Goal: Task Accomplishment & Management: Manage account settings

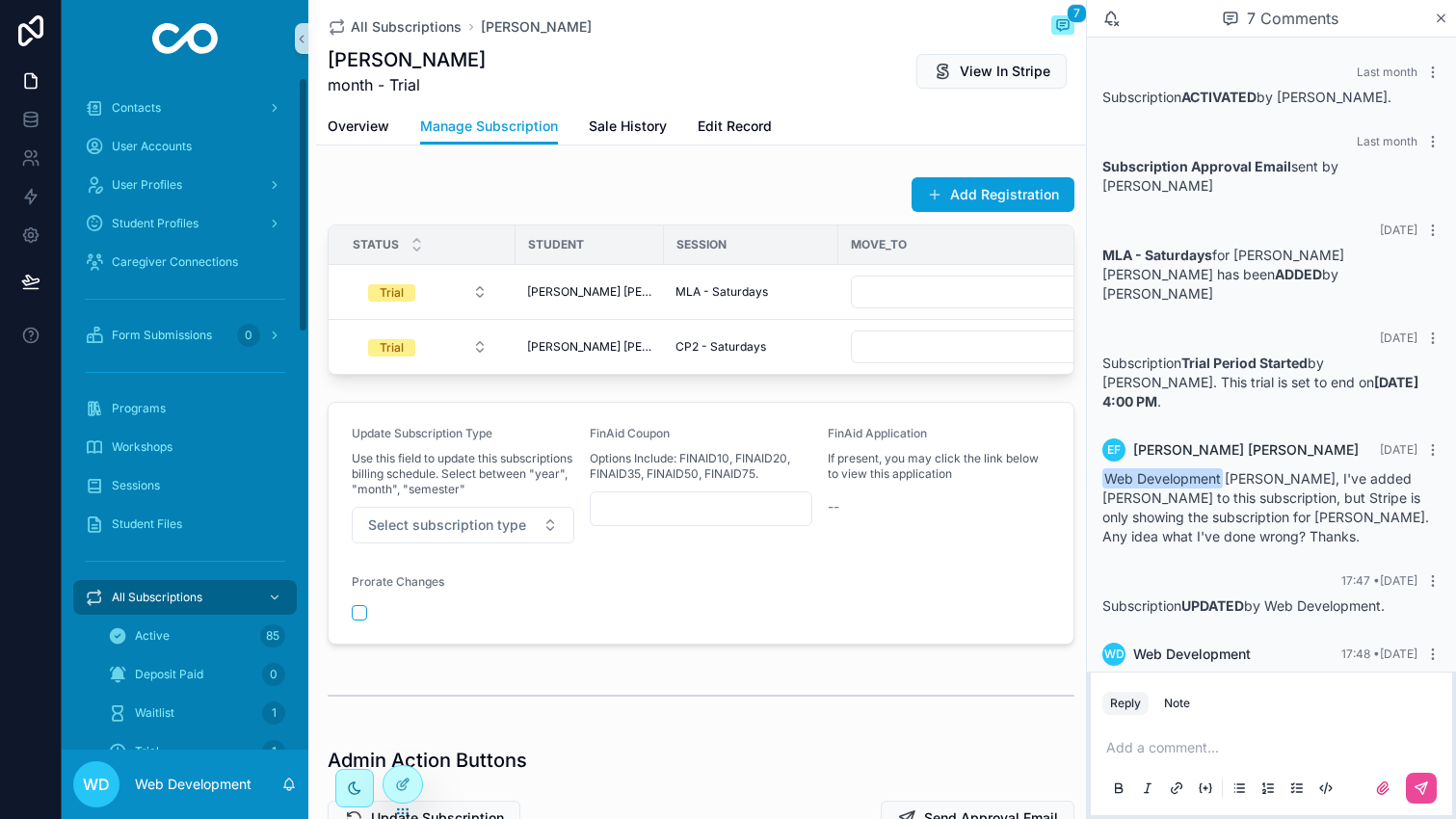
scroll to position [88, 0]
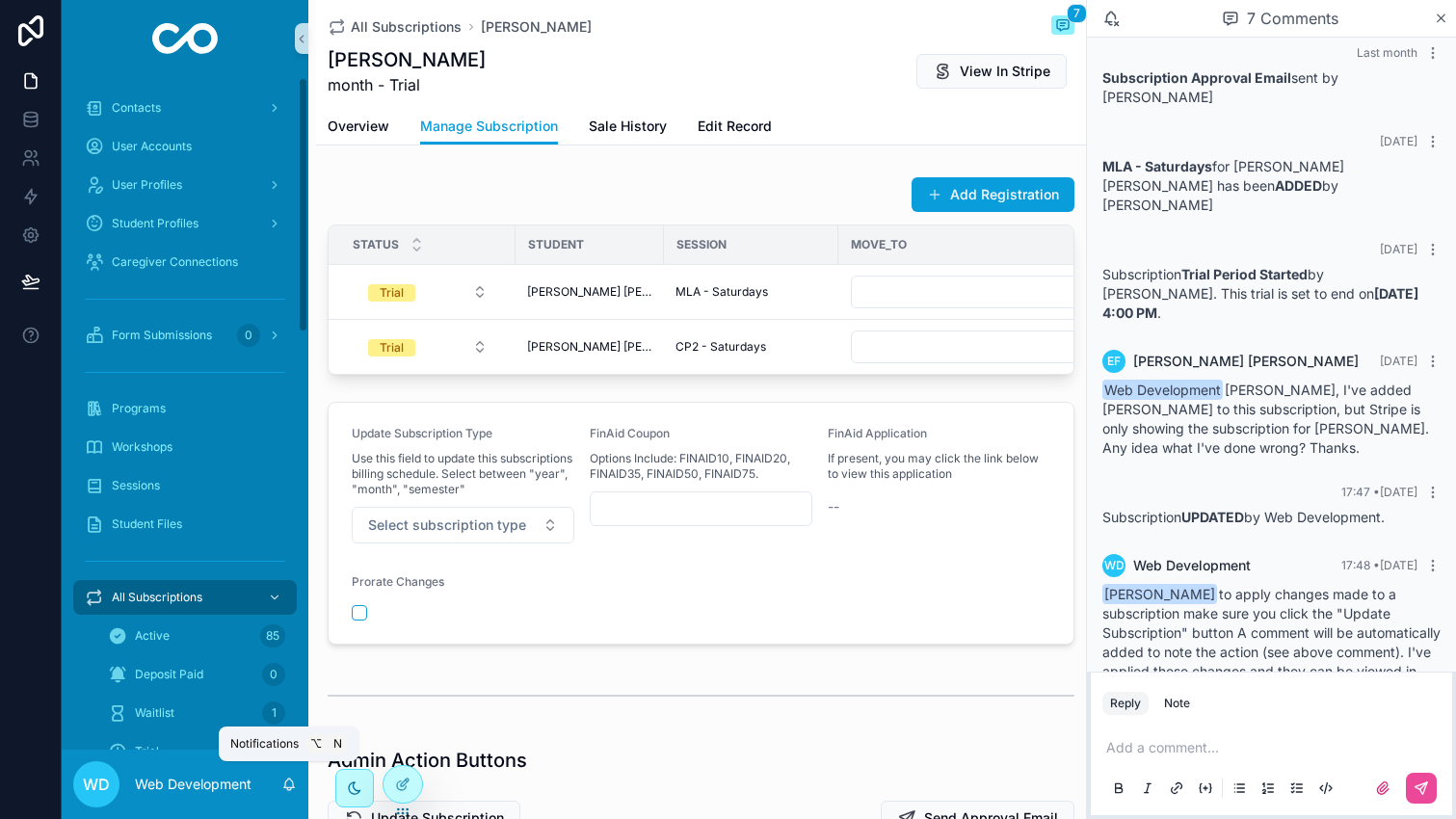
click at [291, 786] on icon "scrollable content" at bounding box center [290, 785] width 16 height 16
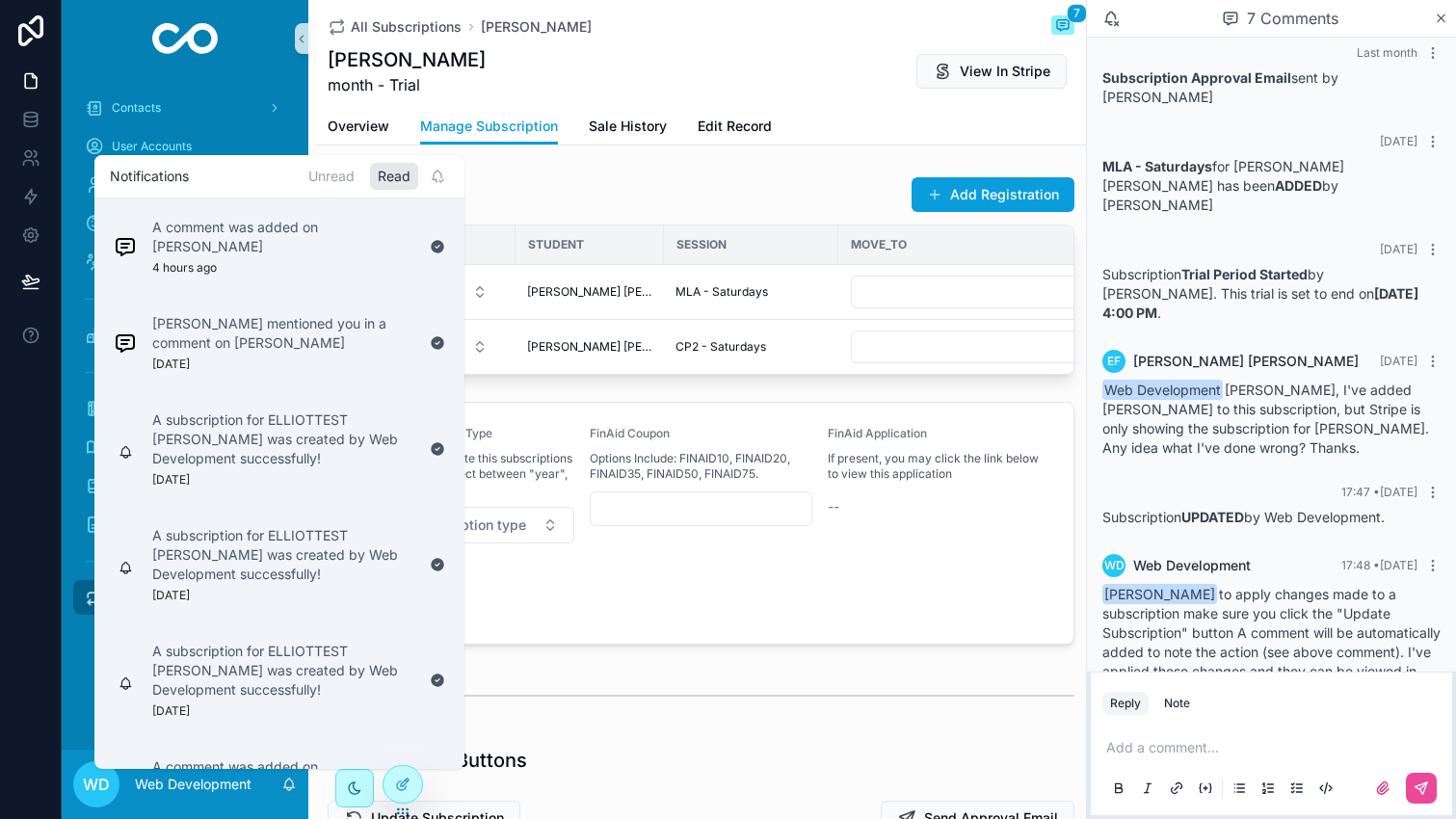
click at [291, 786] on icon "scrollable content" at bounding box center [290, 785] width 16 height 16
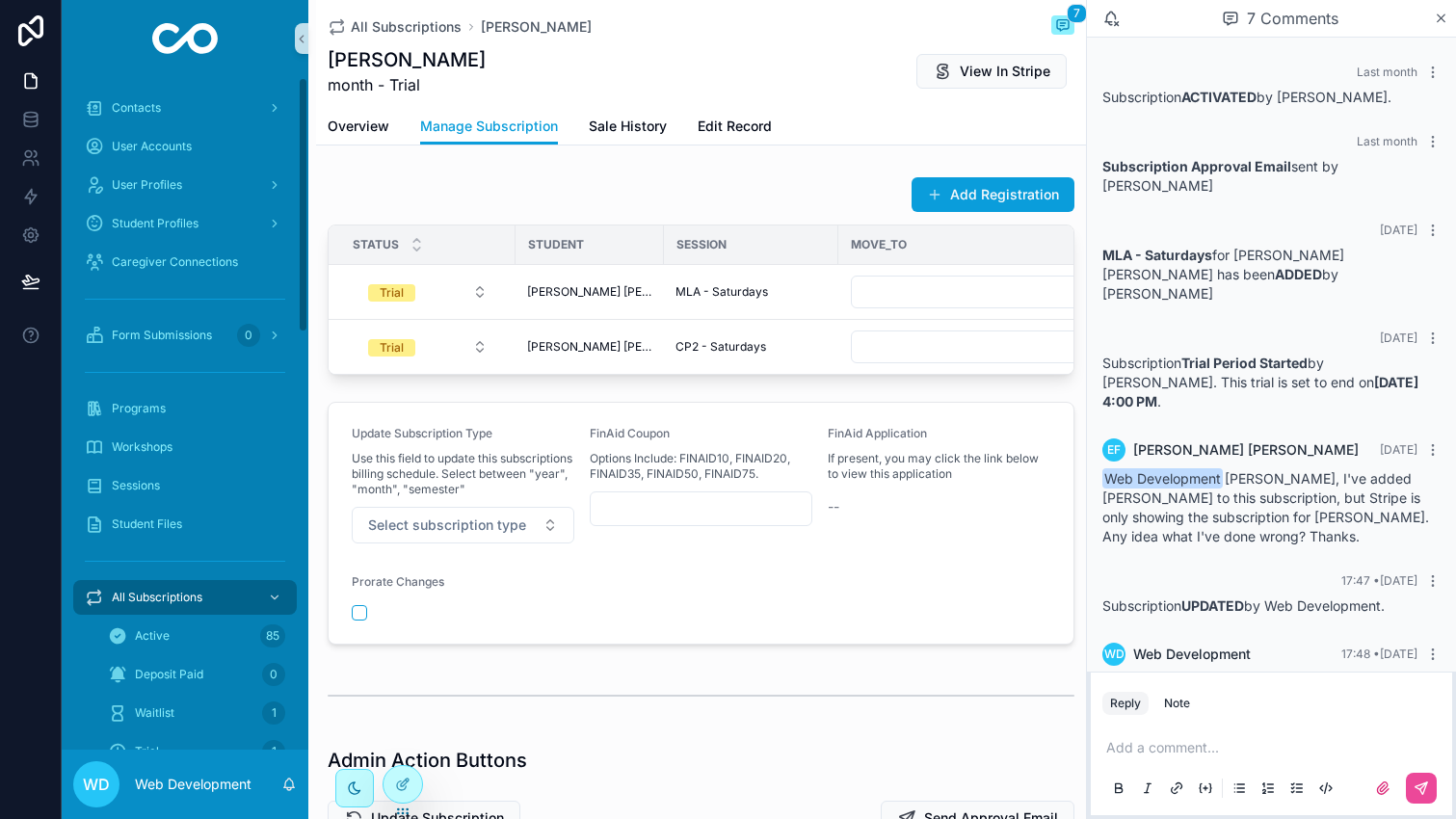
scroll to position [88, 0]
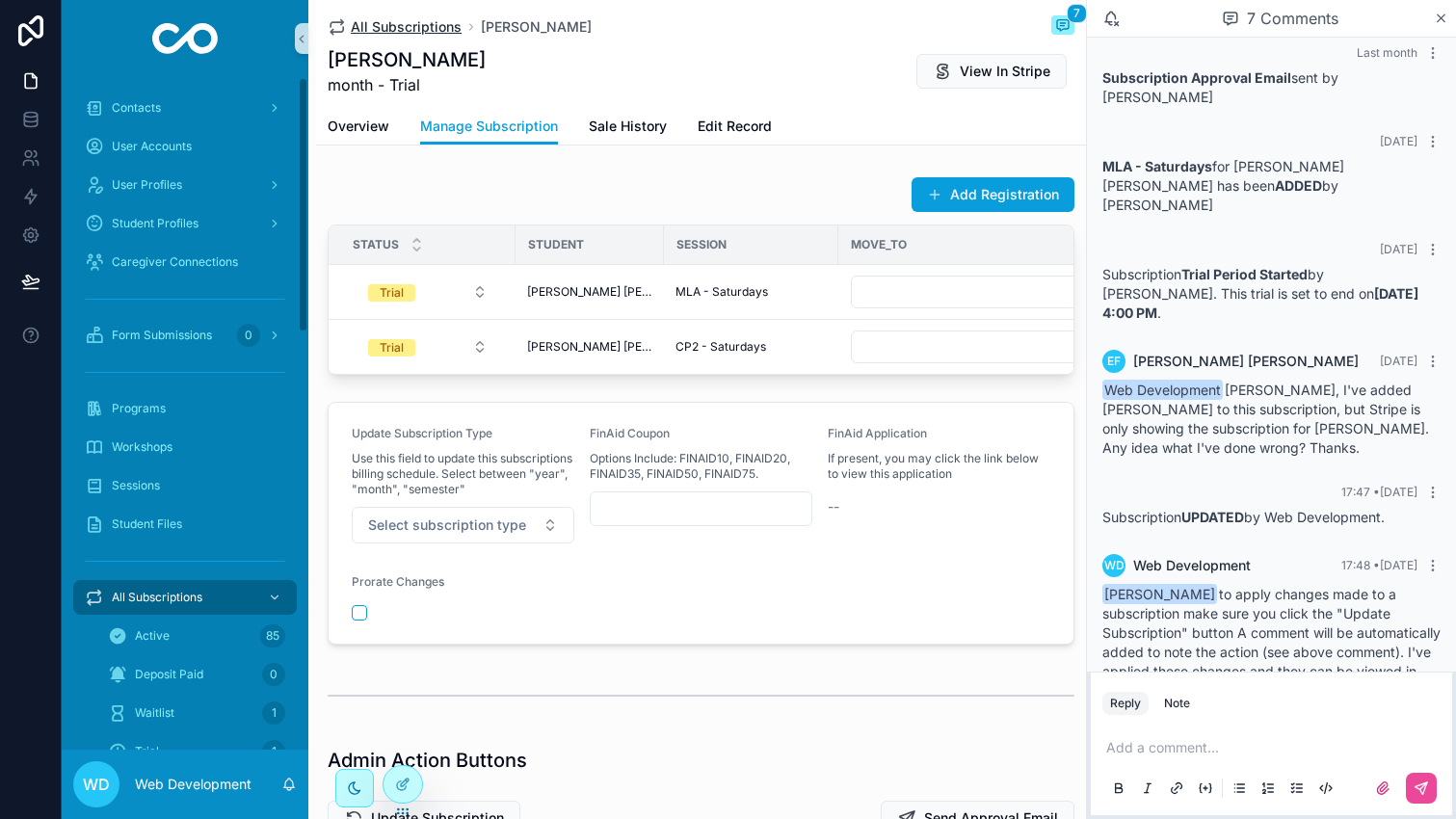
click at [391, 27] on span "All Subscriptions" at bounding box center [405, 27] width 111 height 20
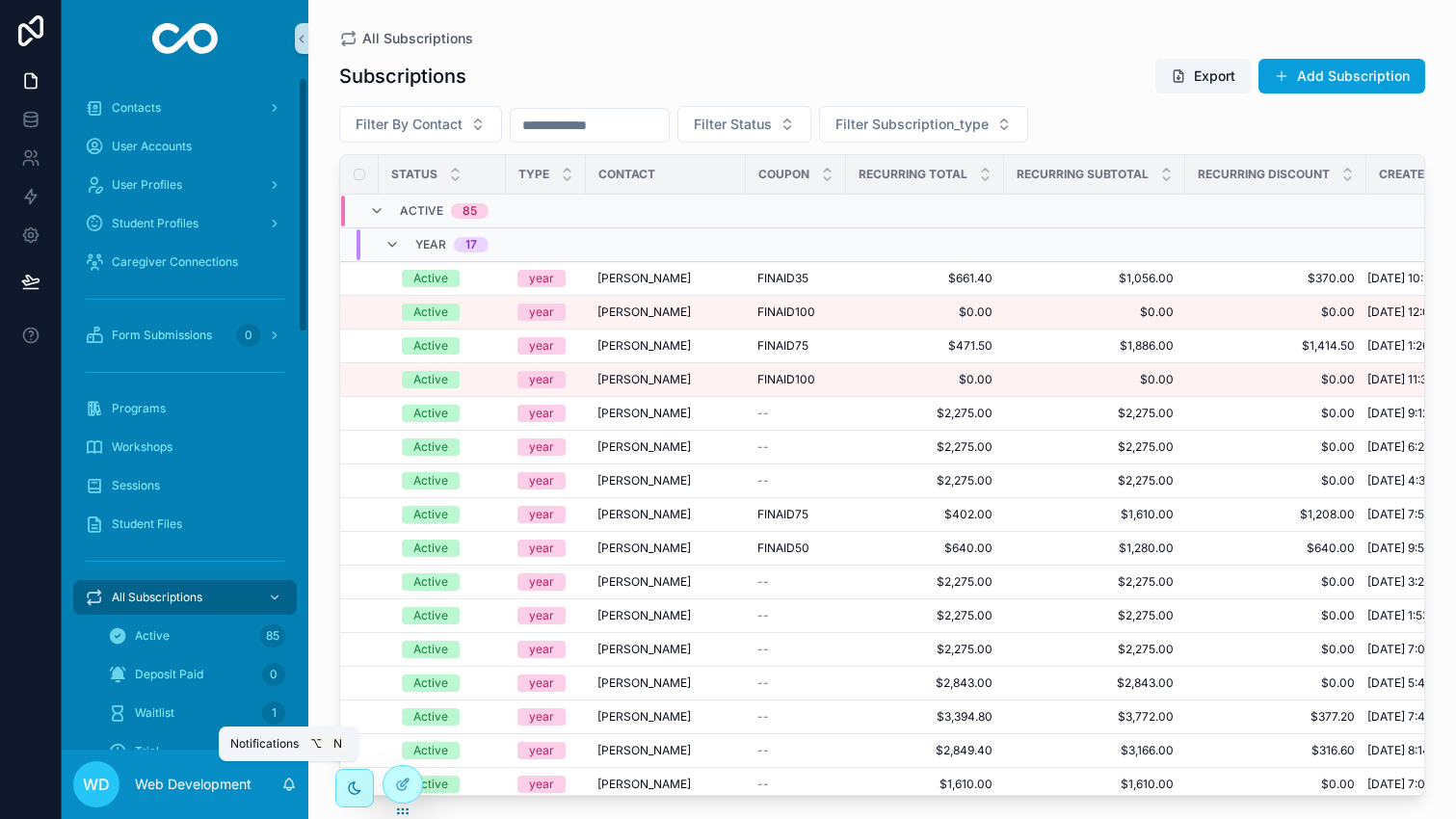
click at [285, 782] on icon "scrollable content" at bounding box center [290, 783] width 11 height 9
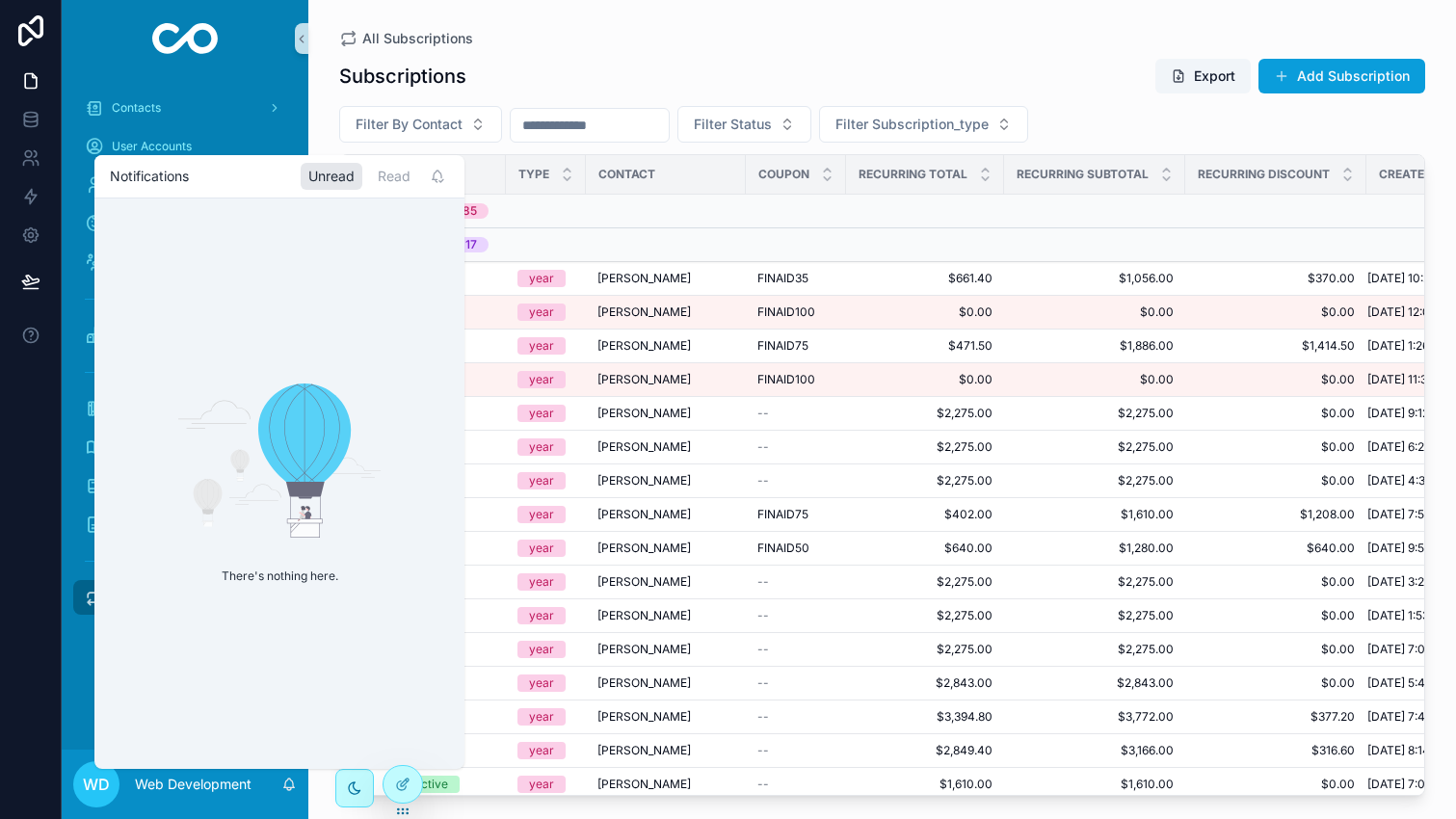
click at [712, 66] on div "Subscriptions Export Add Subscription" at bounding box center [883, 76] width 1086 height 36
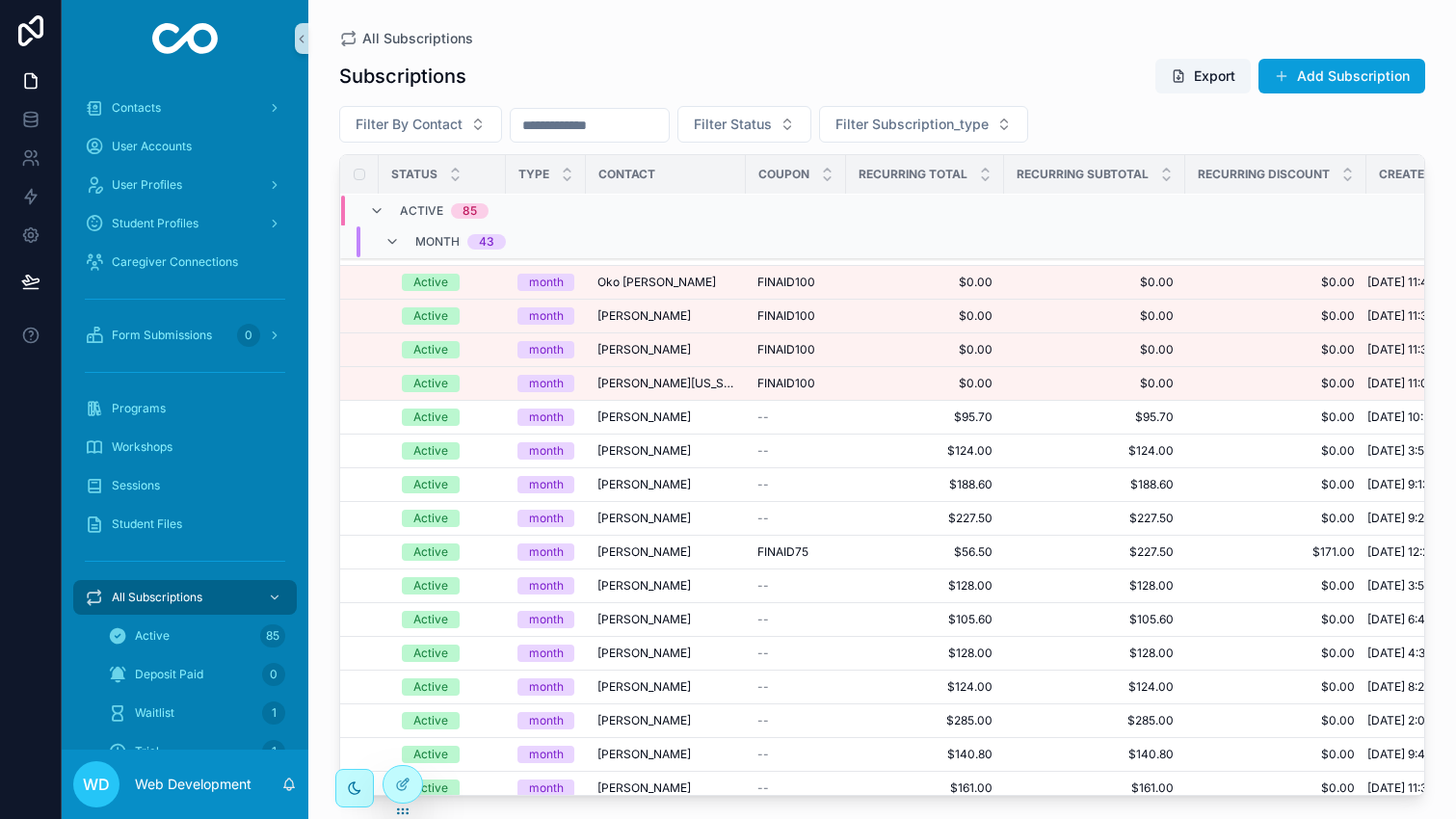
scroll to position [618, 0]
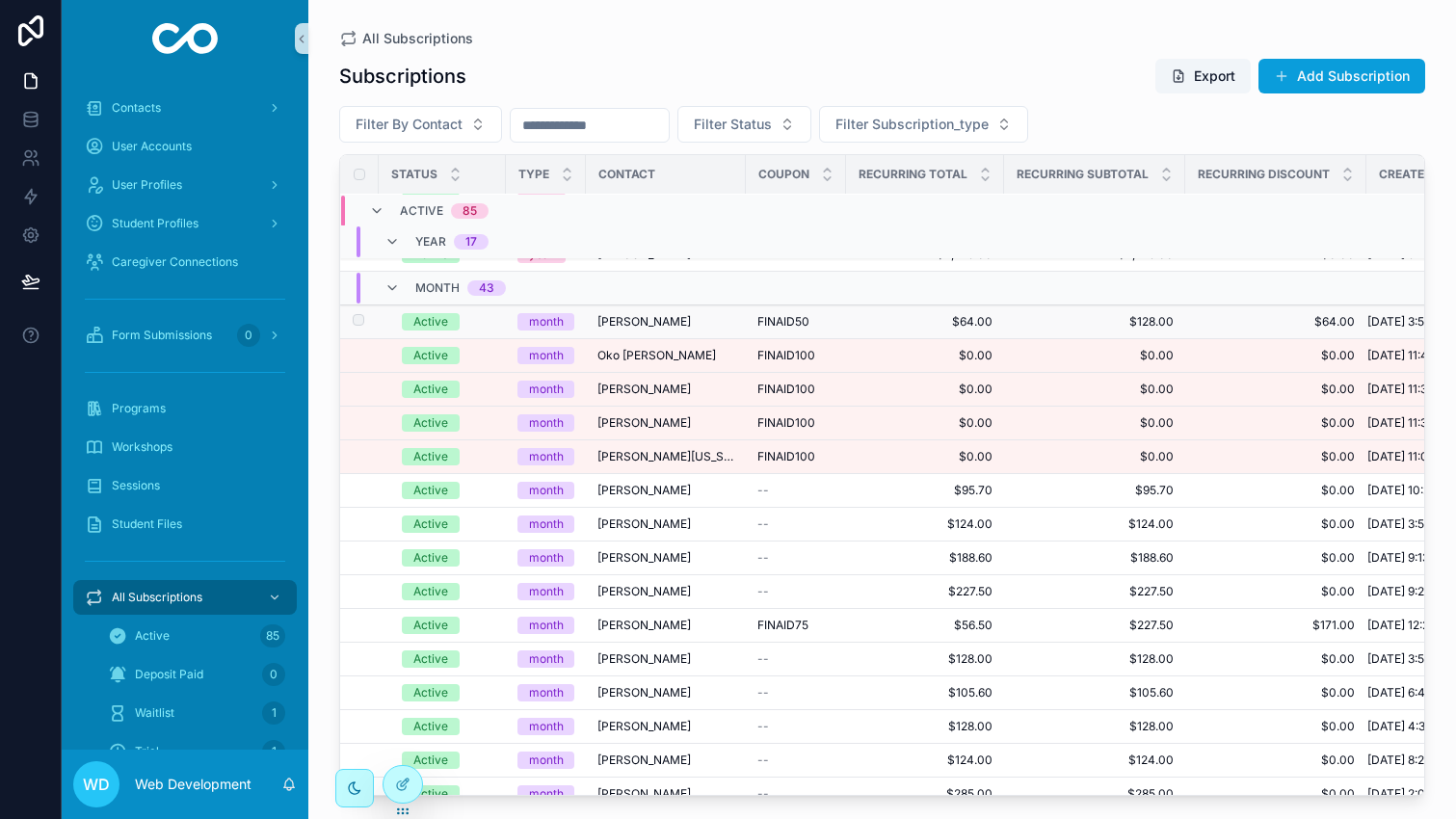
click at [626, 327] on span "Jennifer Whitley" at bounding box center [644, 322] width 93 height 16
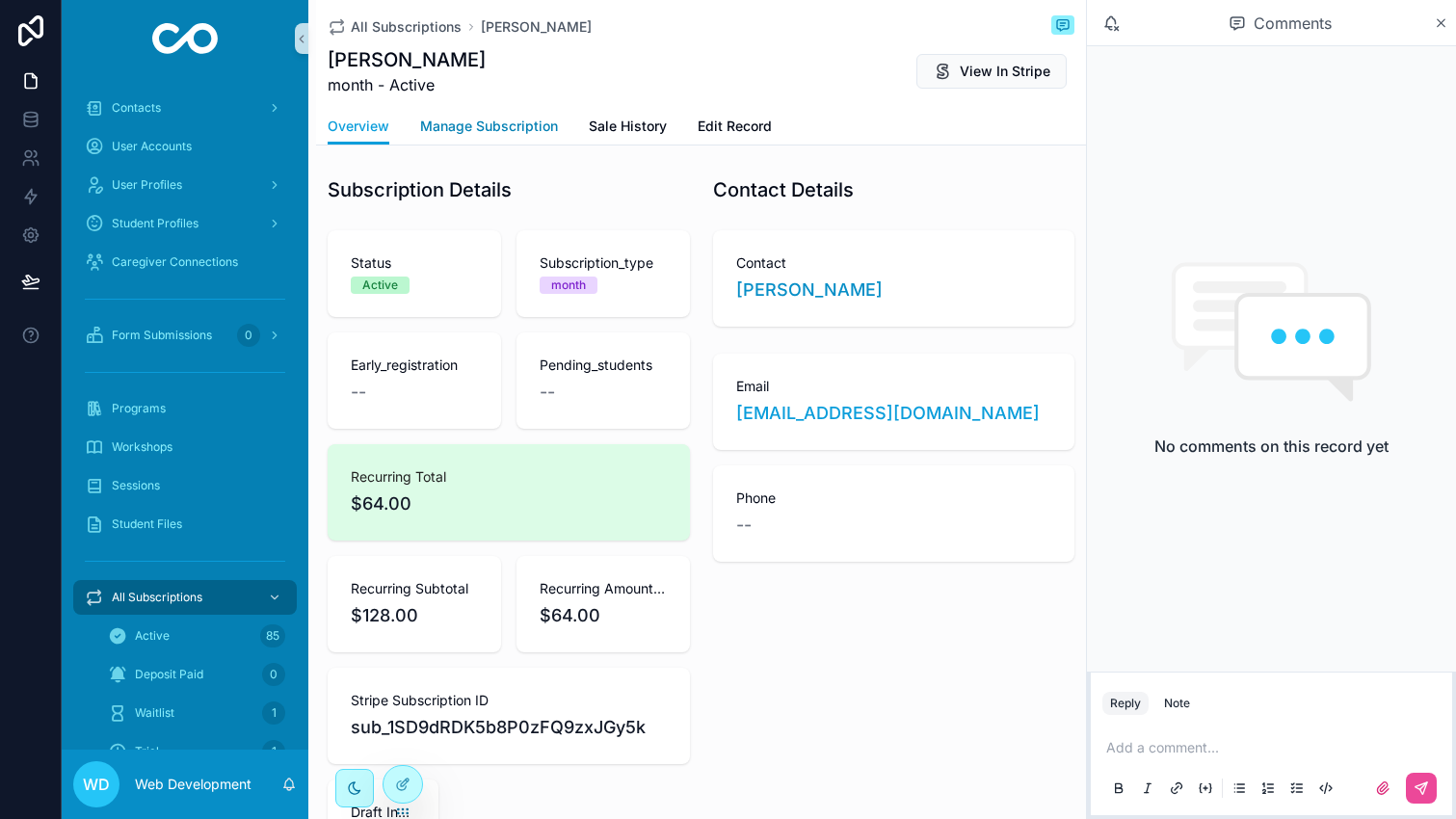
click at [513, 116] on link "Manage Subscription" at bounding box center [489, 128] width 137 height 38
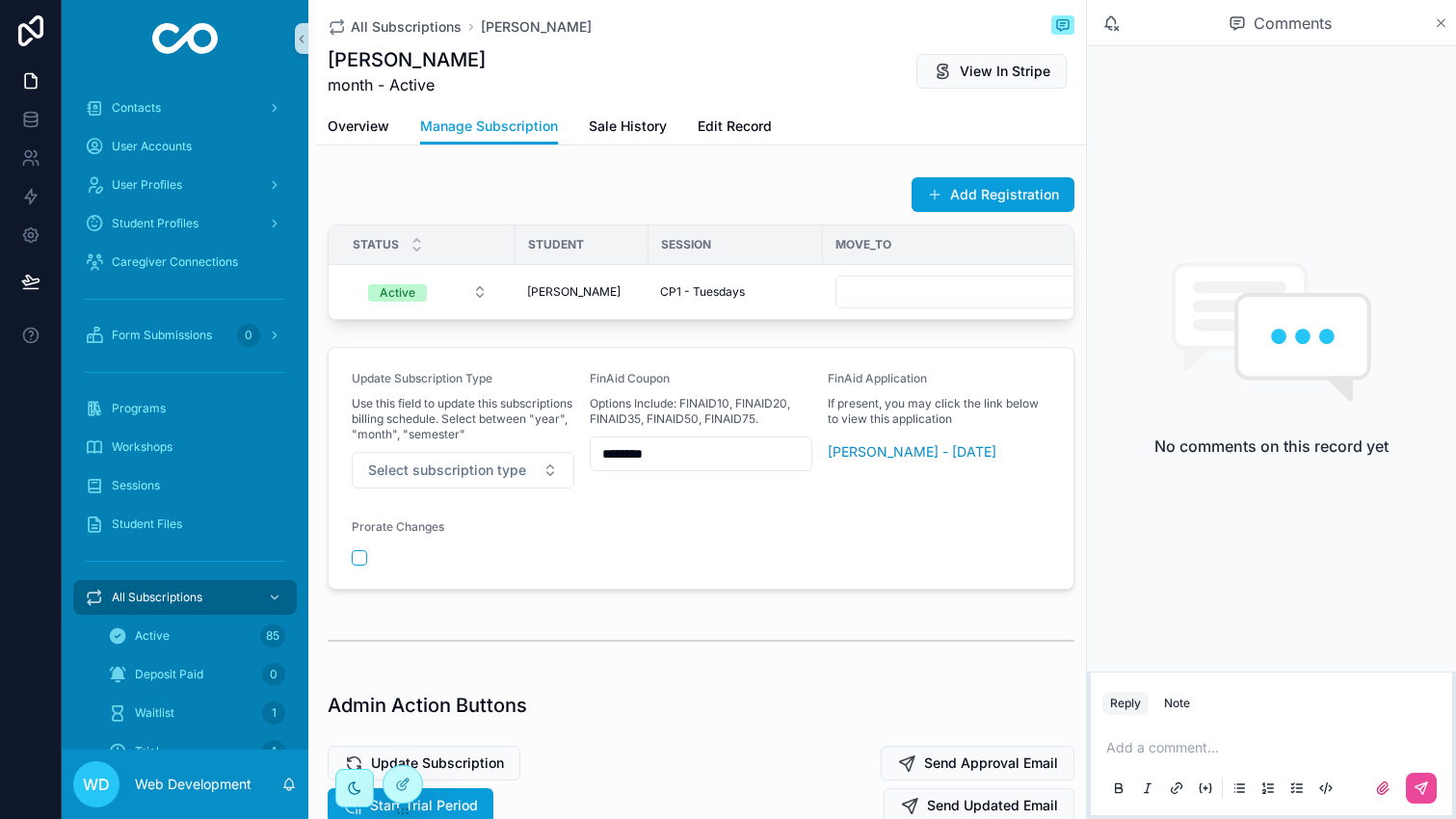
click at [1435, 25] on icon "scrollable content" at bounding box center [1441, 24] width 15 height 16
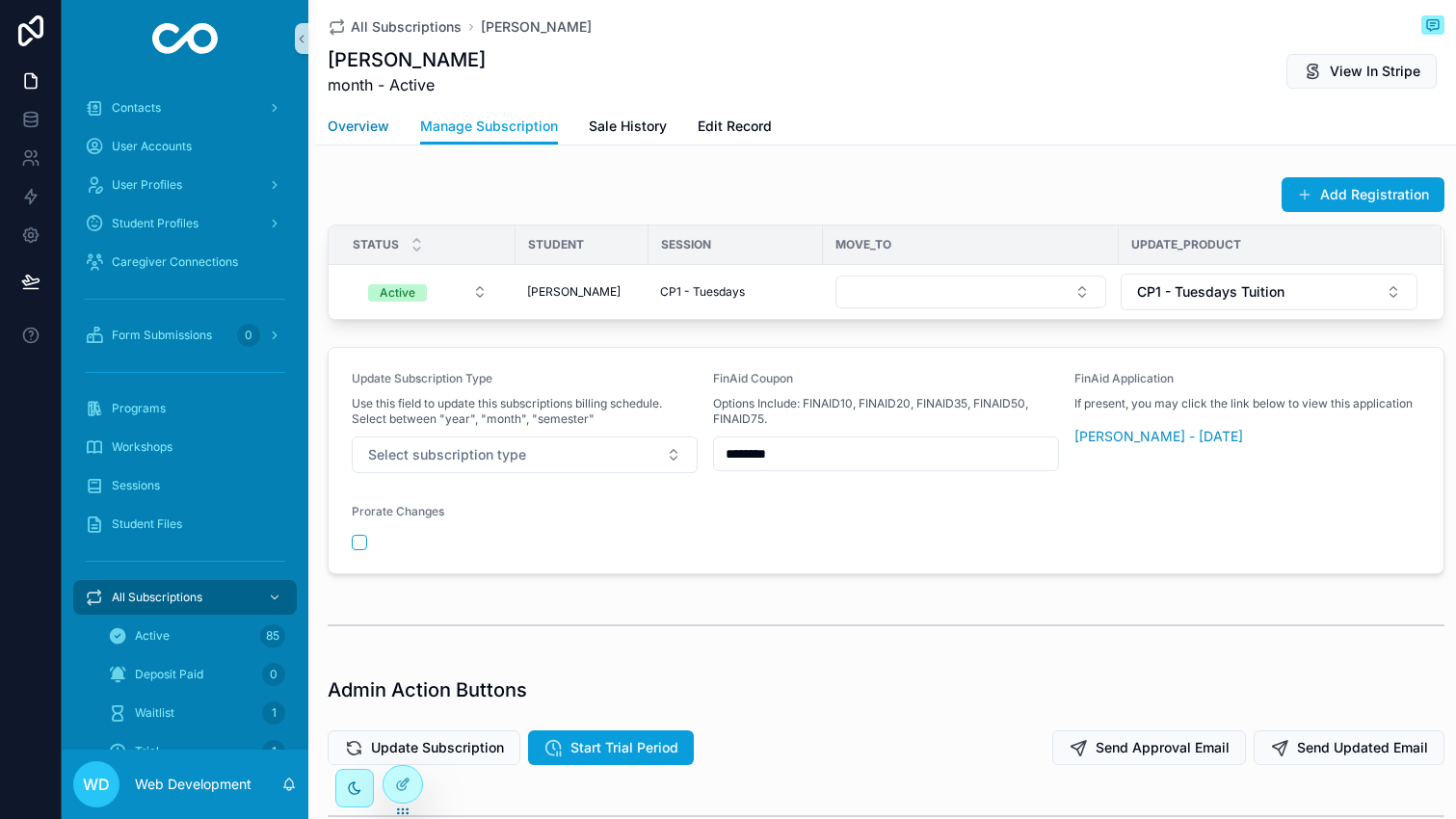
click at [353, 129] on span "Overview" at bounding box center [358, 127] width 62 height 20
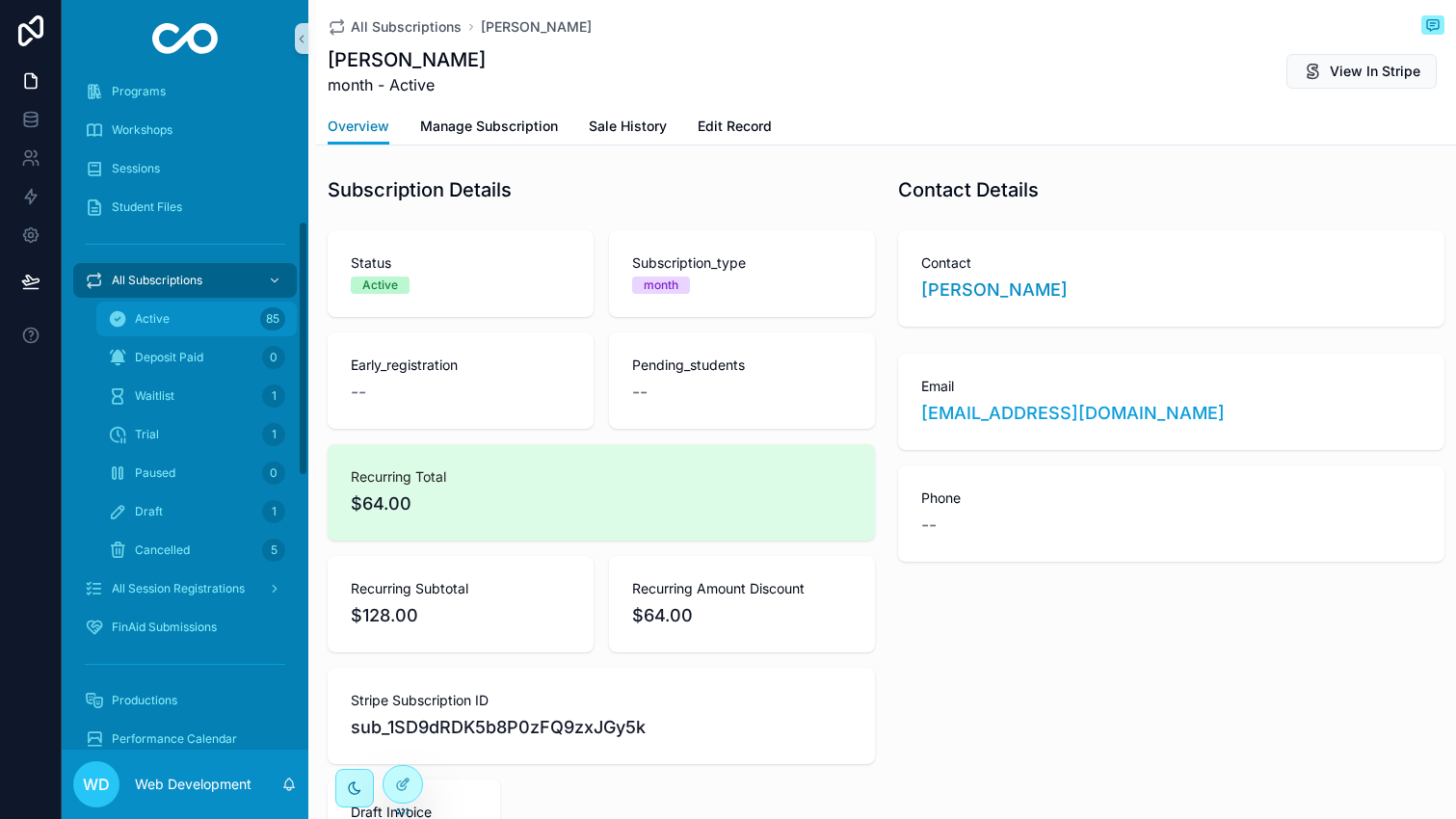
scroll to position [409, 0]
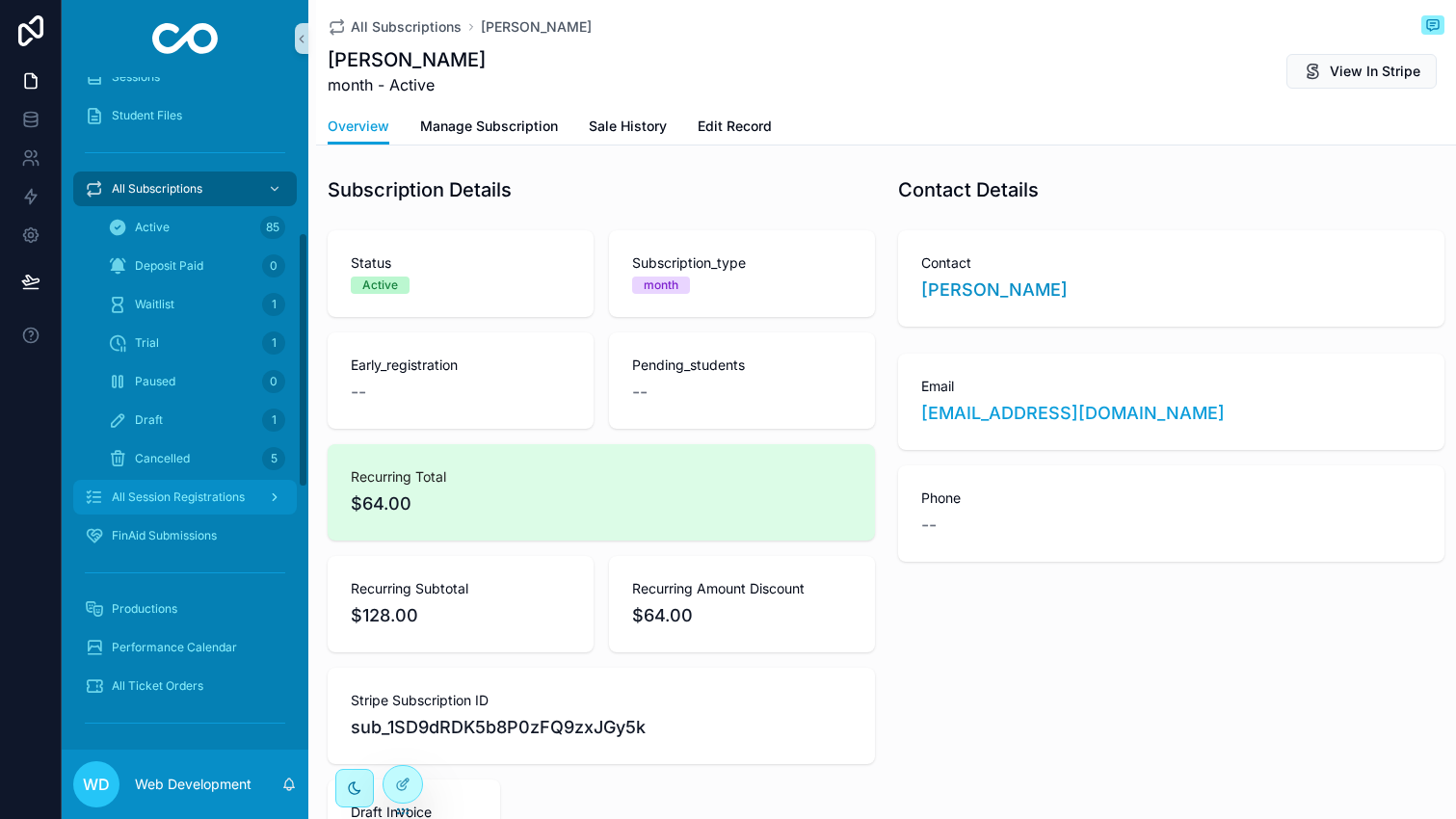
click at [195, 504] on span "All Session Registrations" at bounding box center [178, 498] width 133 height 16
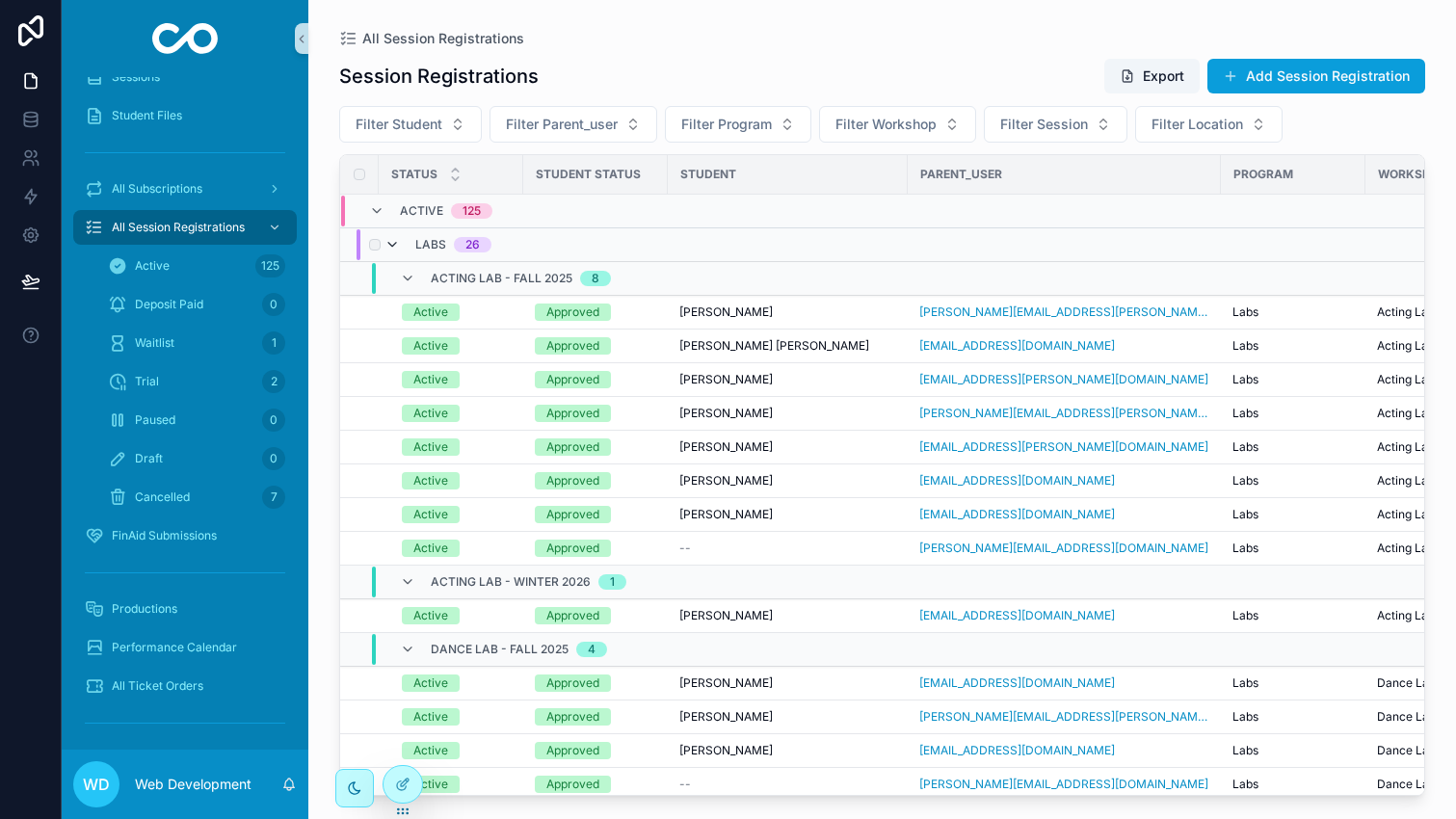
click at [390, 240] on icon "scrollable content" at bounding box center [393, 245] width 16 height 16
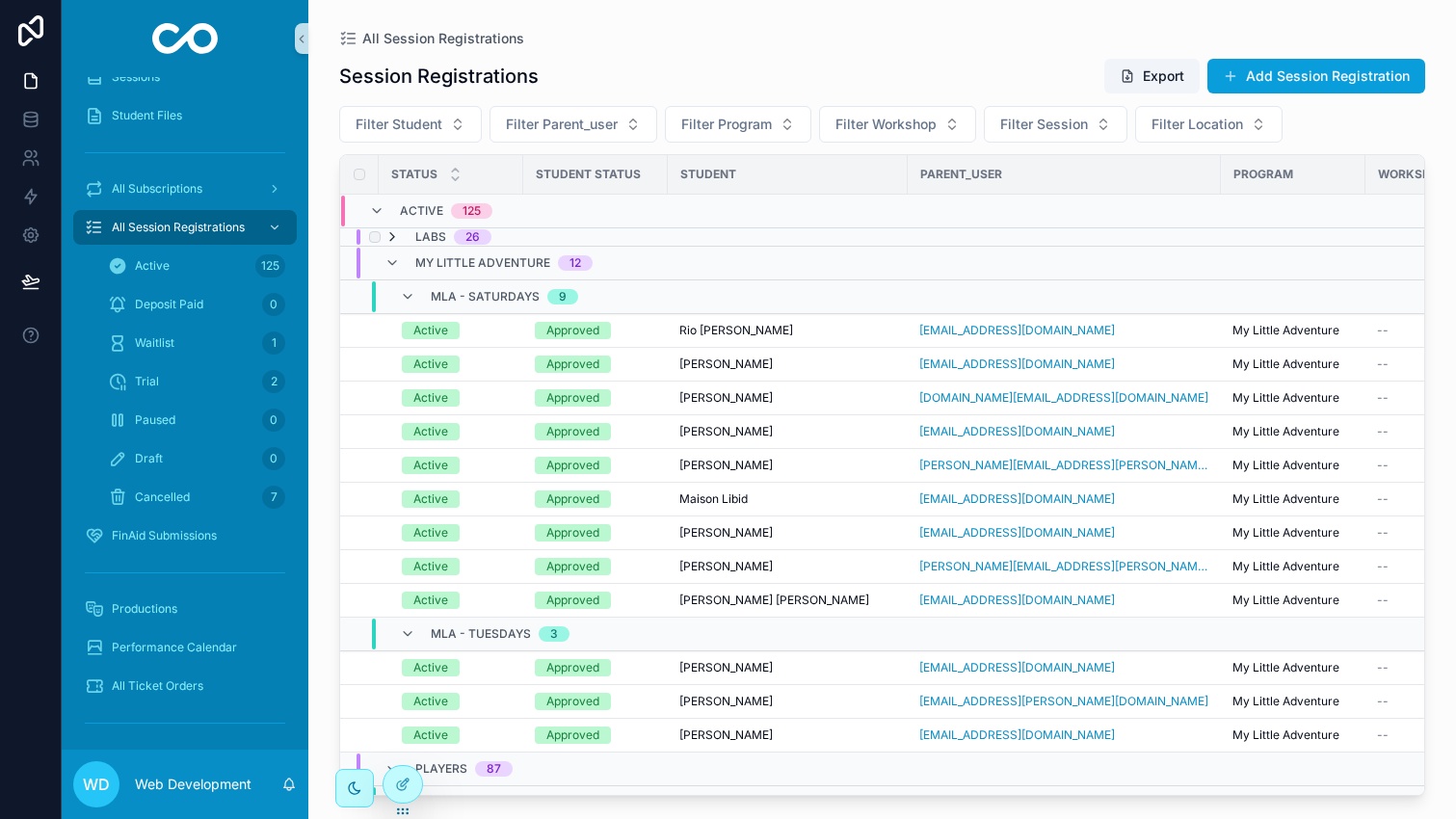
click at [390, 237] on icon "scrollable content" at bounding box center [393, 238] width 16 height 16
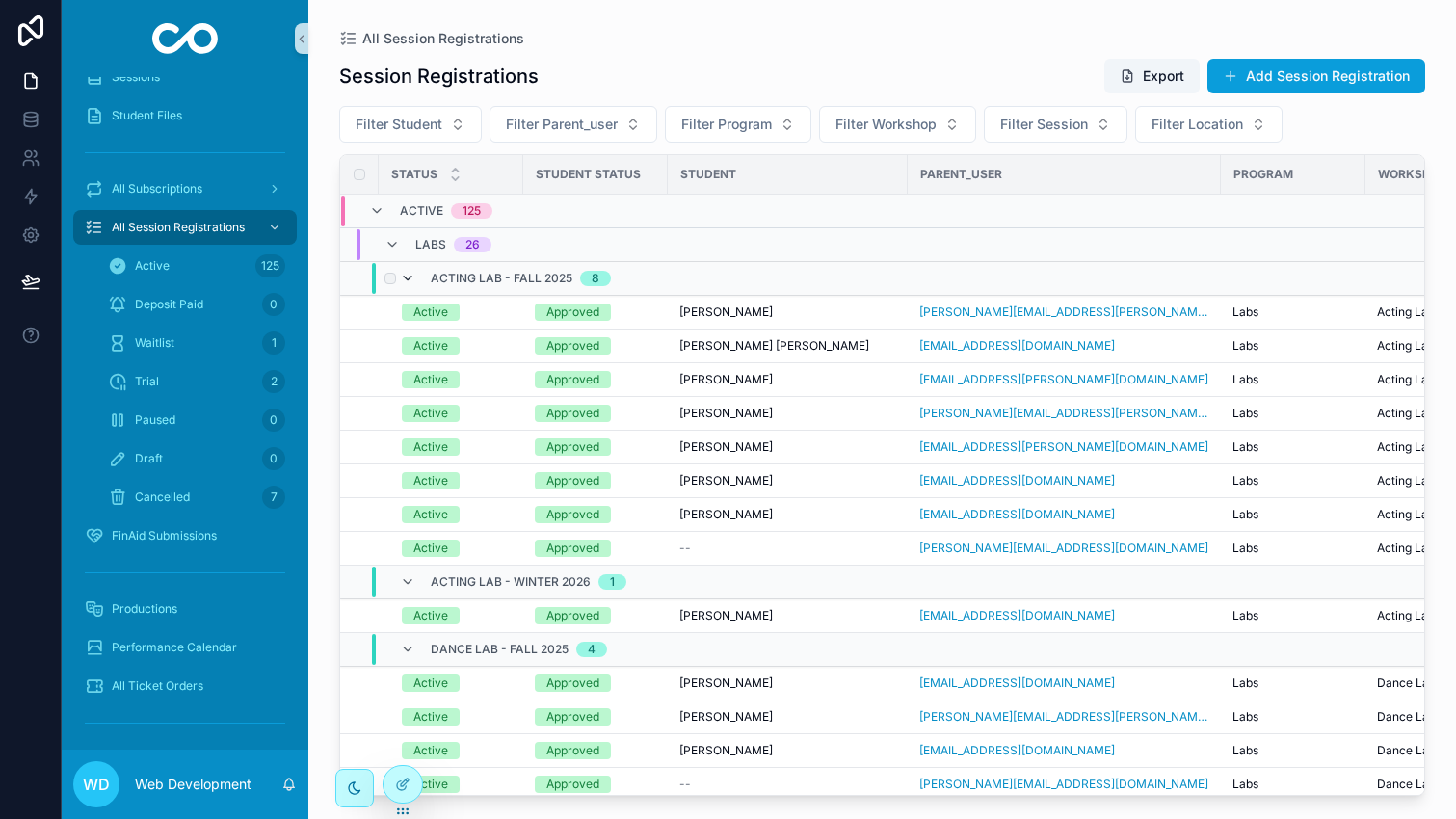
click at [404, 275] on icon "scrollable content" at bounding box center [407, 279] width 16 height 16
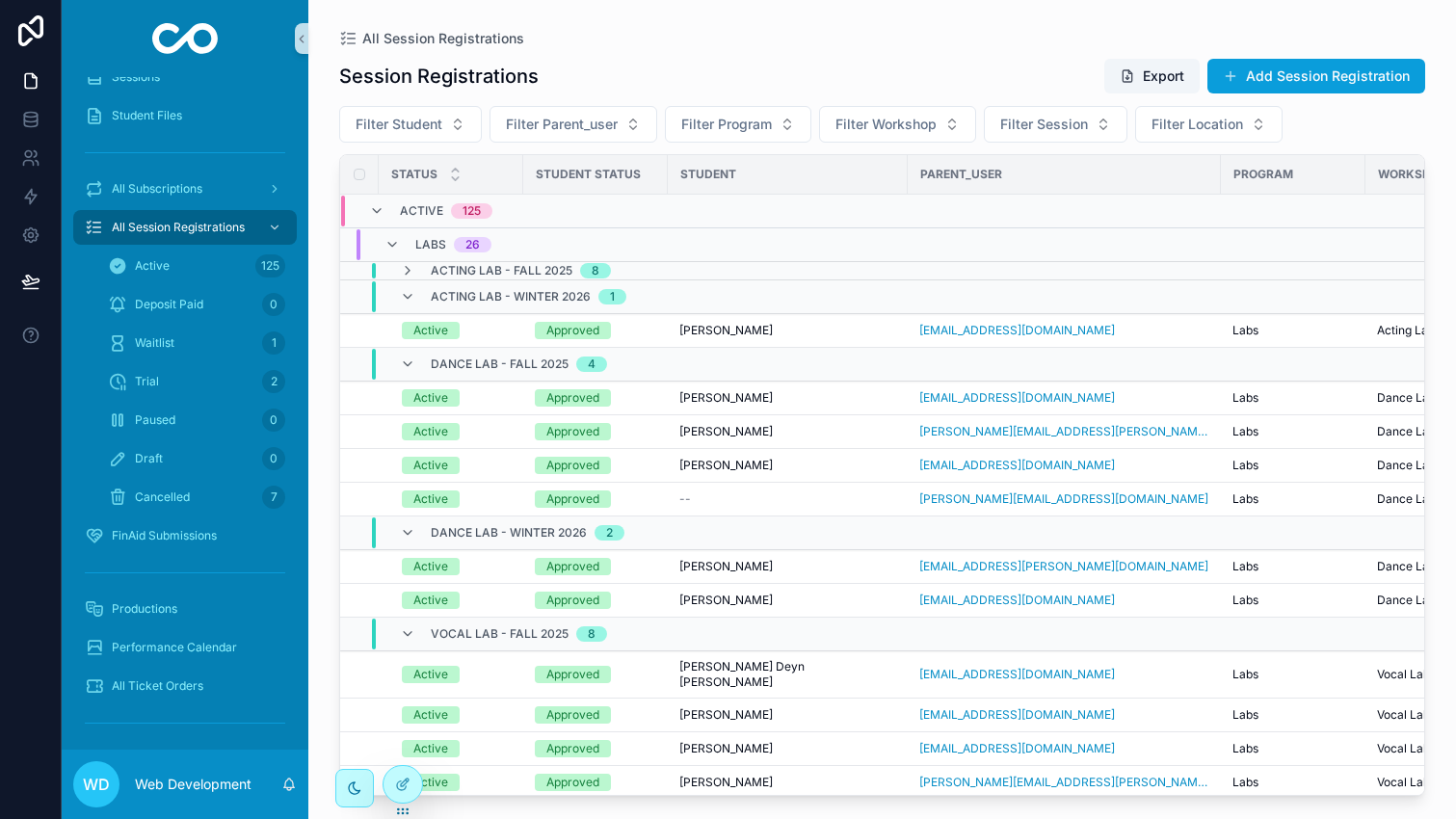
click at [404, 275] on icon "scrollable content" at bounding box center [407, 271] width 16 height 16
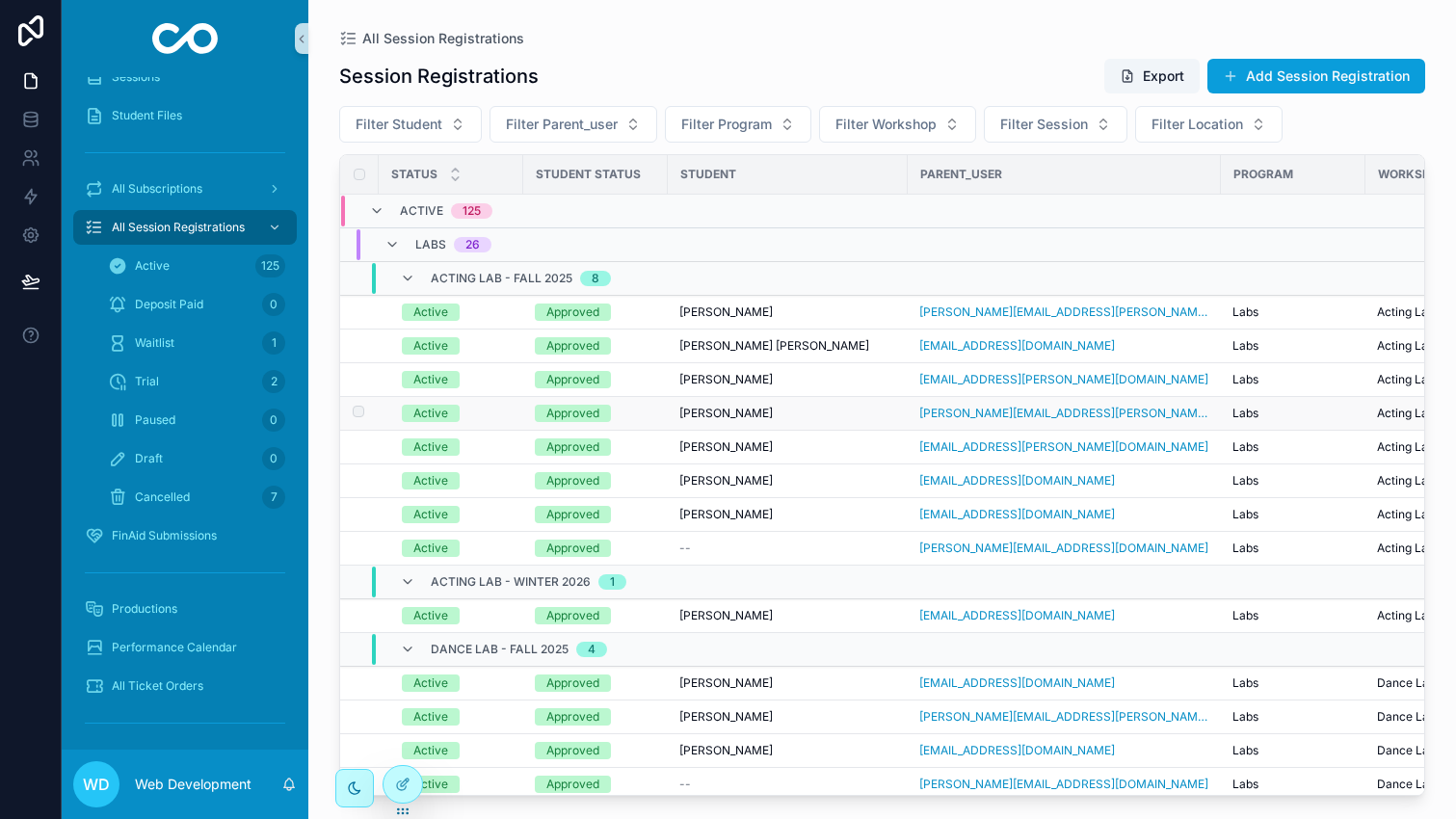
scroll to position [132, 0]
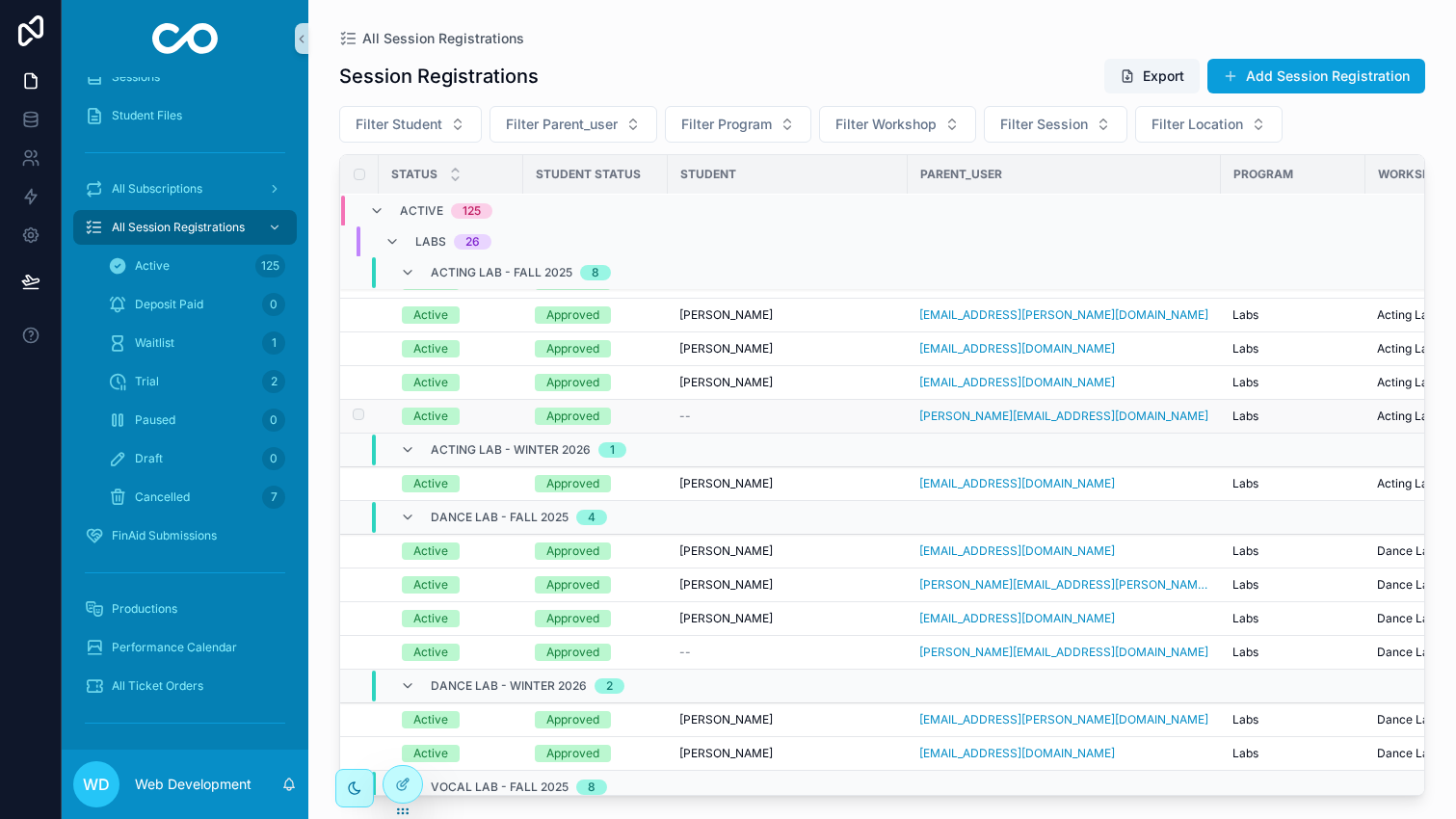
click at [699, 414] on div "--" at bounding box center [787, 416] width 217 height 16
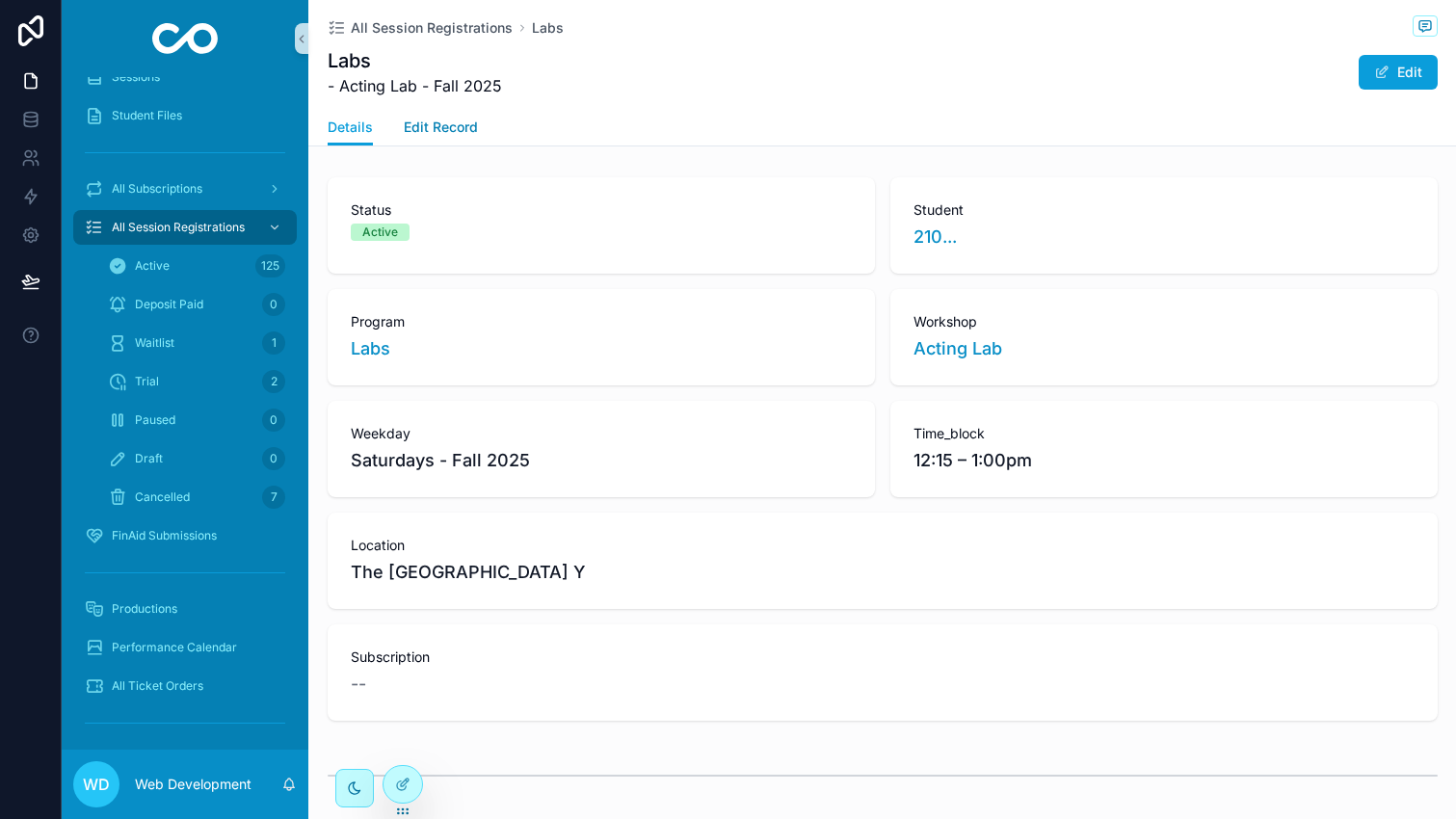
click at [468, 132] on span "Edit Record" at bounding box center [441, 128] width 75 height 20
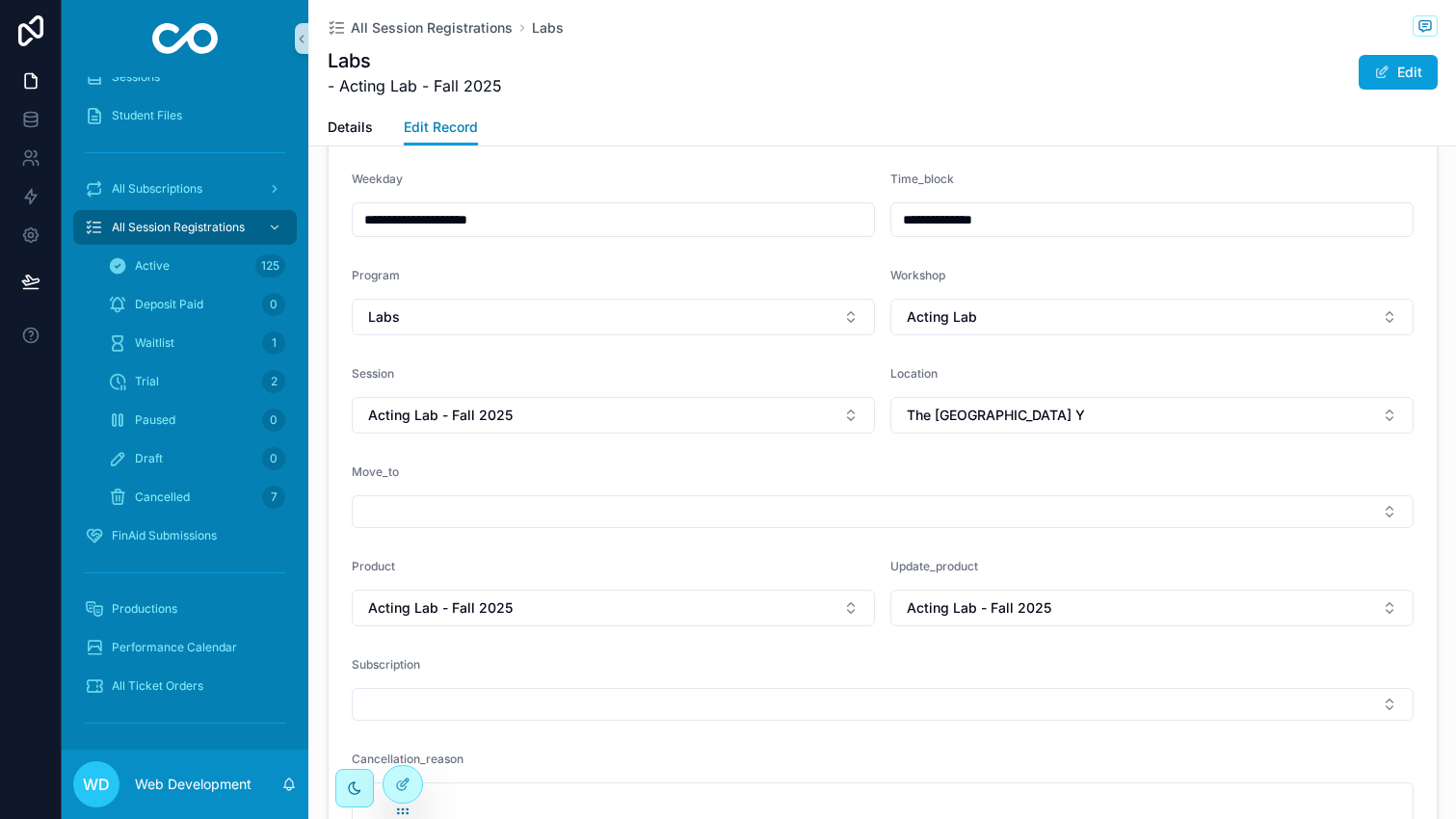
scroll to position [1022, 0]
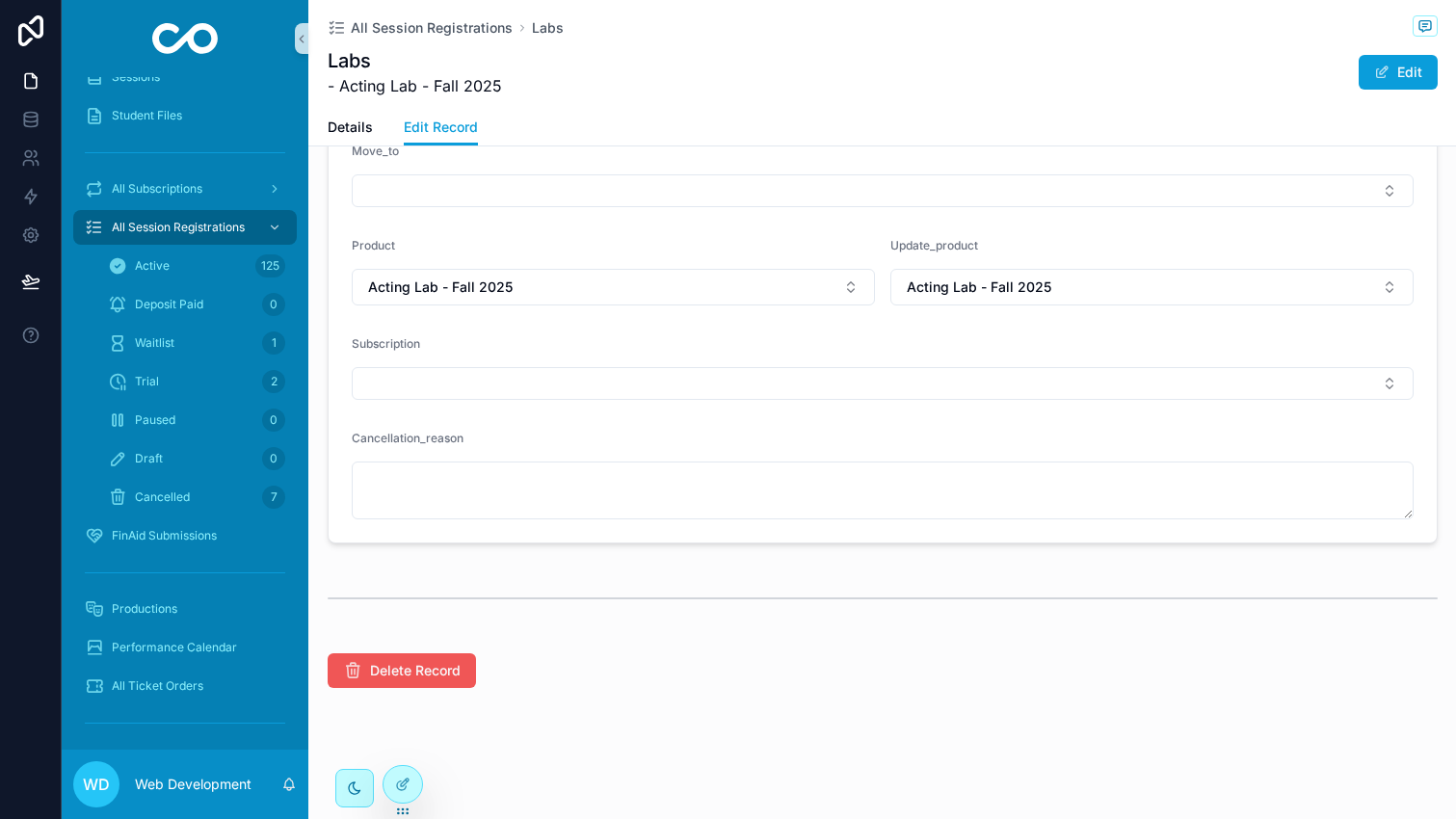
click at [444, 670] on span "Delete Record" at bounding box center [415, 671] width 90 height 20
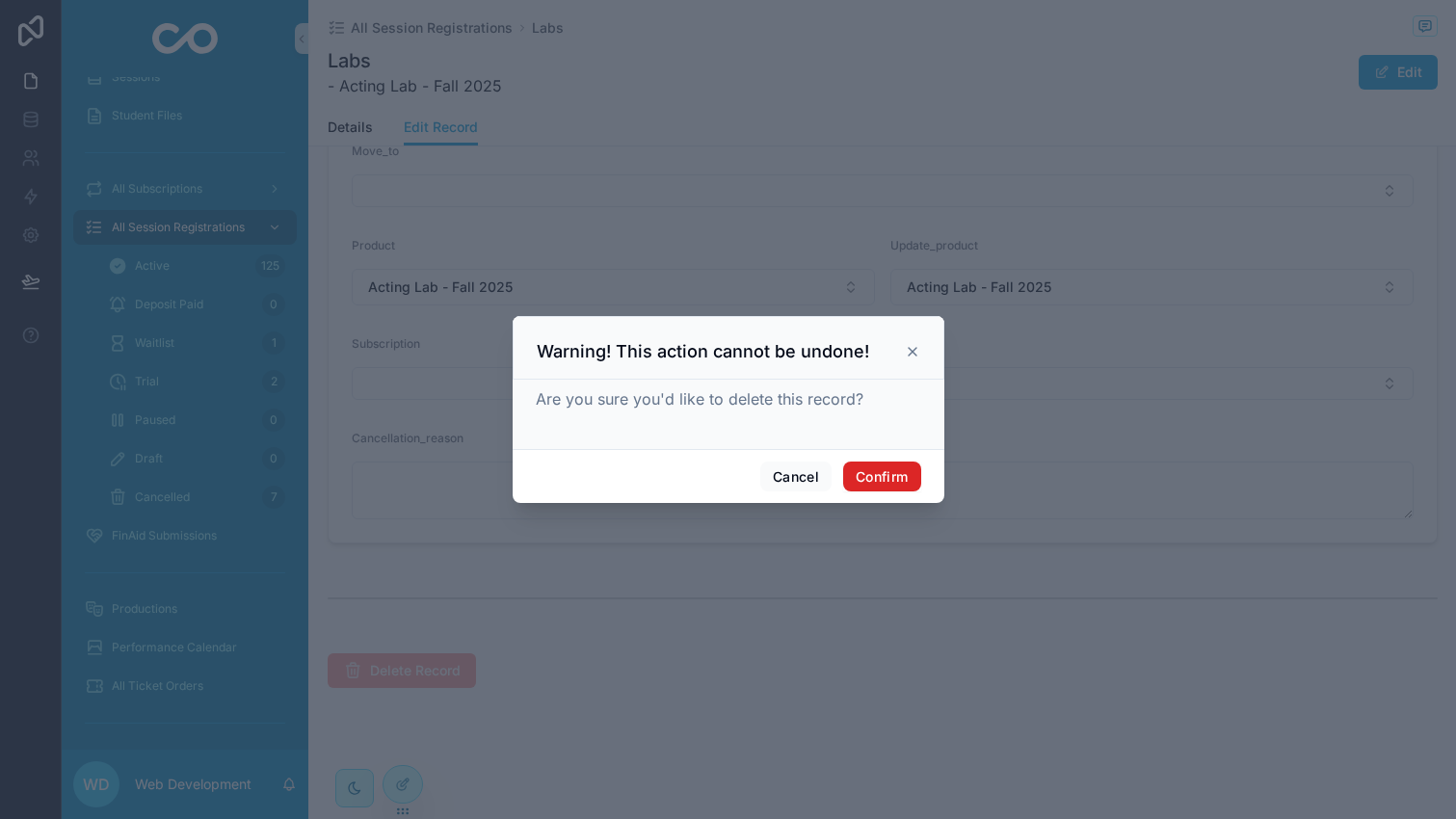
click at [877, 468] on button "Confirm" at bounding box center [882, 476] width 78 height 30
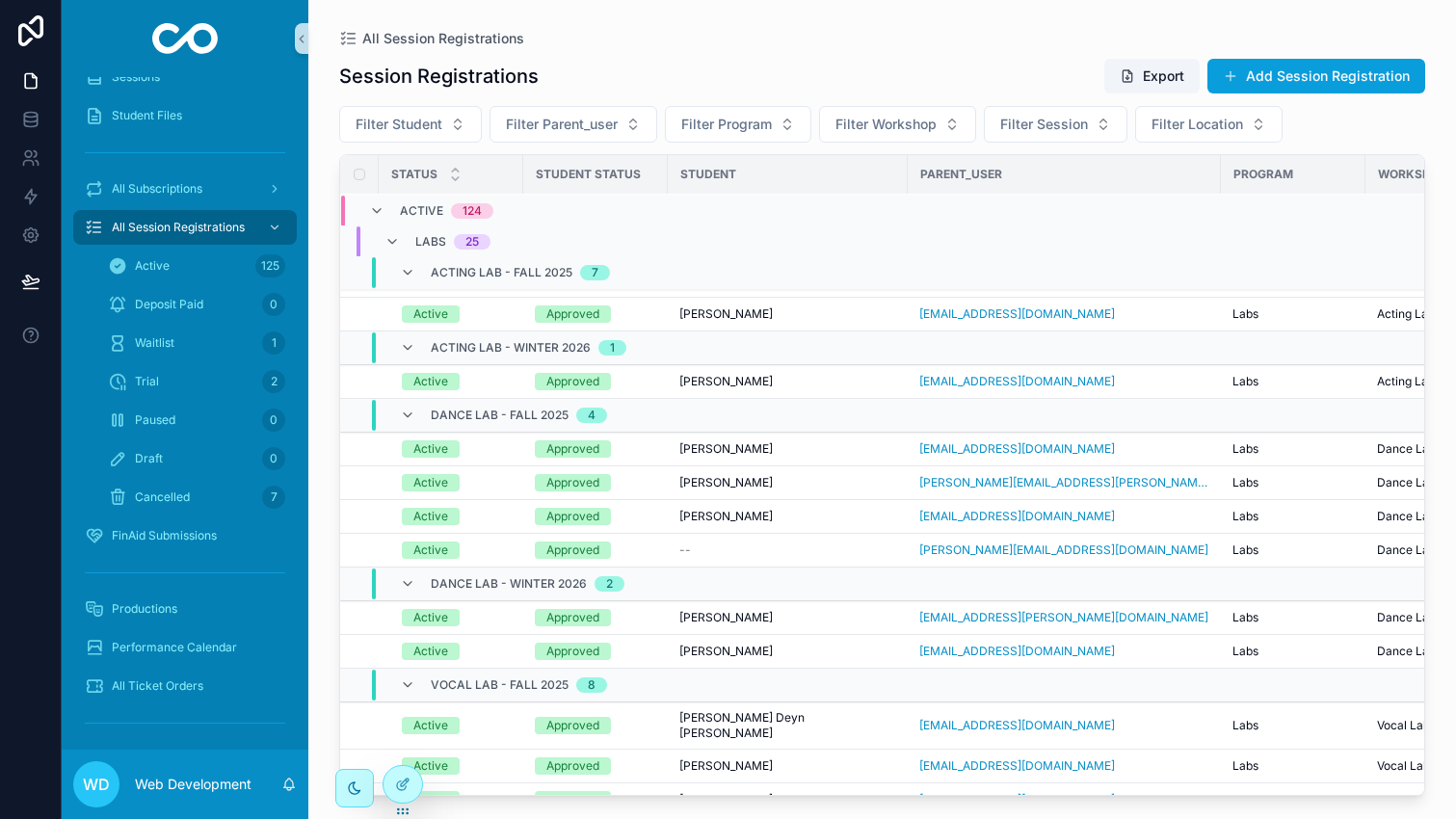
scroll to position [240, 0]
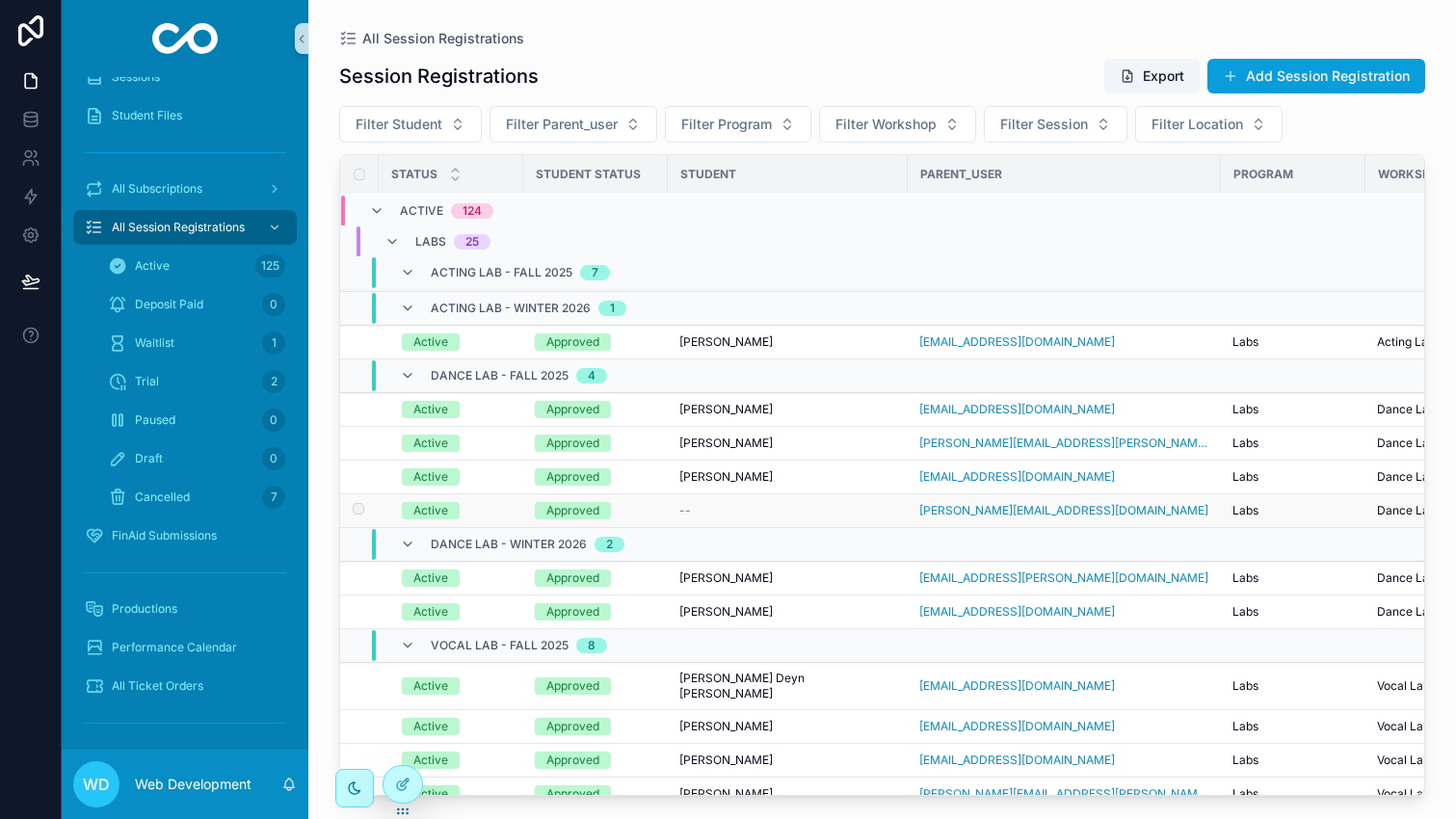
click at [728, 512] on div "--" at bounding box center [787, 511] width 217 height 16
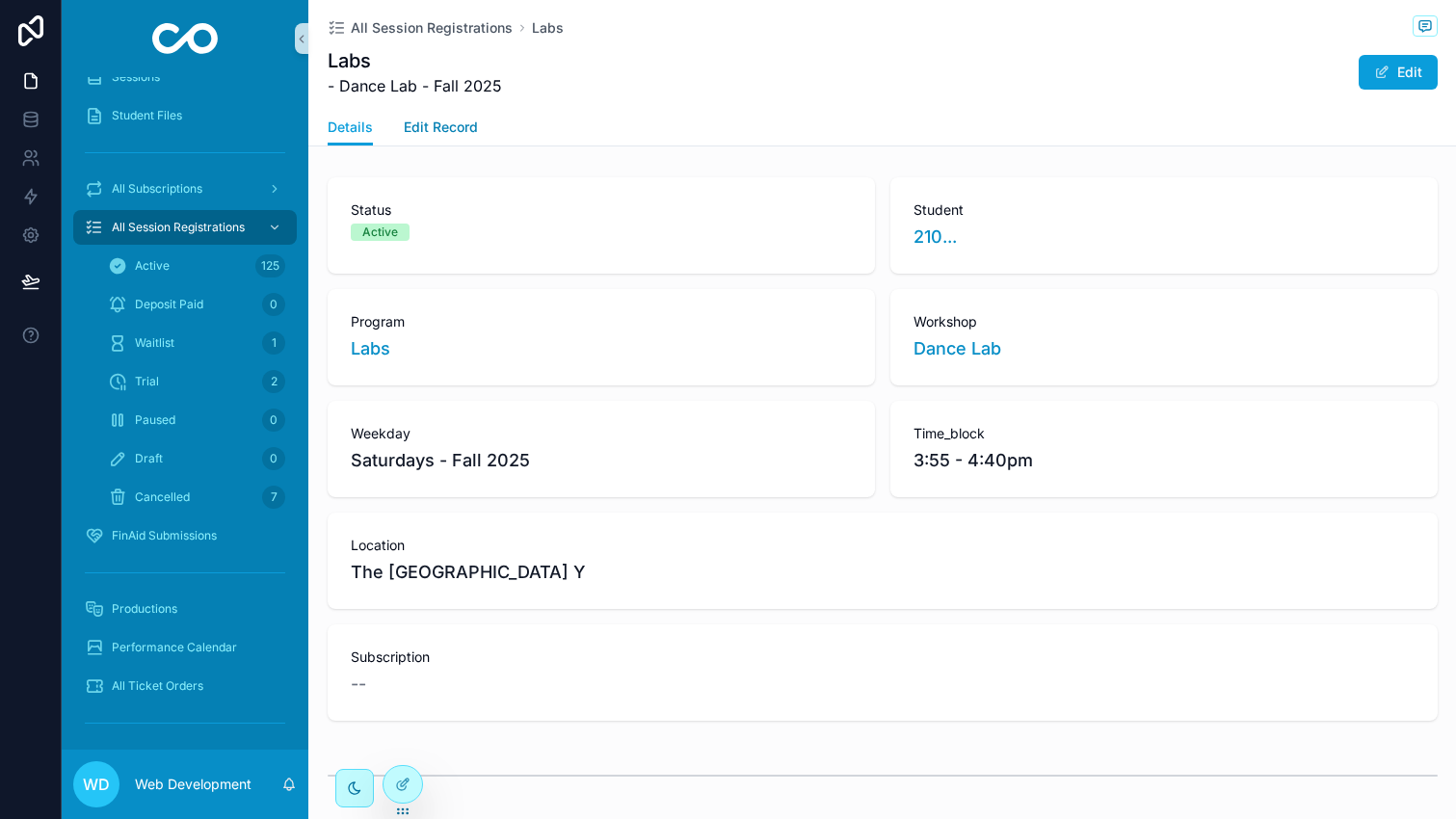
click at [445, 132] on span "Edit Record" at bounding box center [441, 128] width 75 height 20
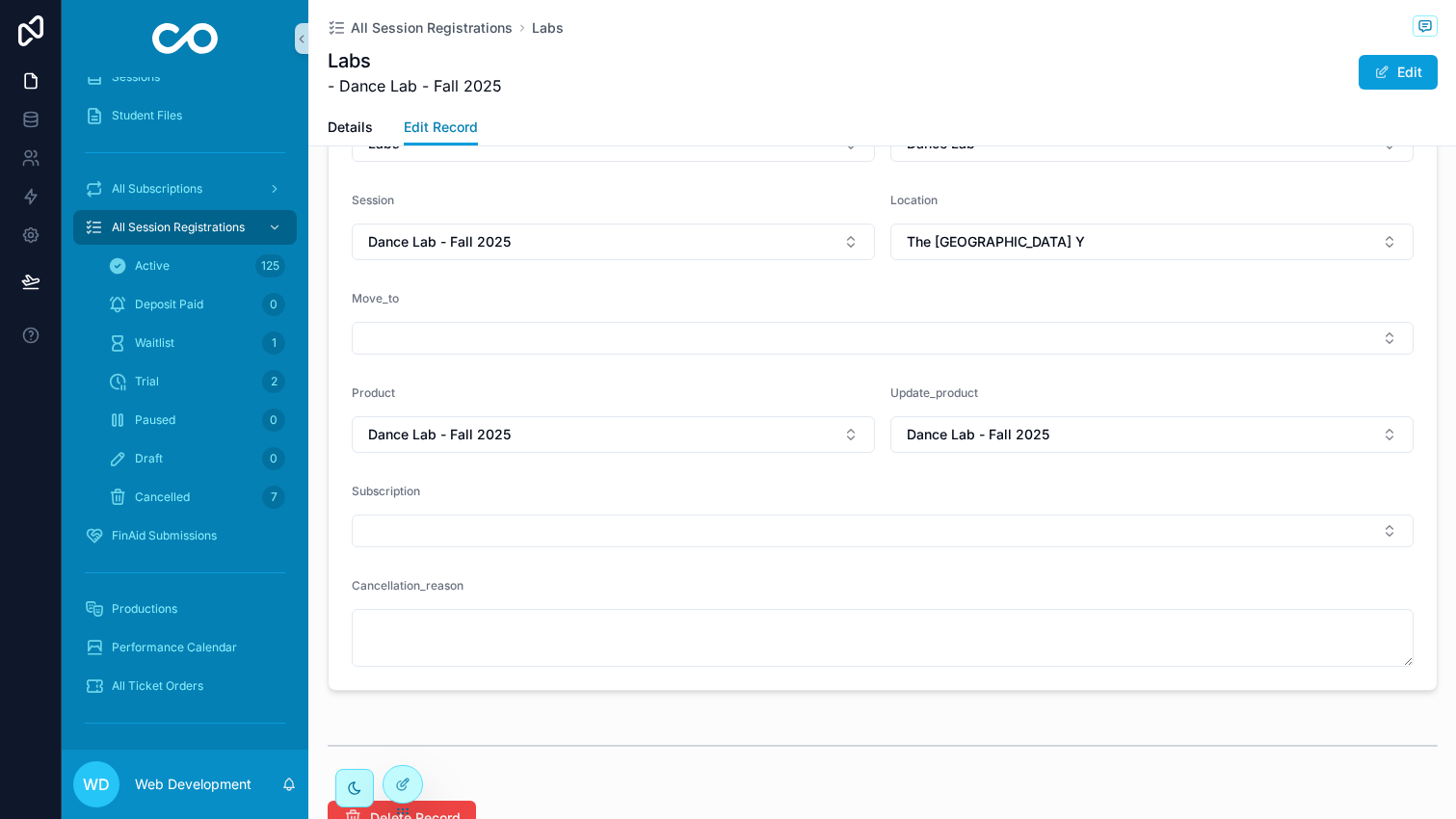
scroll to position [1022, 0]
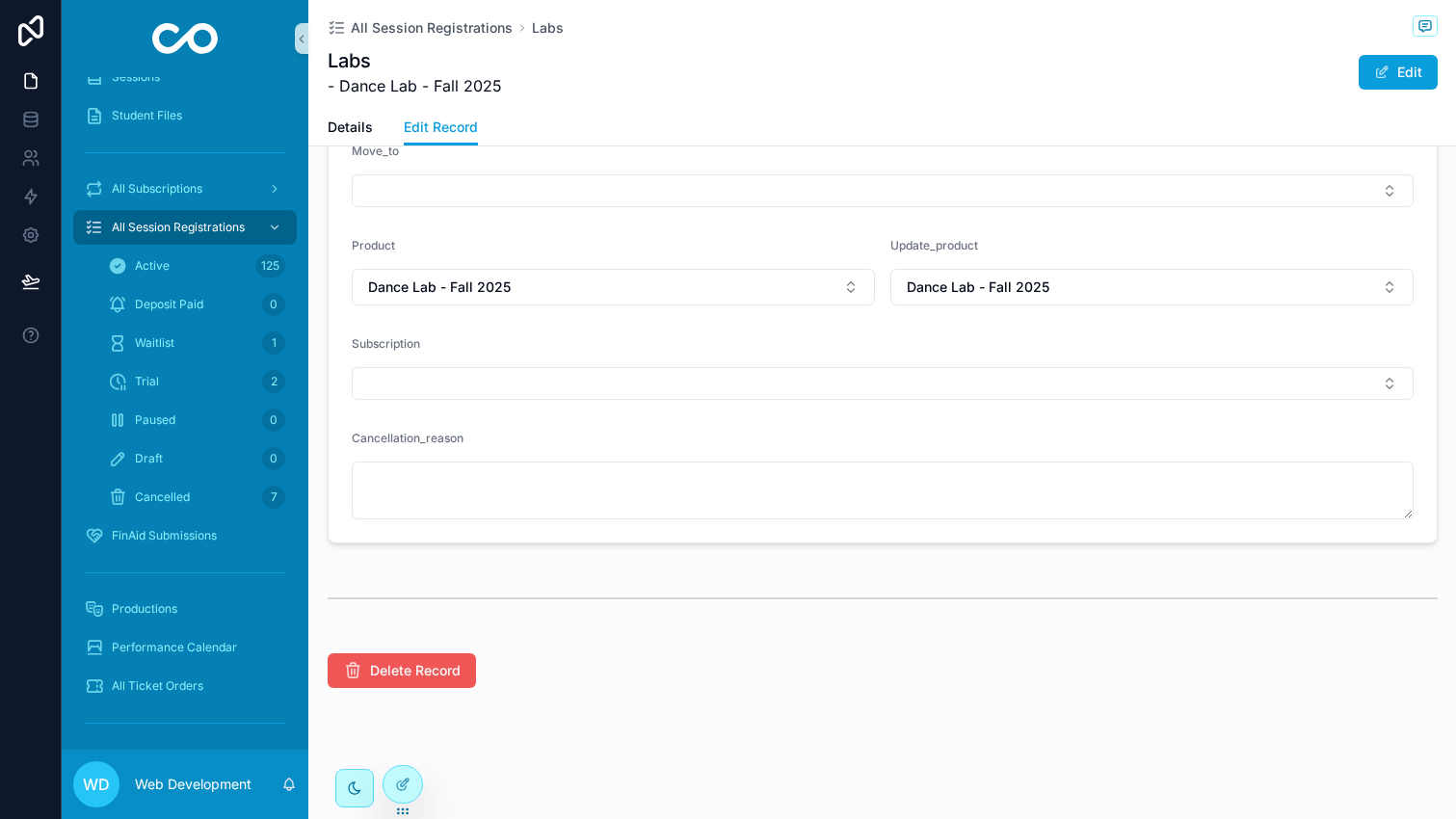
click at [425, 672] on span "Delete Record" at bounding box center [415, 671] width 90 height 20
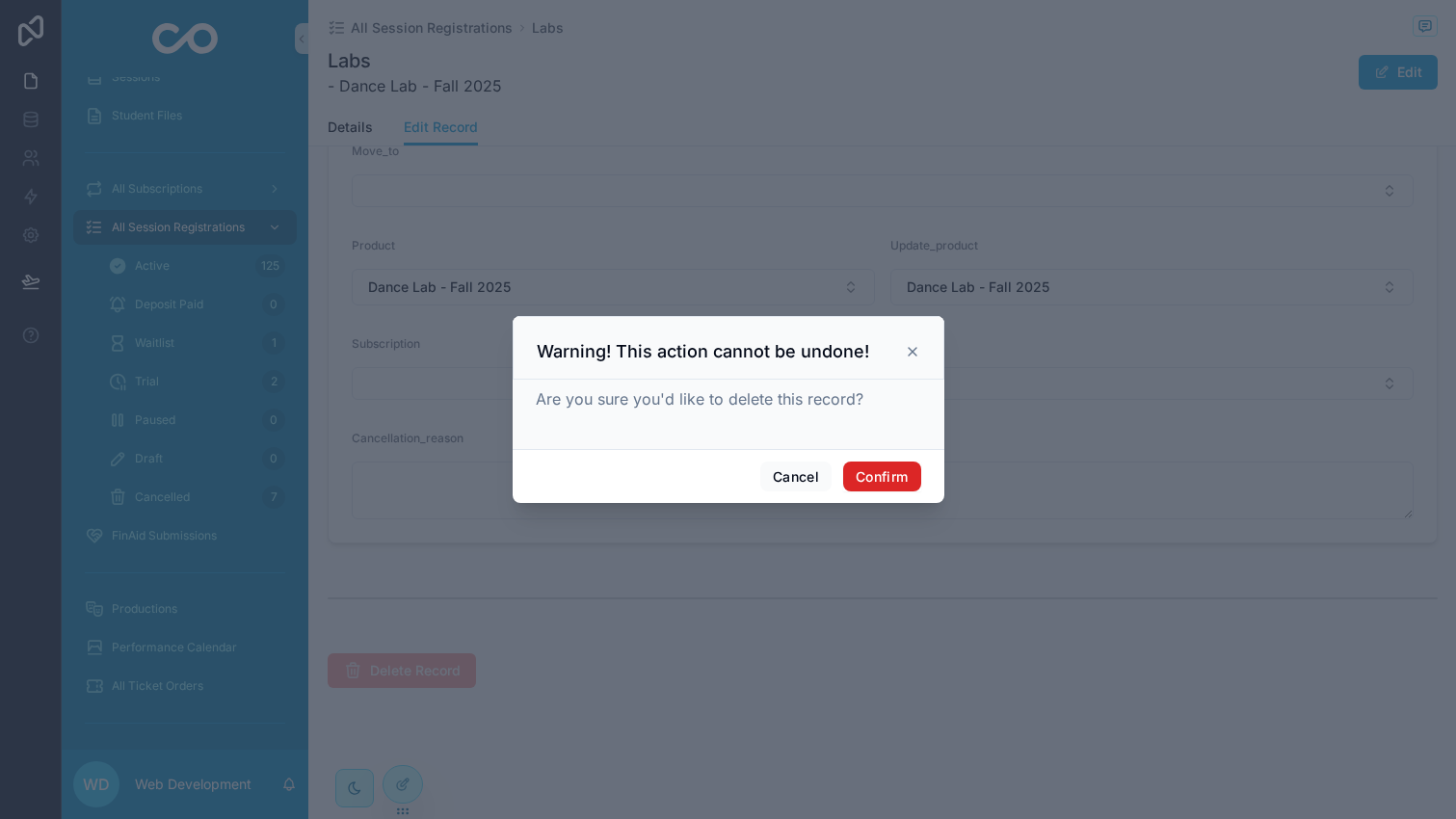
click at [893, 476] on button "Confirm" at bounding box center [882, 476] width 78 height 30
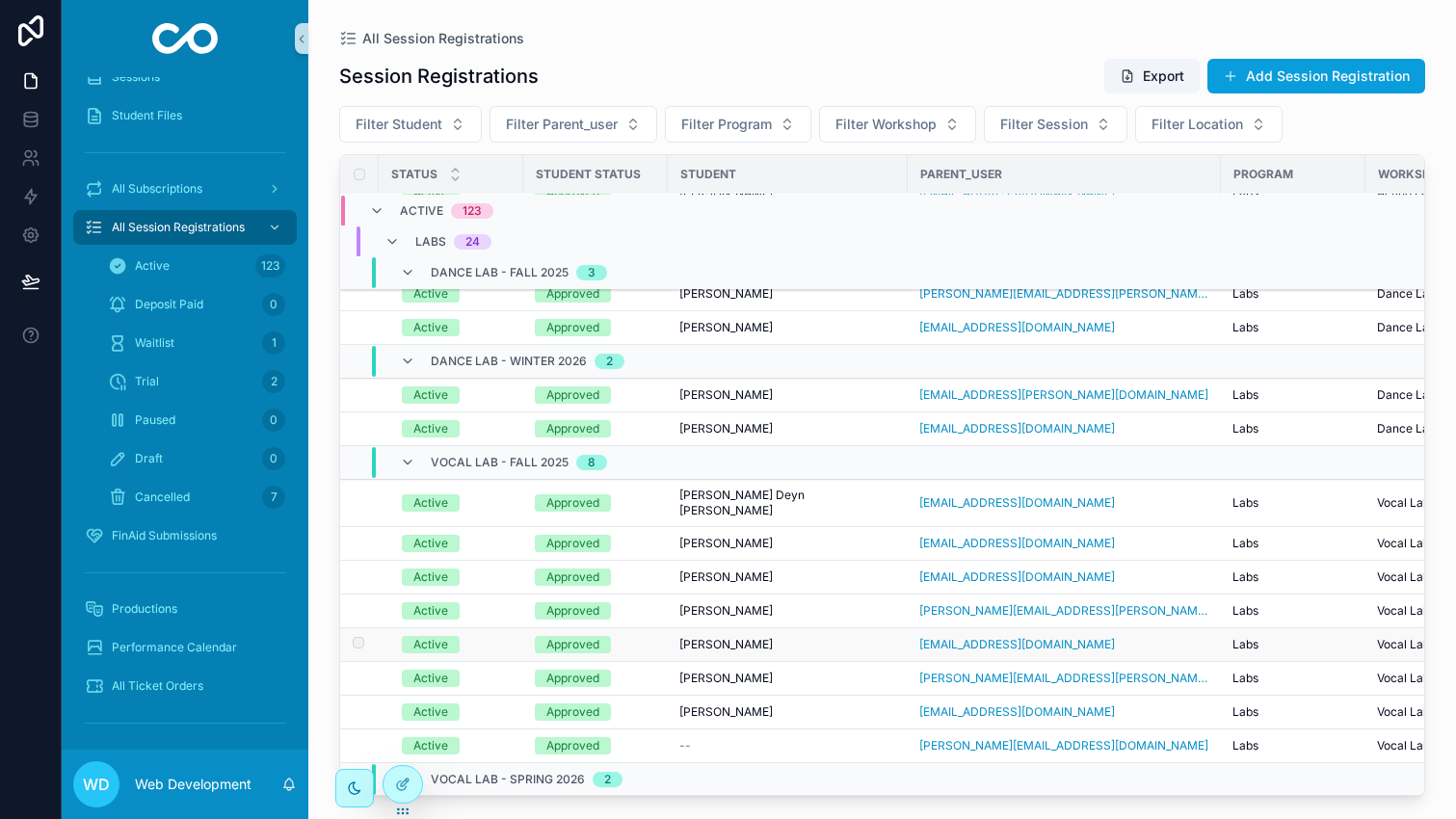
scroll to position [550, 0]
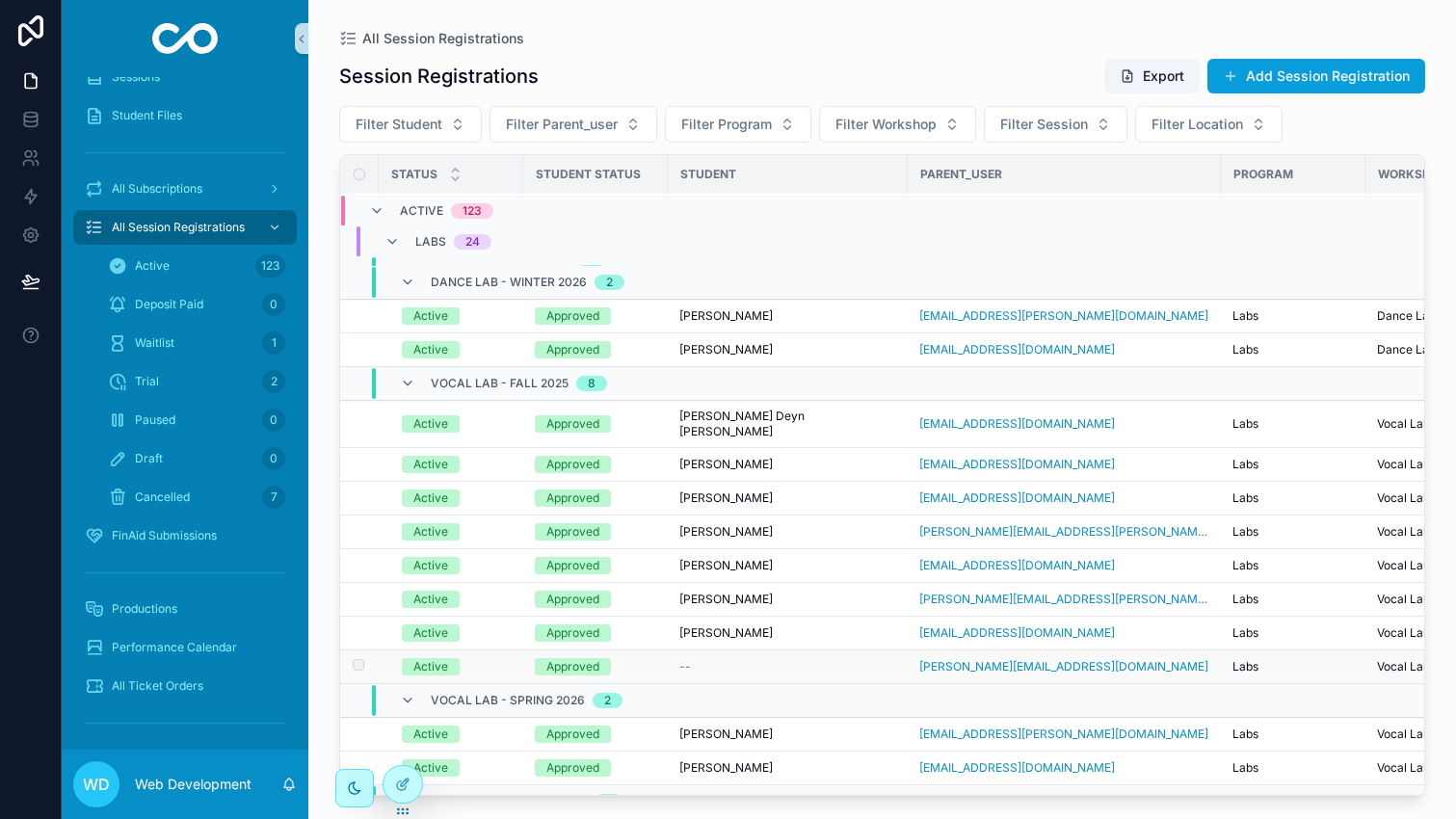
click at [715, 659] on div "--" at bounding box center [787, 667] width 217 height 16
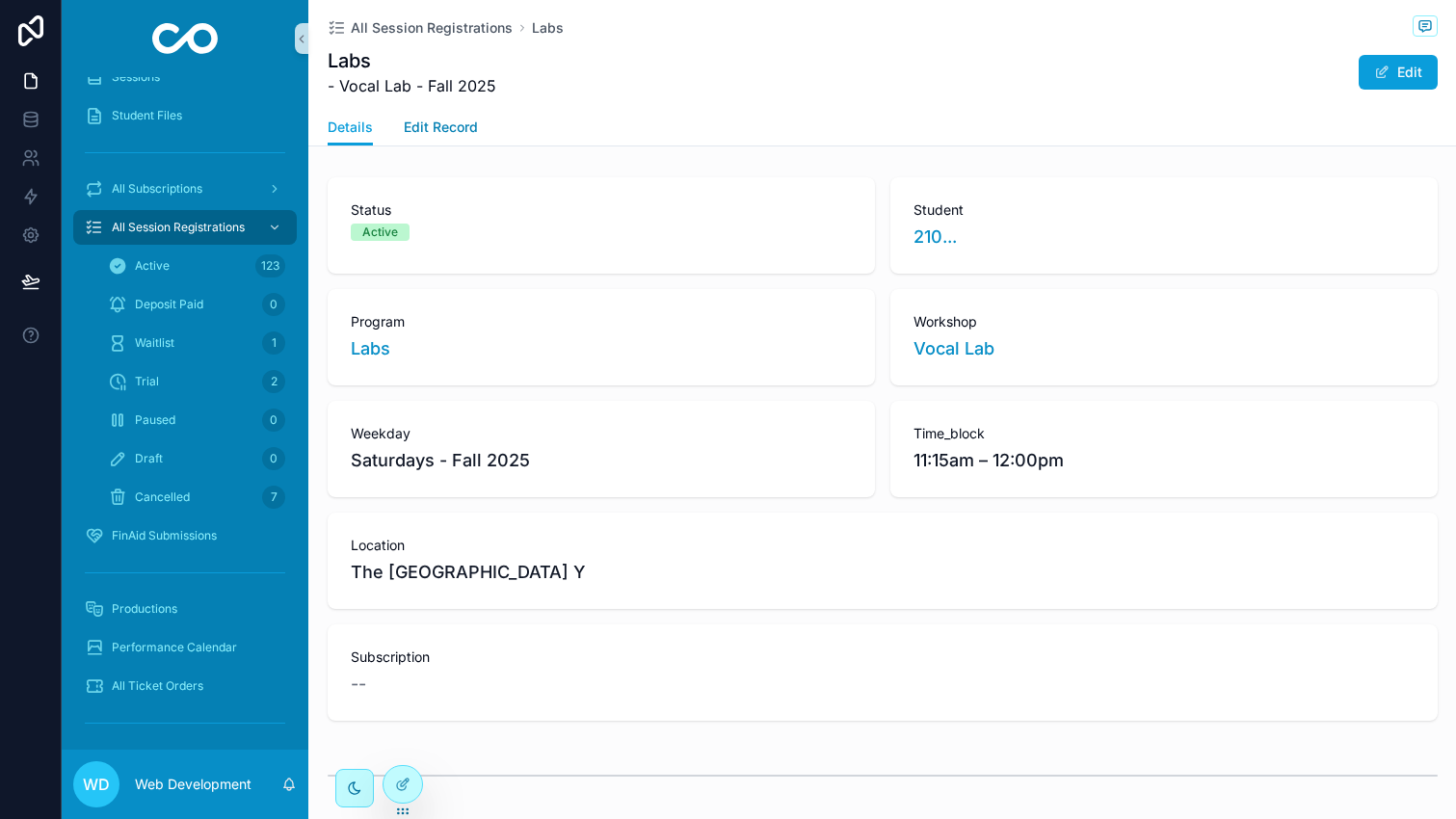
click at [444, 123] on span "Edit Record" at bounding box center [441, 128] width 75 height 20
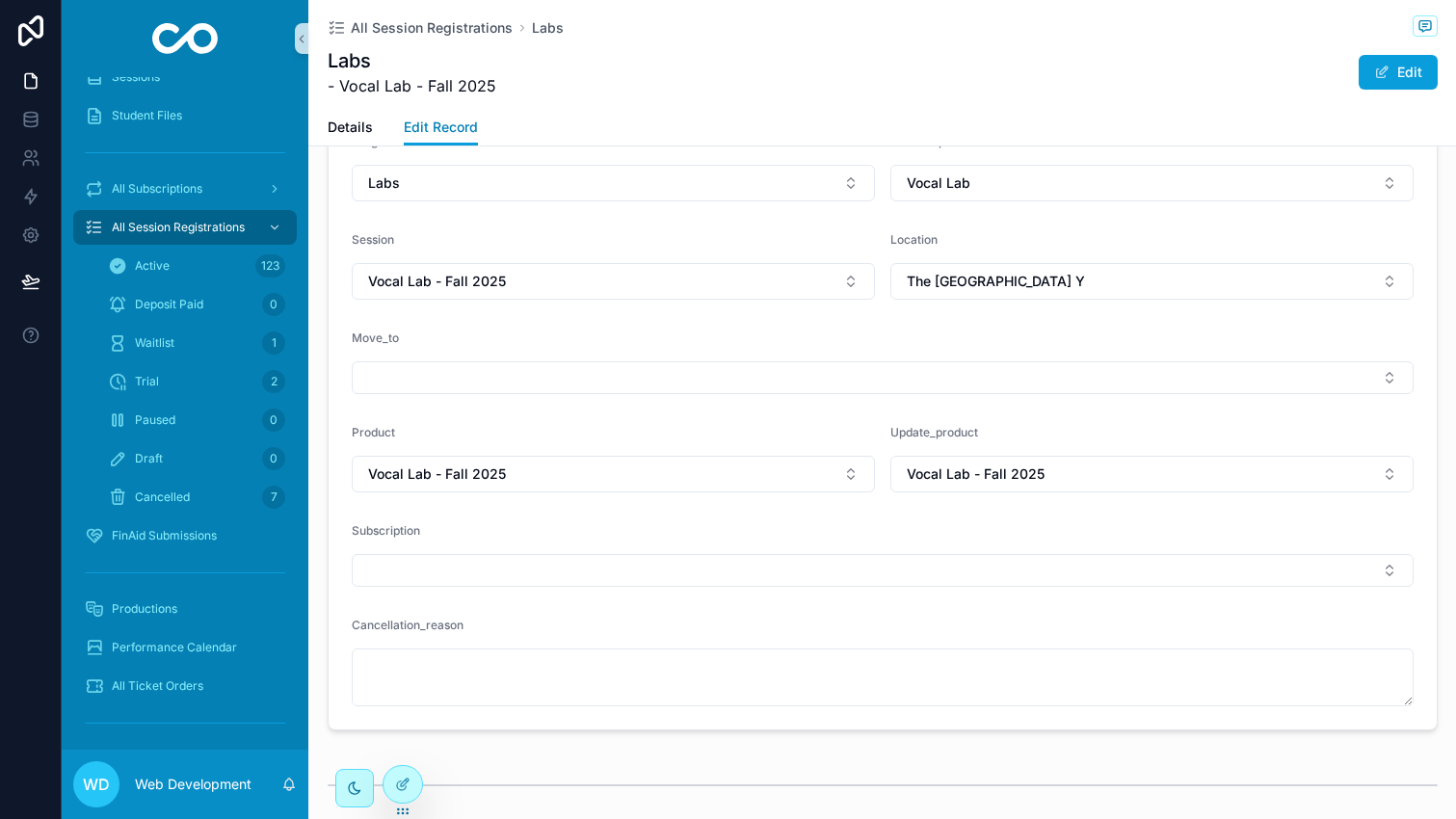
scroll to position [1022, 0]
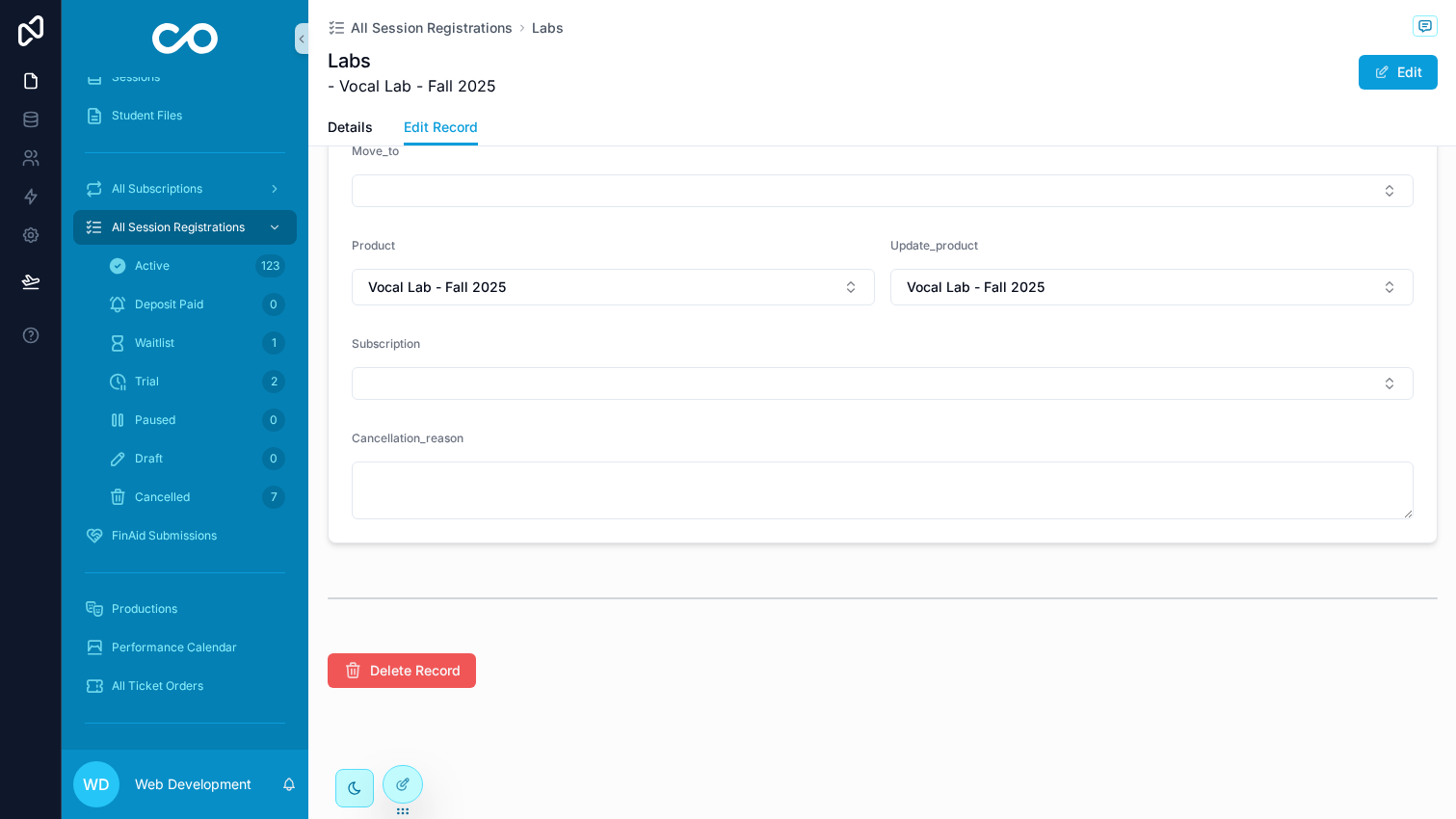
click at [444, 671] on span "Delete Record" at bounding box center [415, 671] width 90 height 20
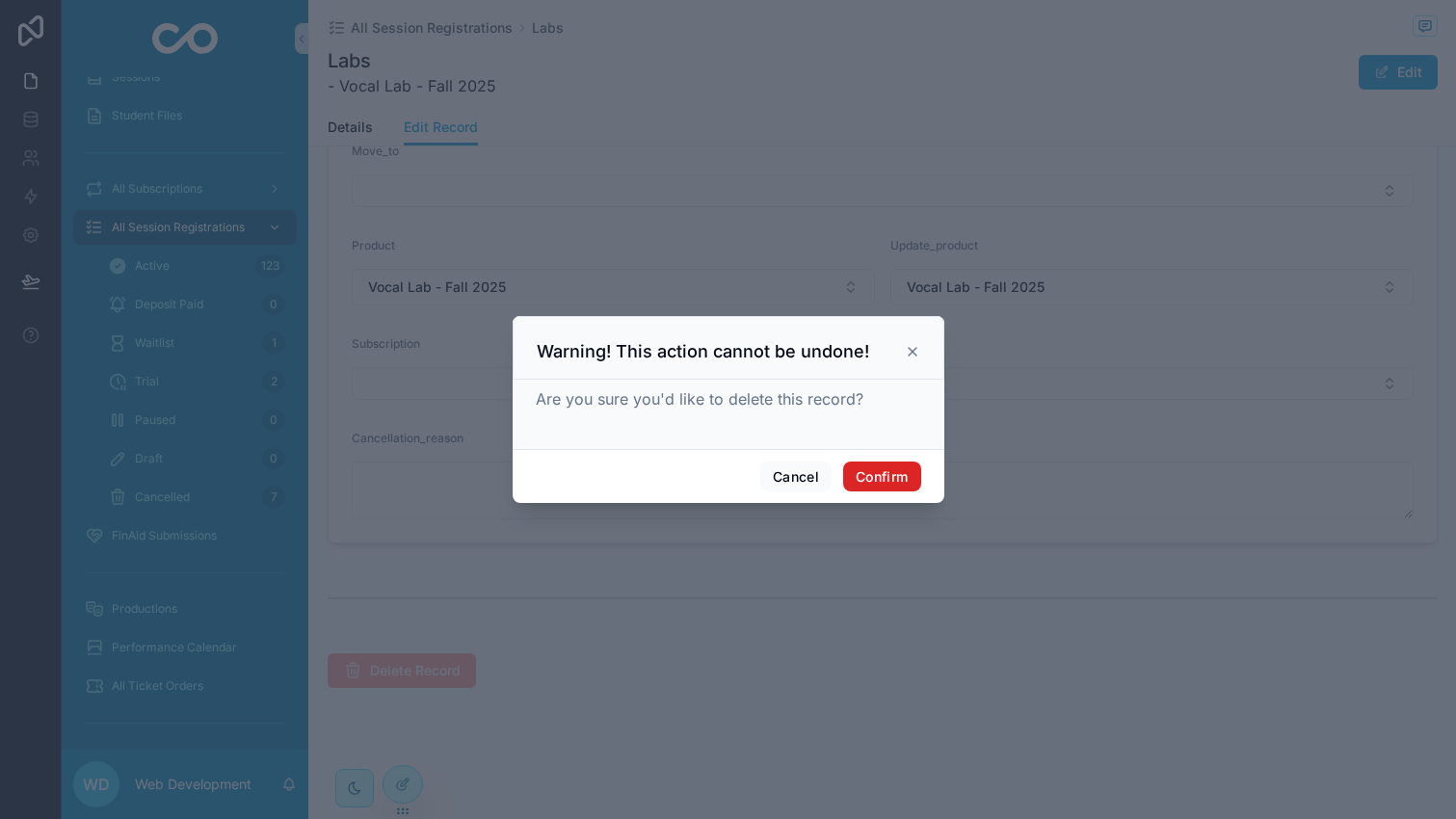
click at [889, 478] on button "Confirm" at bounding box center [882, 476] width 78 height 30
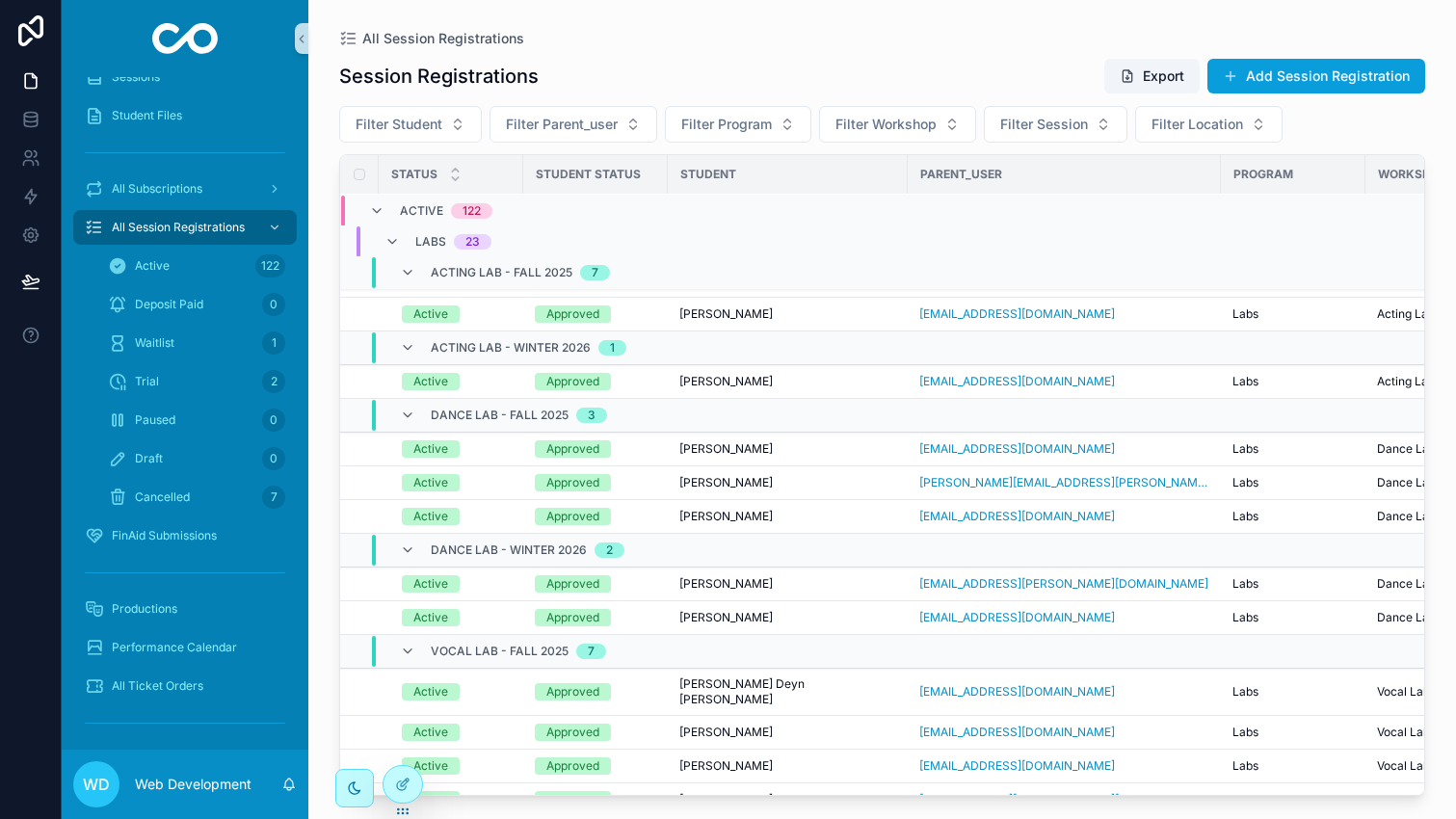
scroll to position [194, 0]
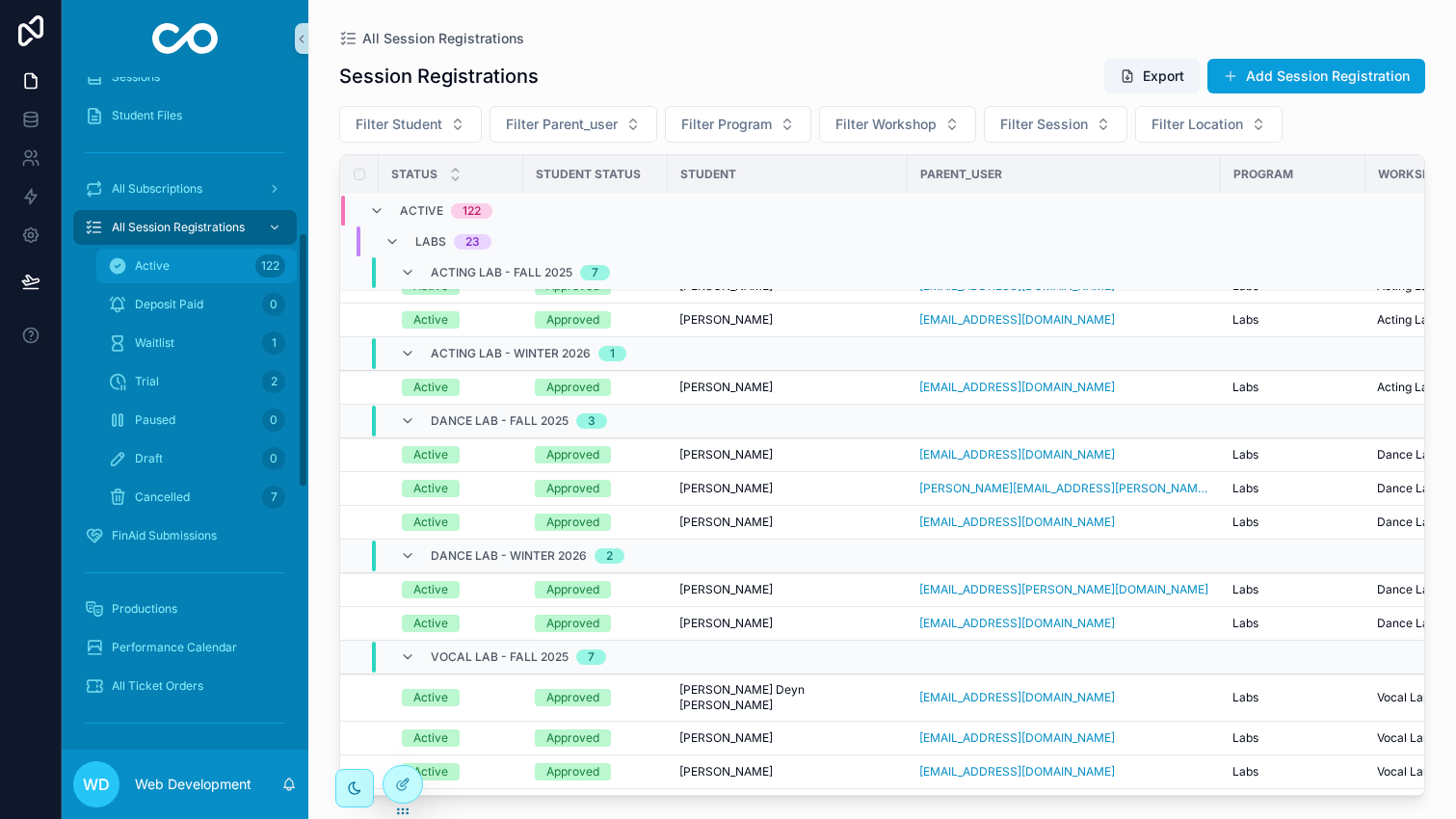
click at [199, 270] on div "Active 122" at bounding box center [196, 265] width 178 height 30
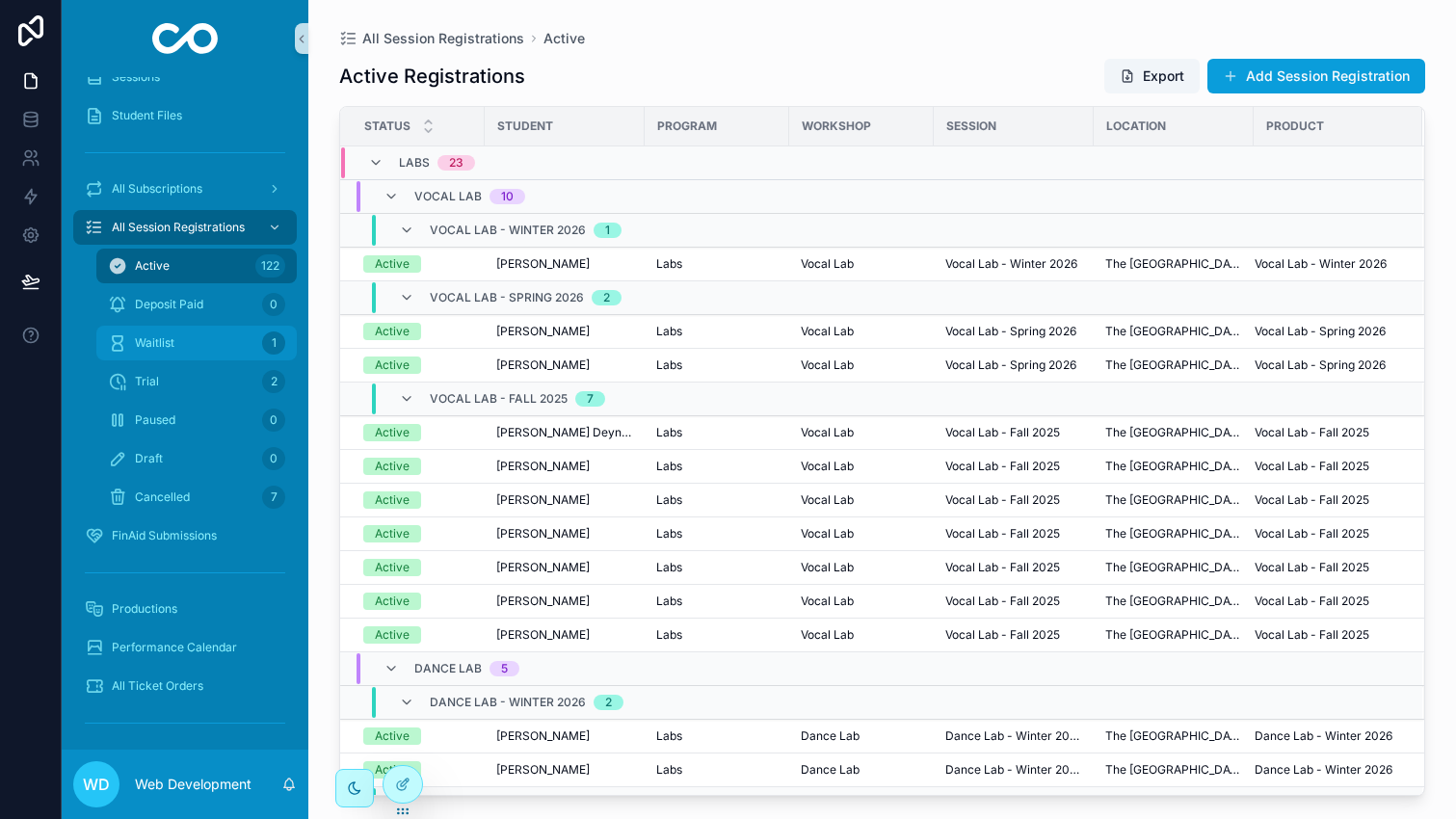
click at [208, 329] on div "Waitlist 1" at bounding box center [196, 343] width 178 height 30
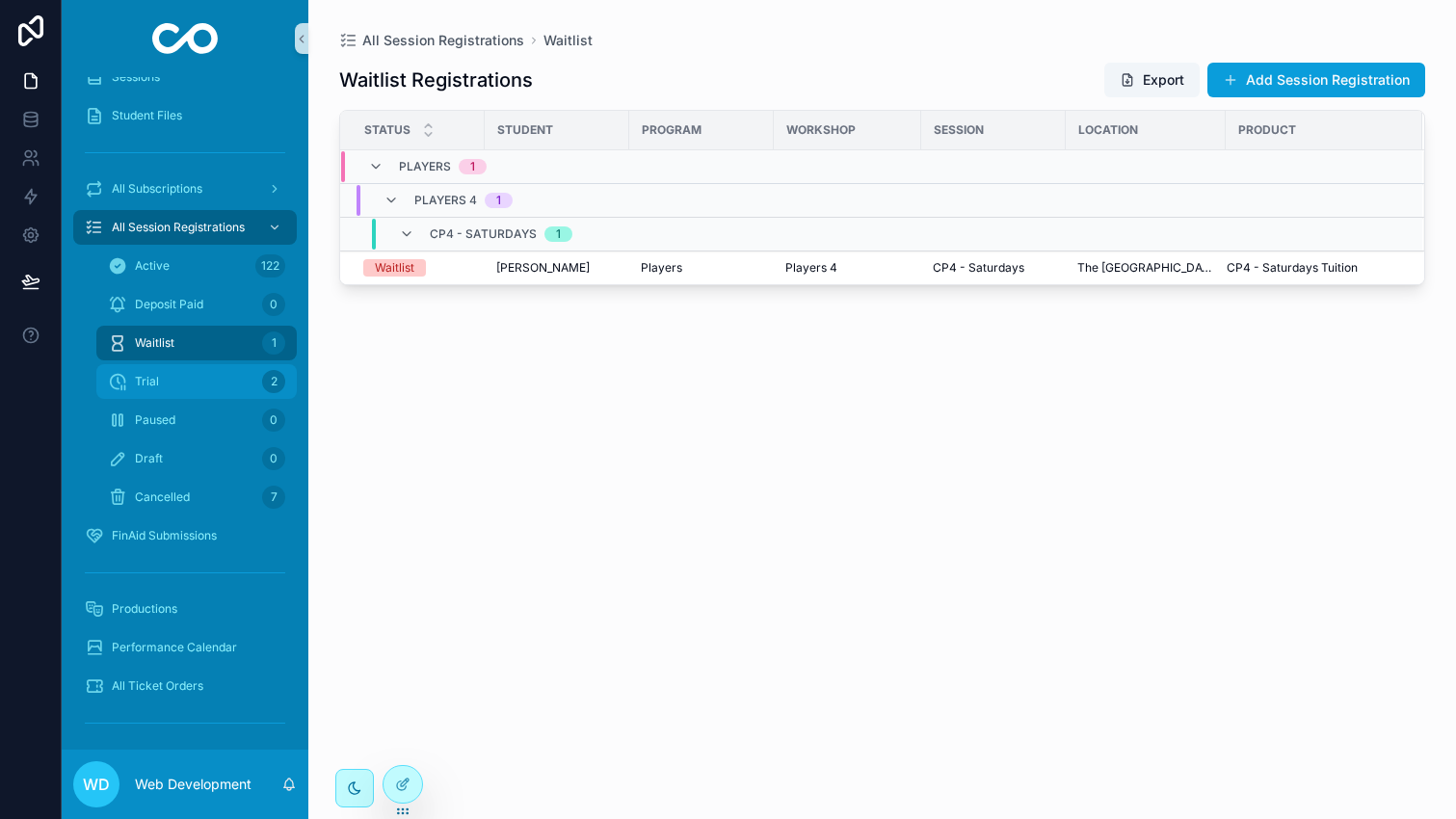
click at [208, 365] on link "Trial 2" at bounding box center [196, 381] width 200 height 34
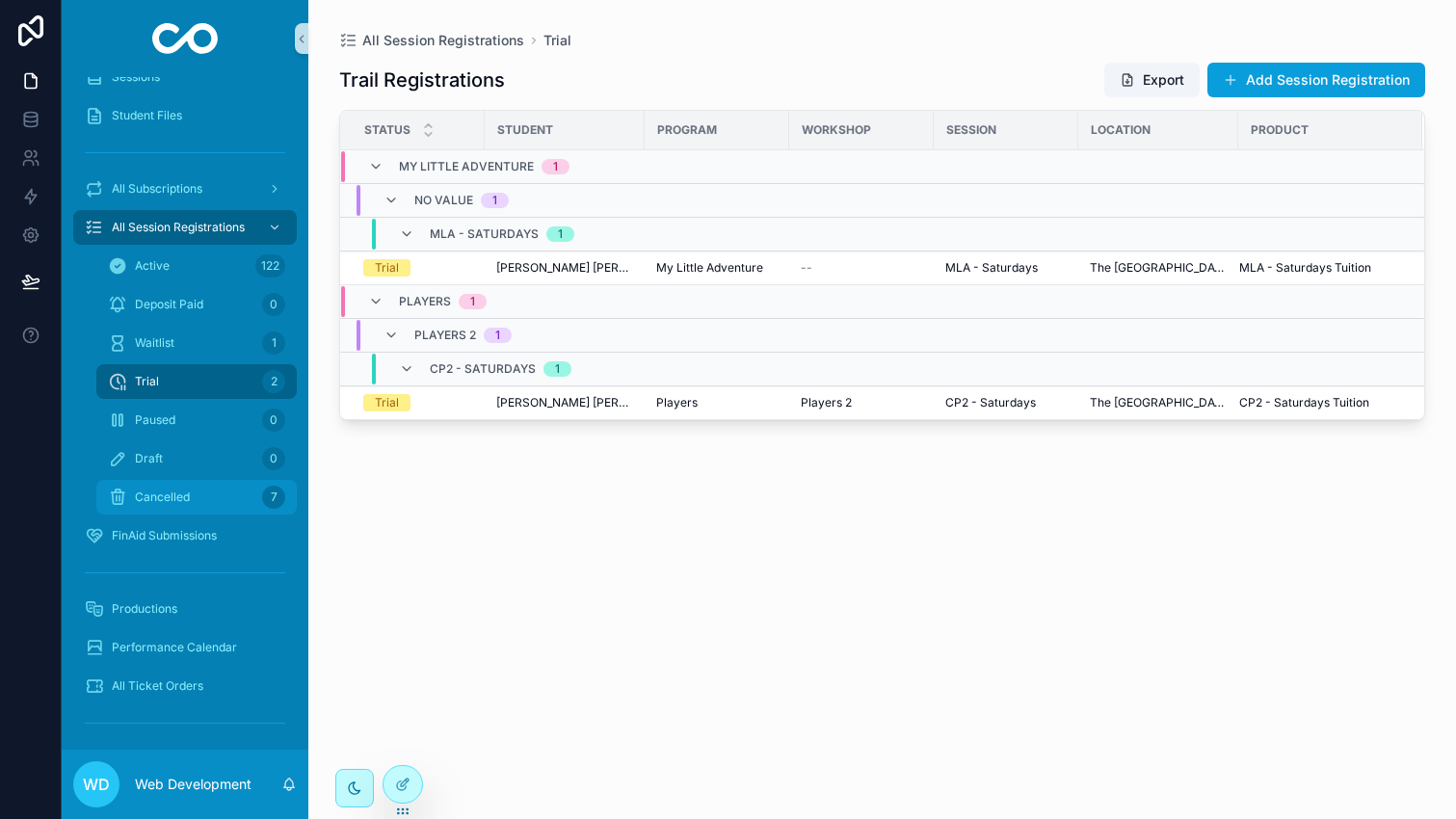
click at [203, 489] on div "Cancelled 7" at bounding box center [196, 497] width 178 height 30
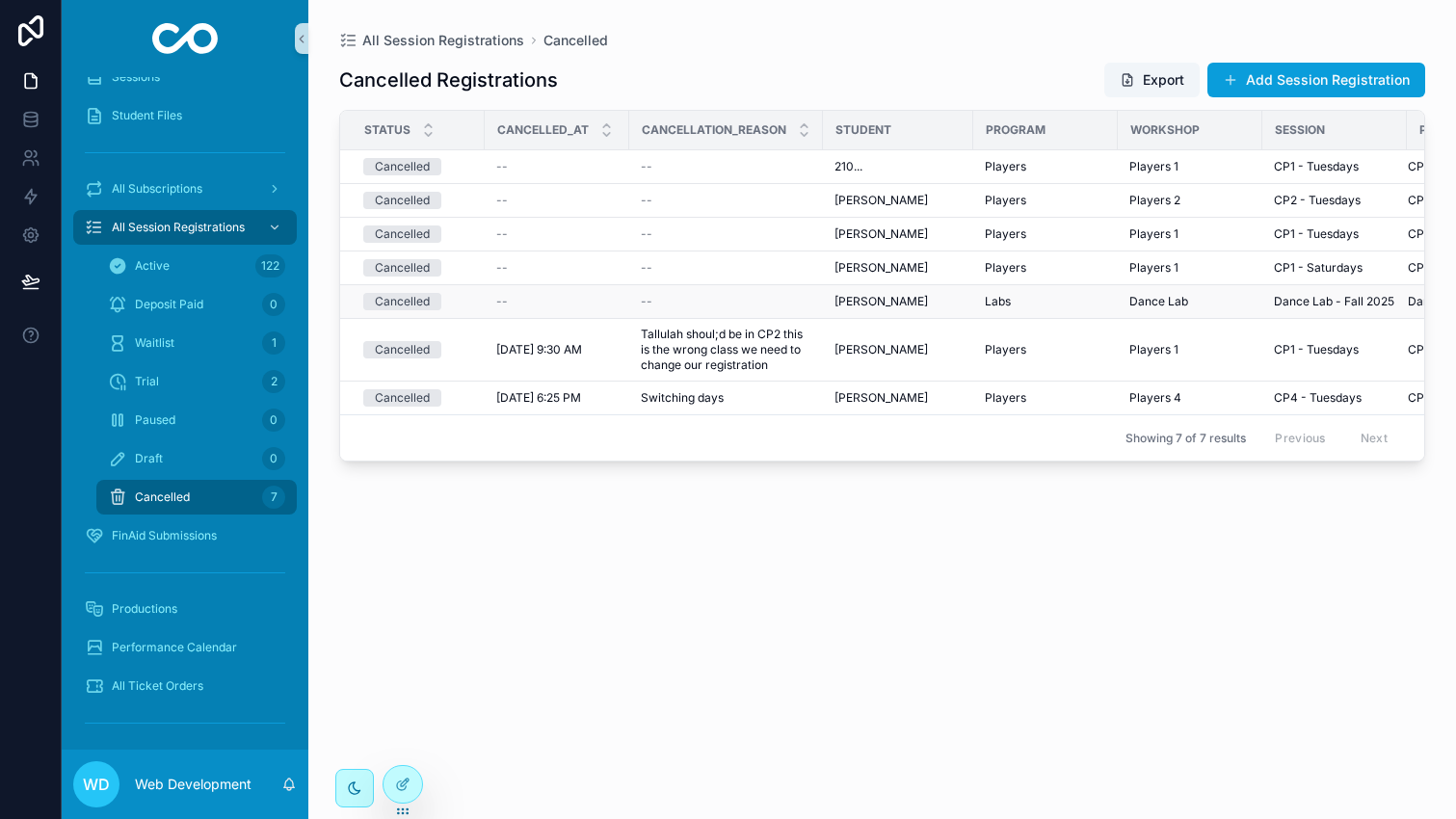
click at [526, 297] on div "--" at bounding box center [558, 301] width 122 height 16
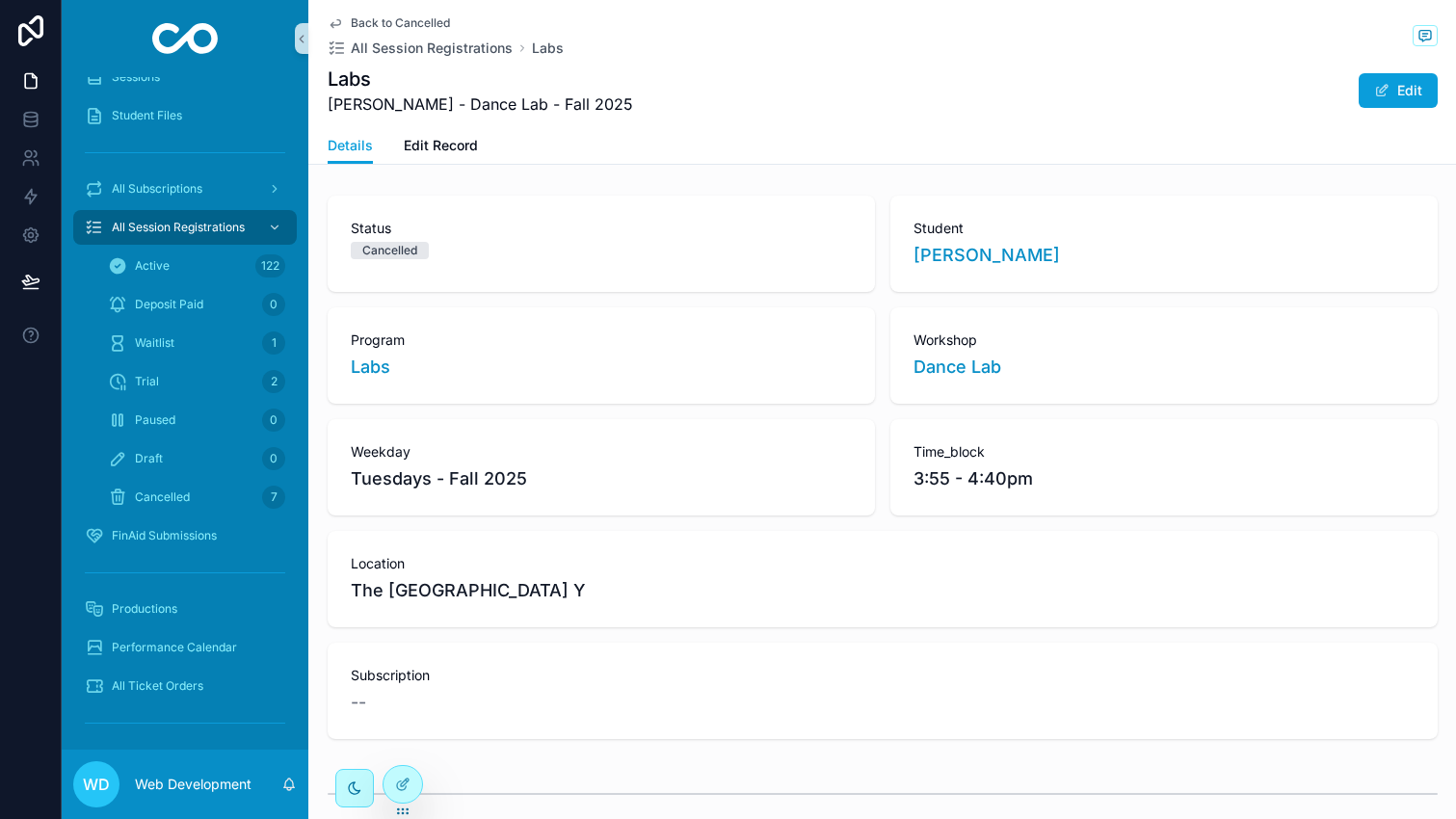
click at [362, 27] on span "Back to Cancelled" at bounding box center [400, 24] width 99 height 16
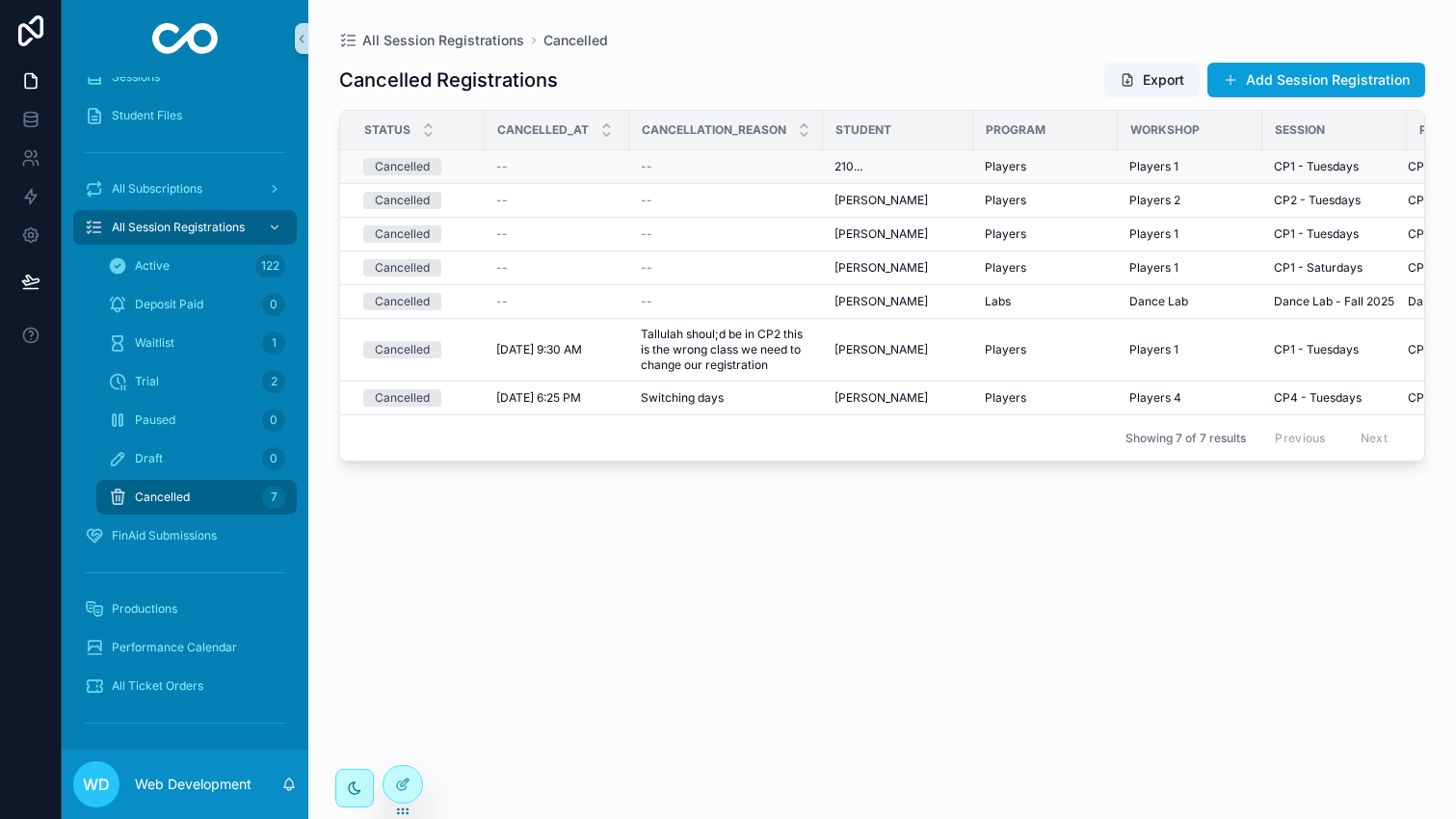
click at [492, 181] on td "--" at bounding box center [557, 167] width 144 height 33
click at [492, 172] on td "--" at bounding box center [557, 167] width 144 height 33
click at [527, 168] on div "--" at bounding box center [558, 167] width 122 height 16
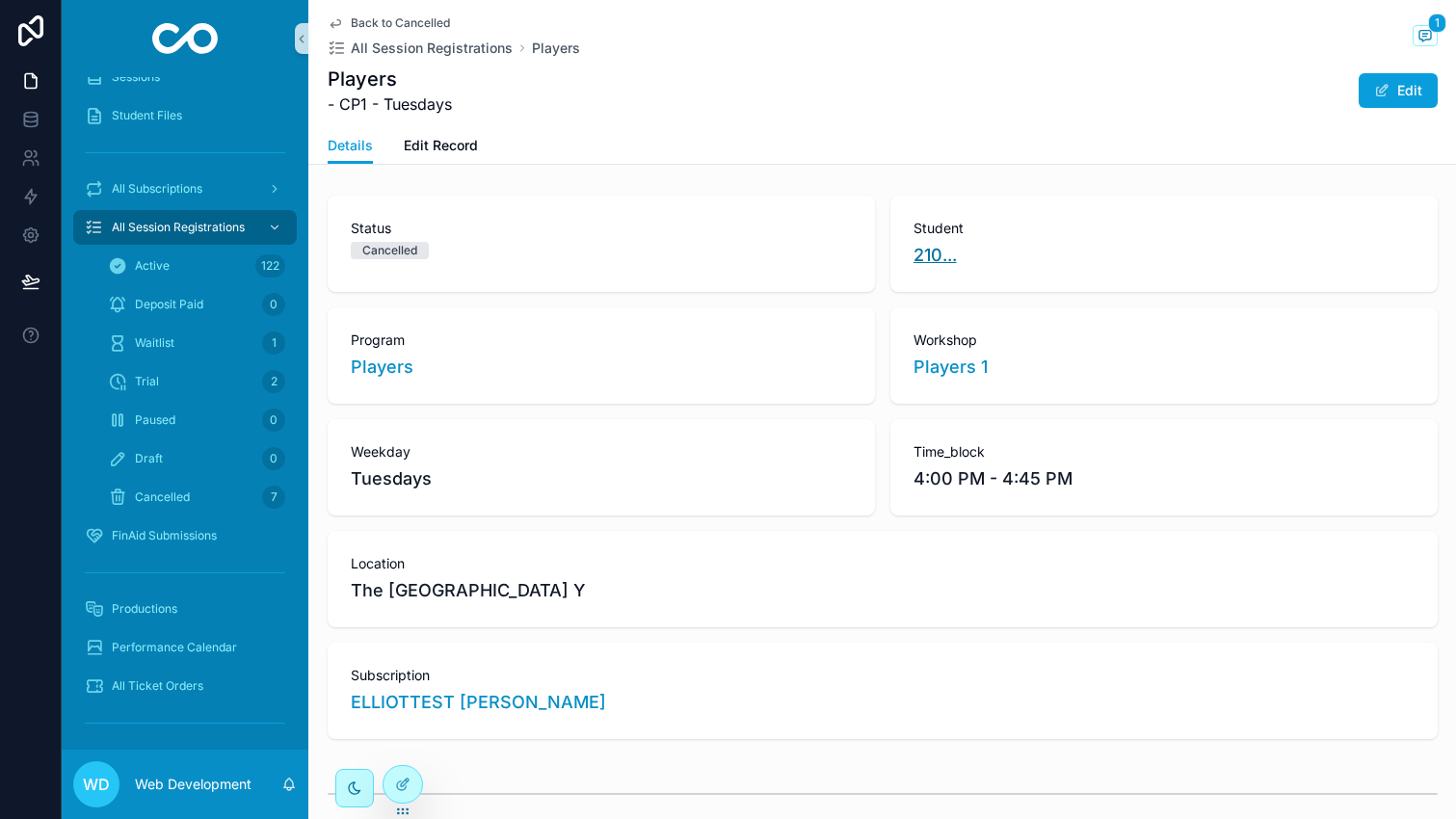
click at [926, 263] on span "210..." at bounding box center [936, 254] width 43 height 27
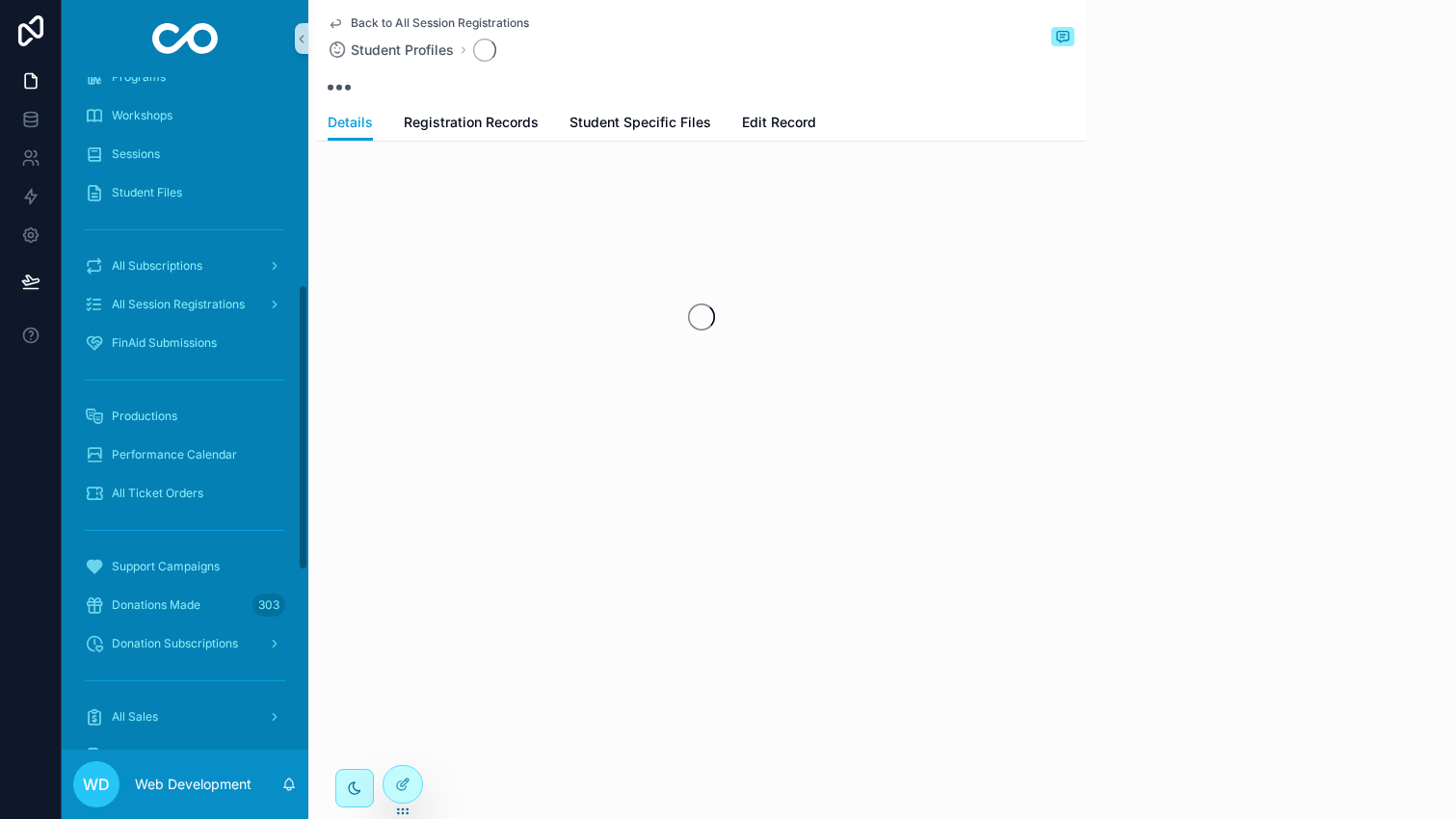
scroll to position [486, 0]
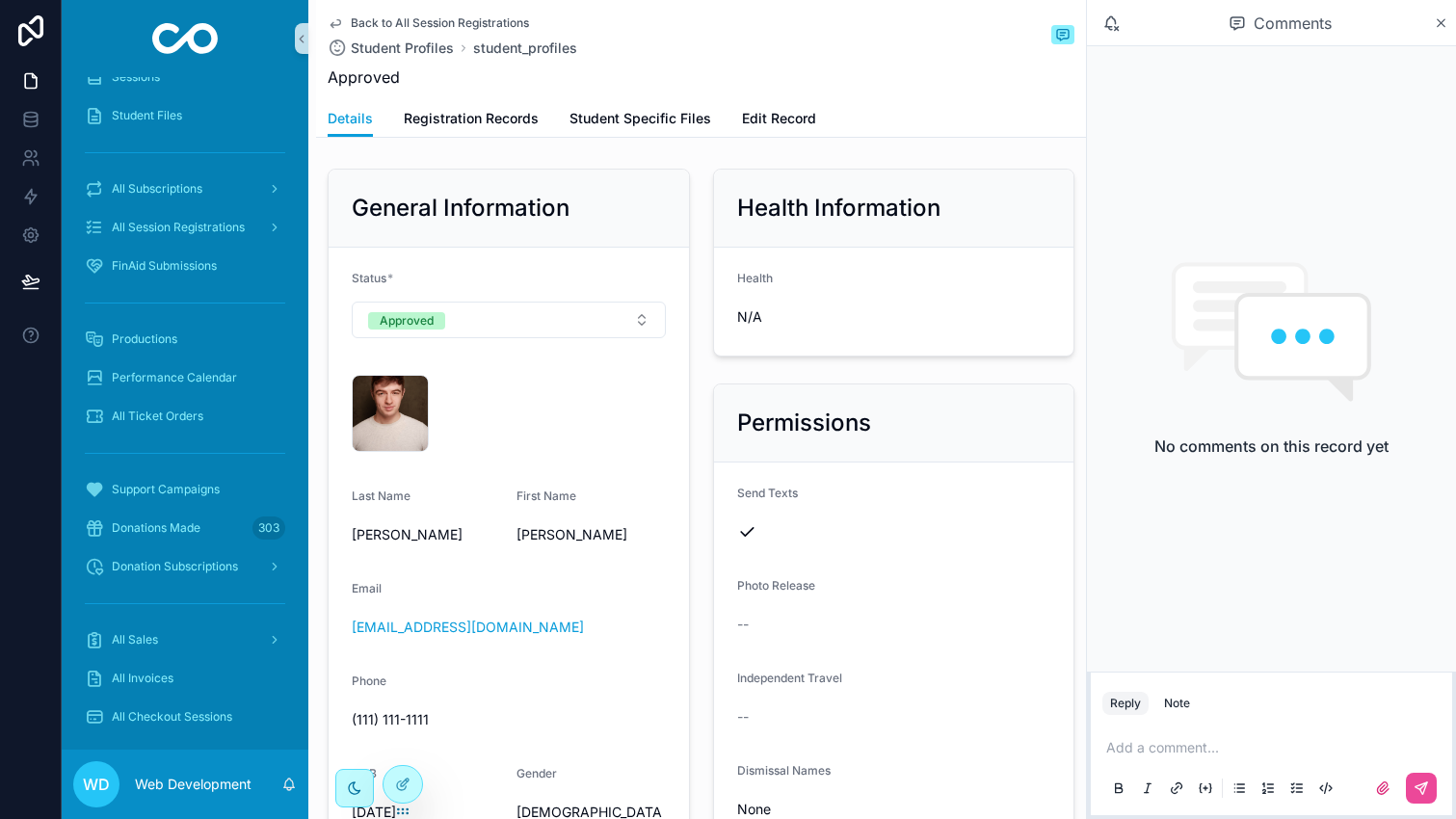
click at [336, 20] on icon "scrollable content" at bounding box center [336, 24] width 16 height 16
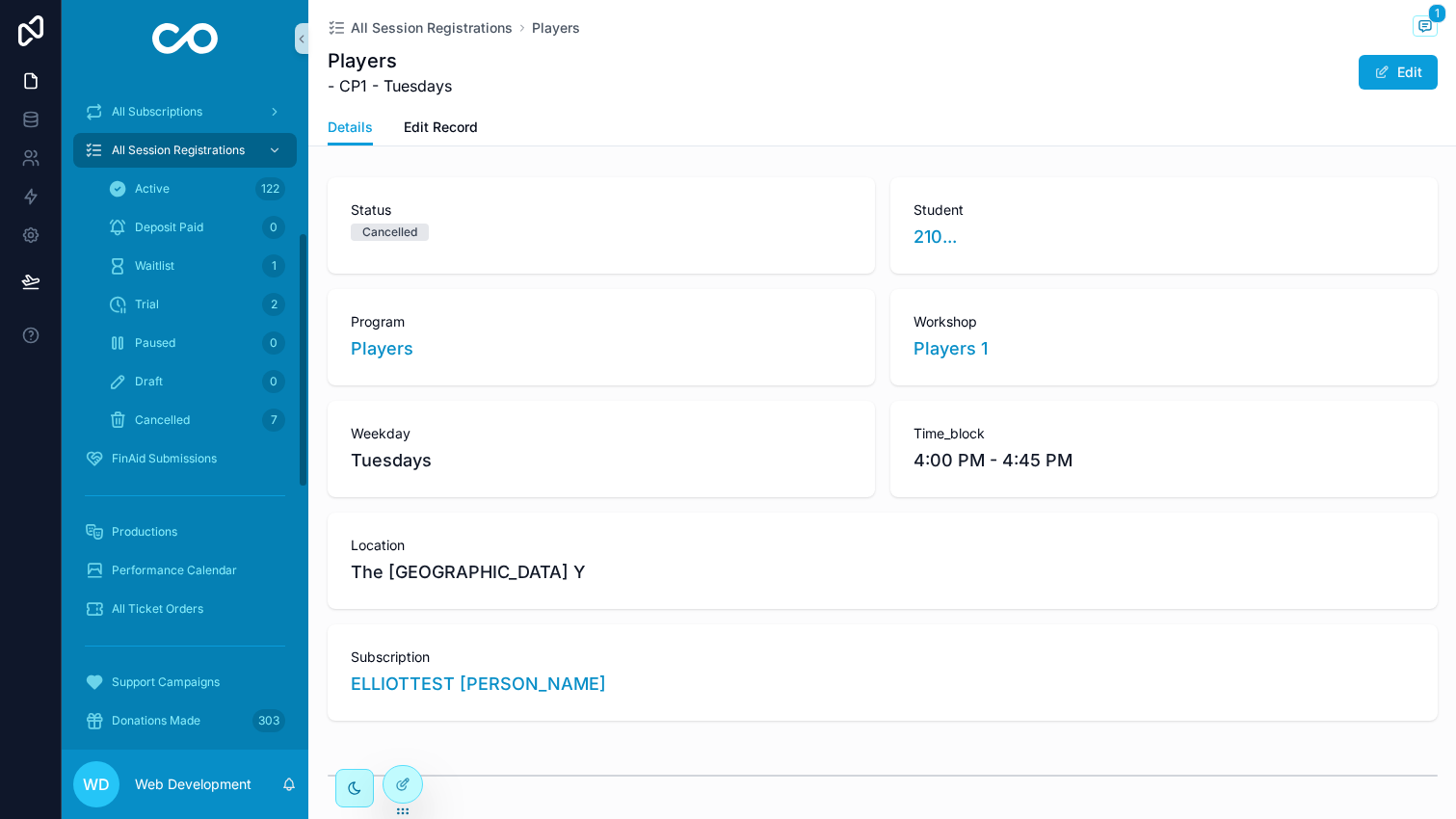
scroll to position [409, 0]
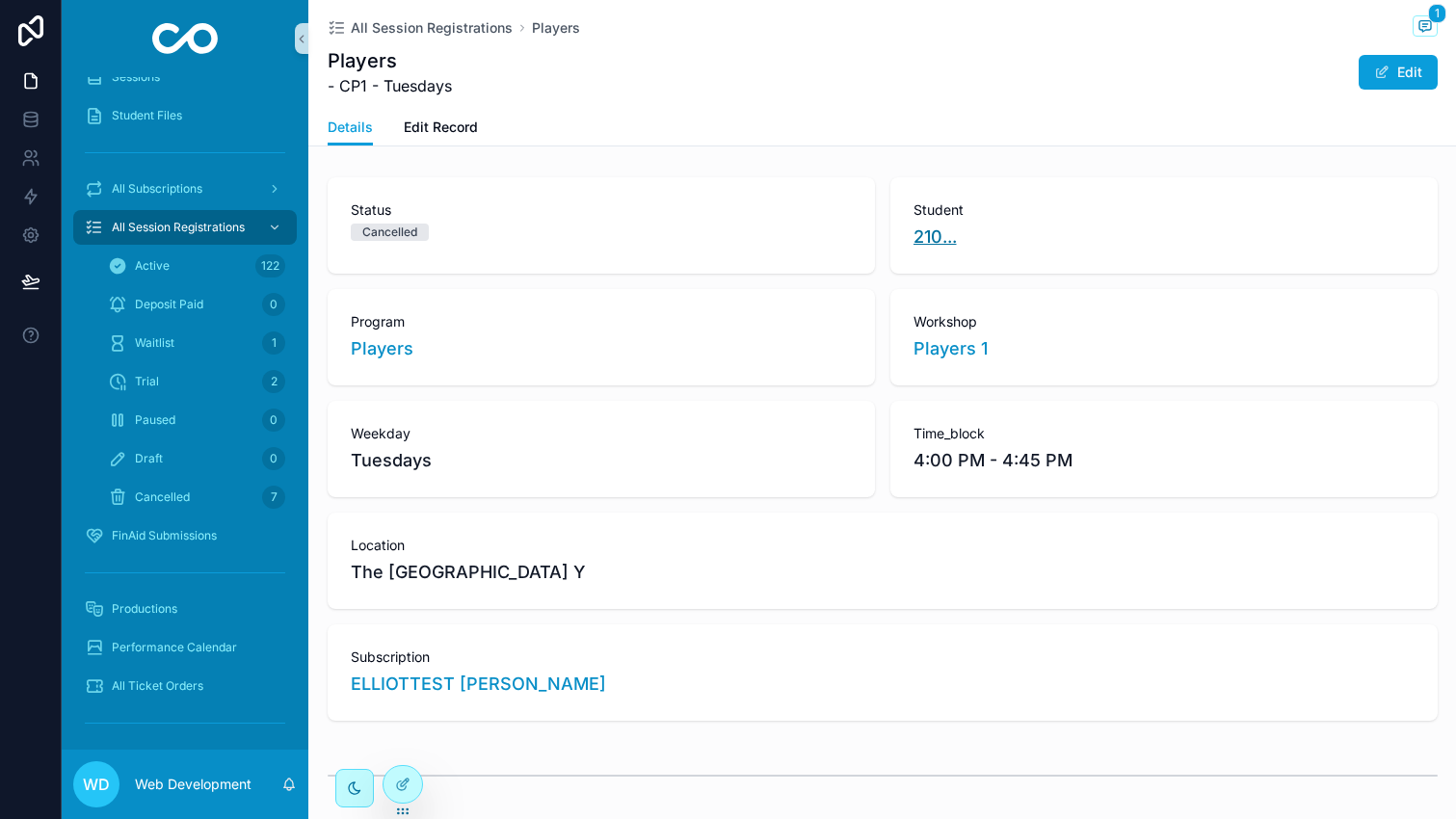
click at [918, 241] on span "210..." at bounding box center [936, 237] width 43 height 27
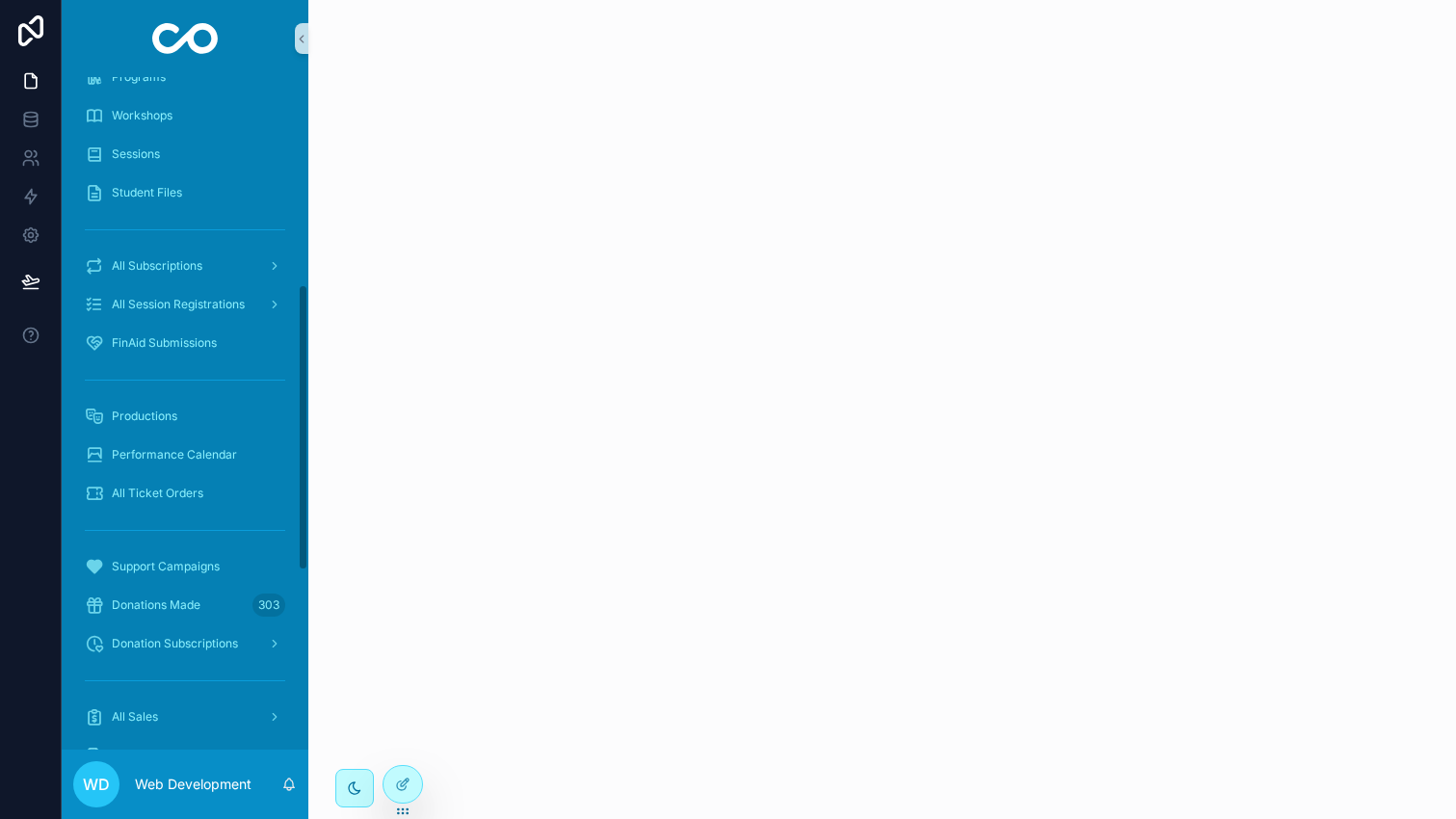
scroll to position [486, 0]
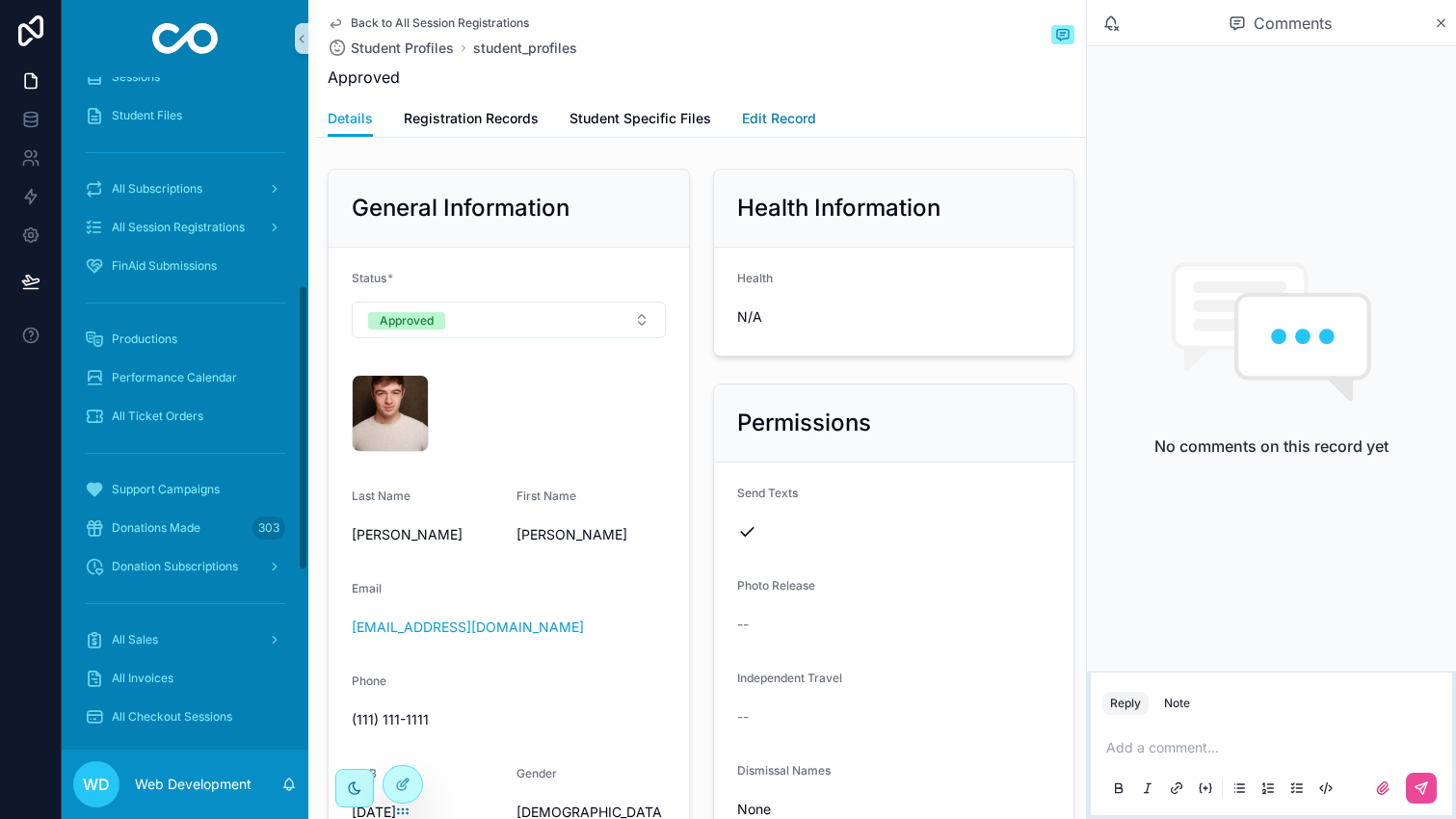
click at [781, 116] on span "Edit Record" at bounding box center [780, 119] width 75 height 20
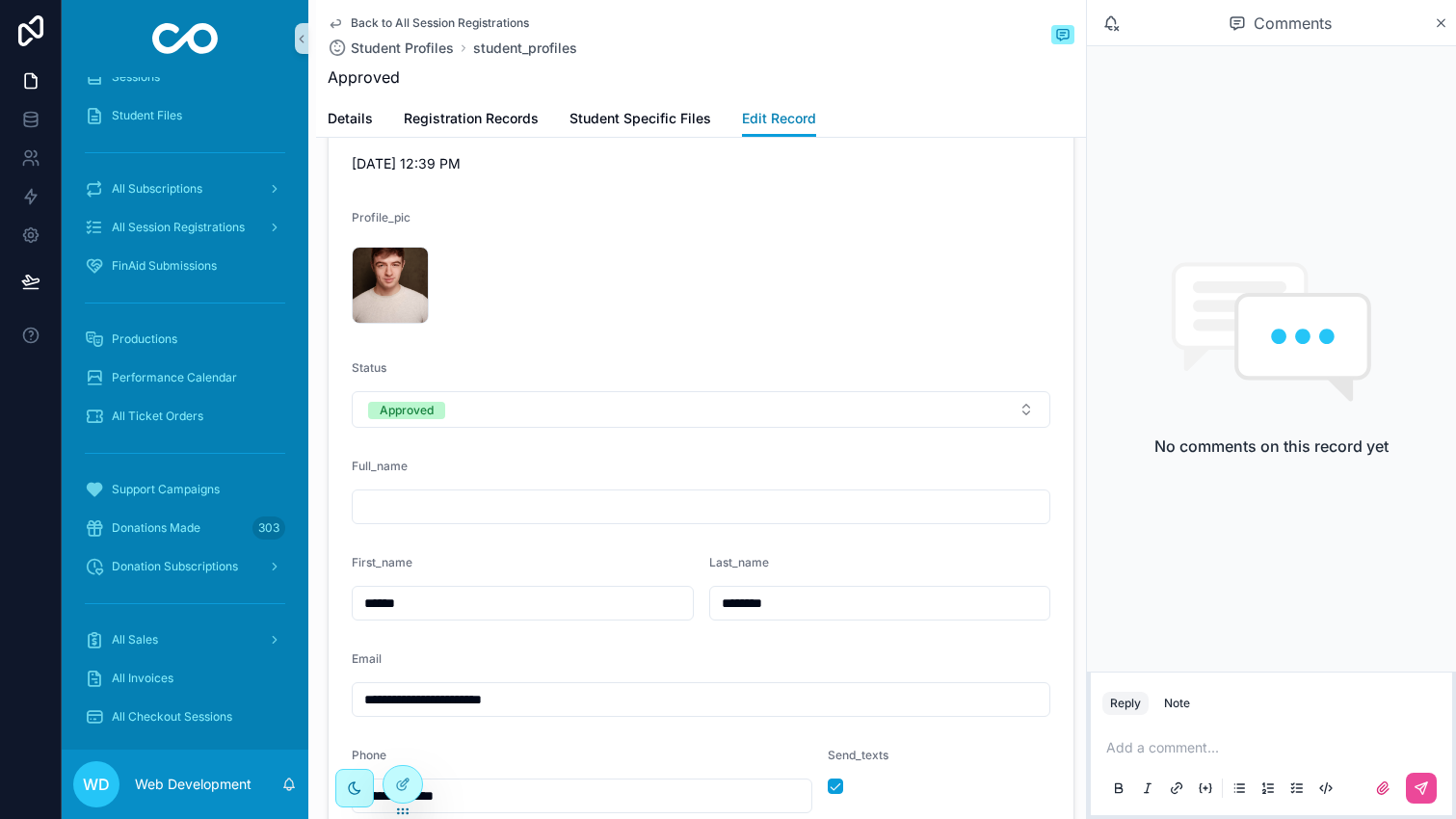
scroll to position [511, 0]
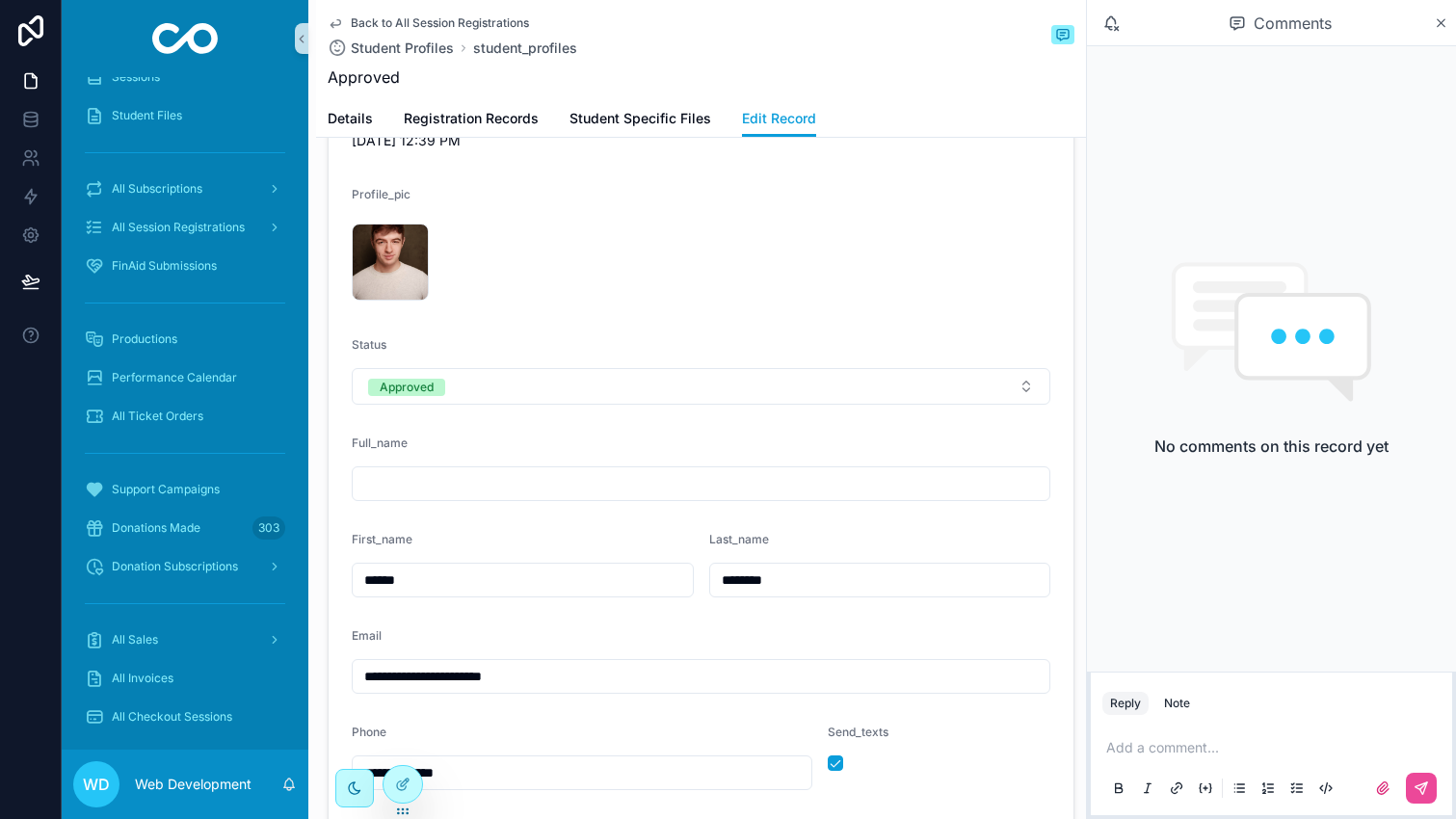
click at [555, 576] on input "******" at bounding box center [522, 579] width 341 height 27
click at [508, 475] on input "scrollable content" at bounding box center [701, 483] width 697 height 27
paste input "******"
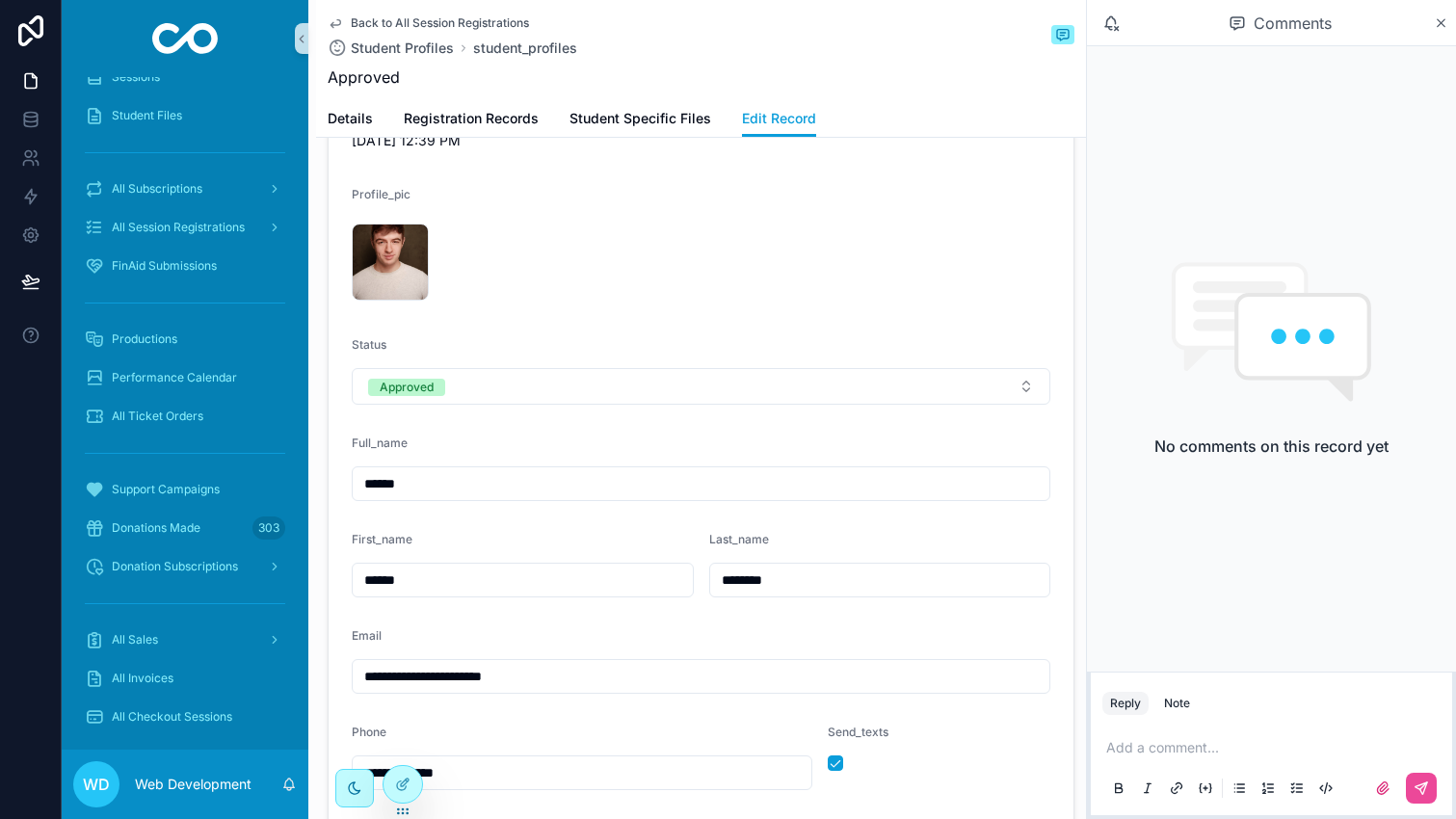
click at [731, 580] on input "********" at bounding box center [880, 579] width 341 height 27
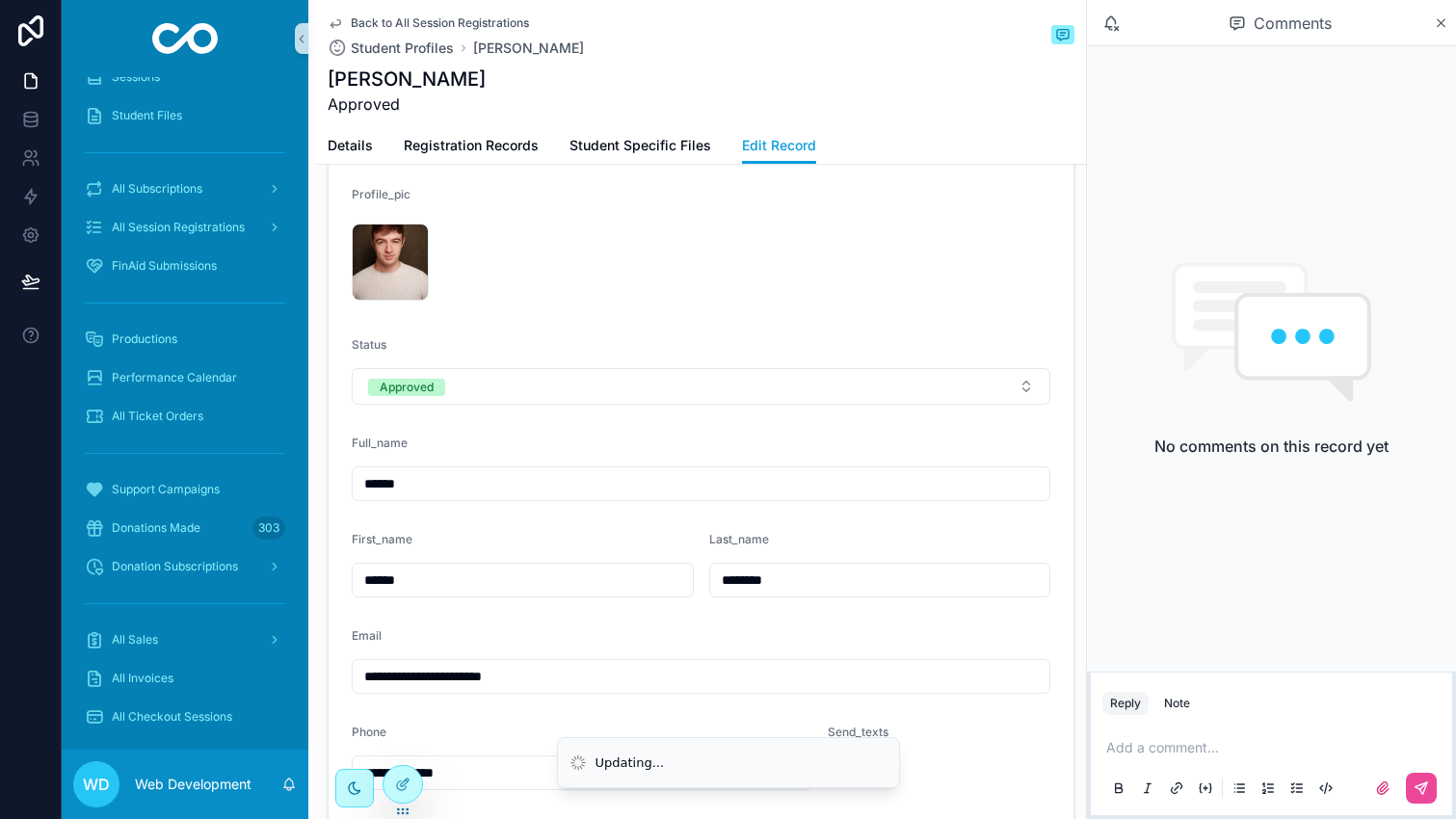
click at [607, 487] on input "******" at bounding box center [701, 483] width 697 height 27
paste input "*********"
type input "**********"
click at [587, 447] on div "Full_name" at bounding box center [701, 448] width 699 height 24
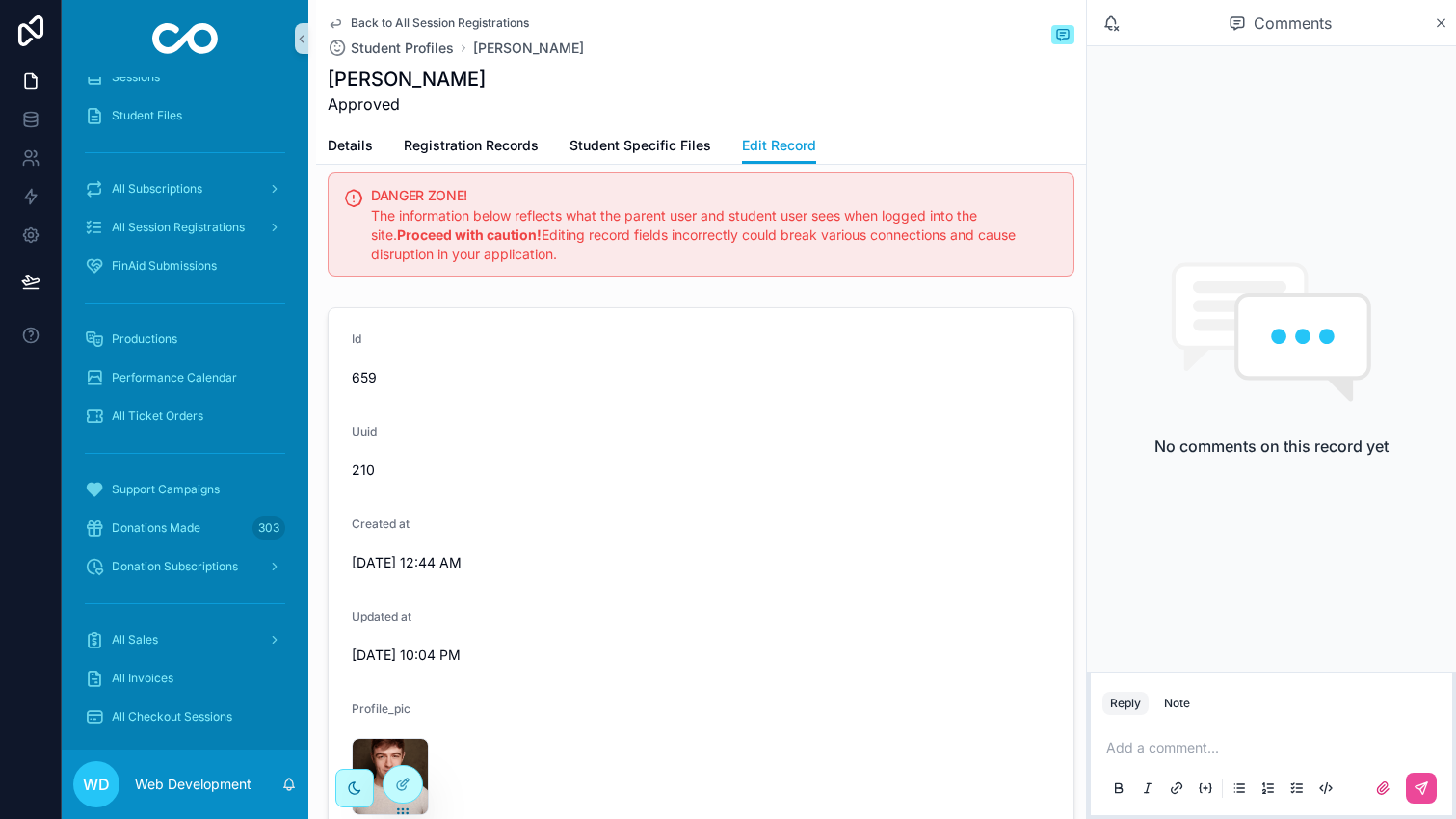
scroll to position [0, 0]
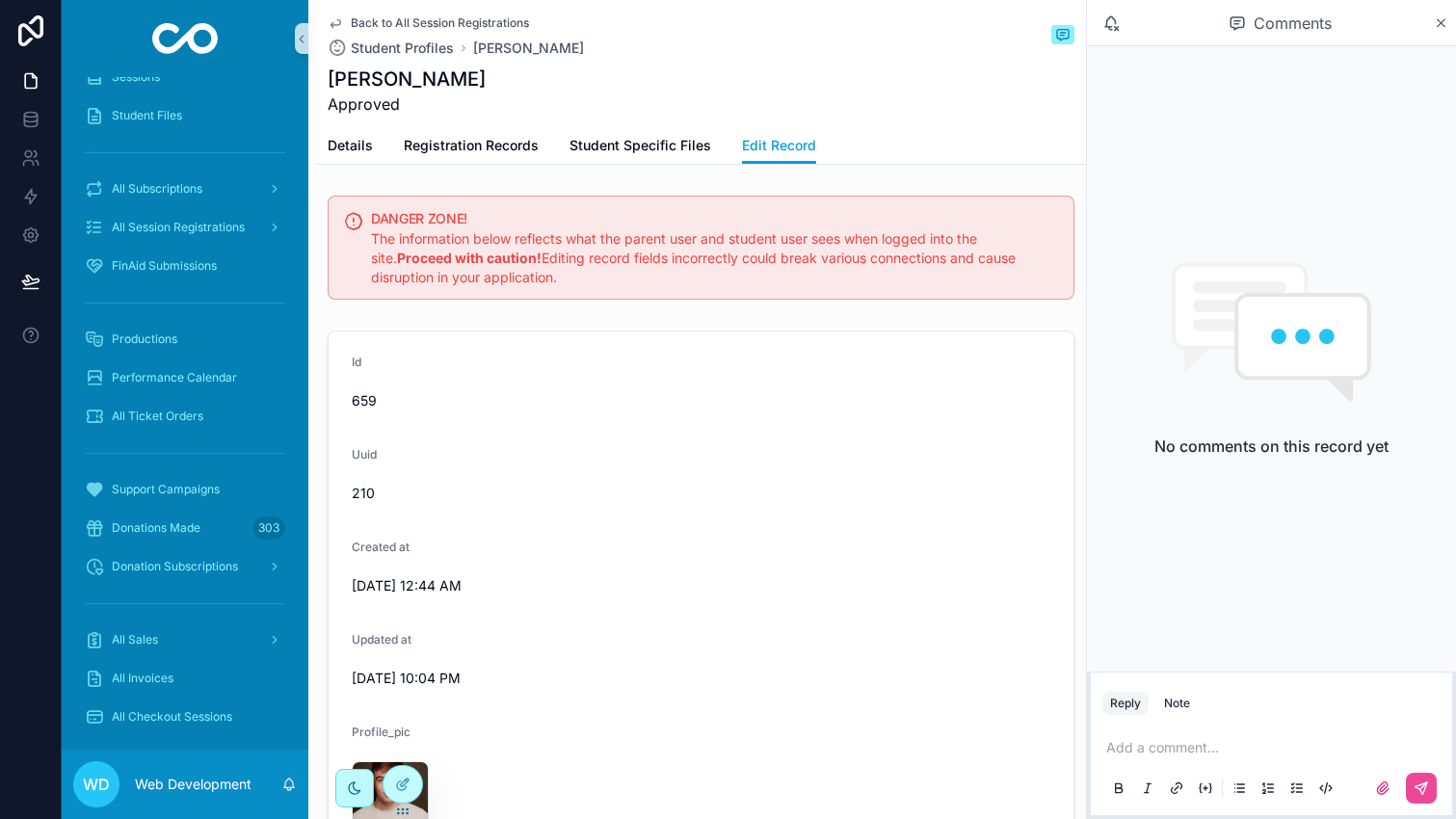
click at [343, 14] on div "Back to All Session Registrations Student Profiles Thomas Shirilla Thomas Shiri…" at bounding box center [701, 64] width 747 height 128
click at [343, 24] on link "Back to All Session Registrations" at bounding box center [428, 24] width 201 height 16
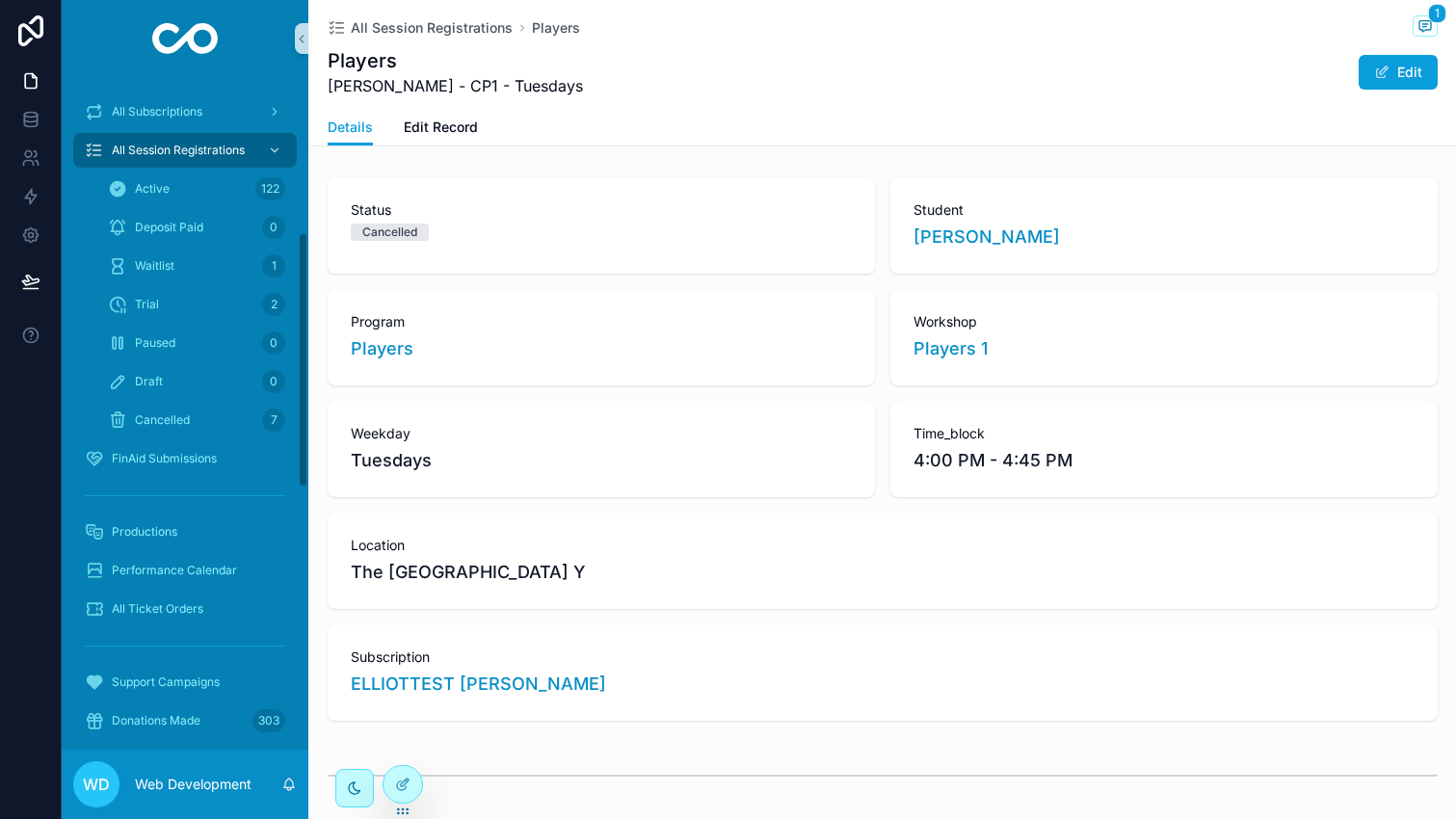
scroll to position [409, 0]
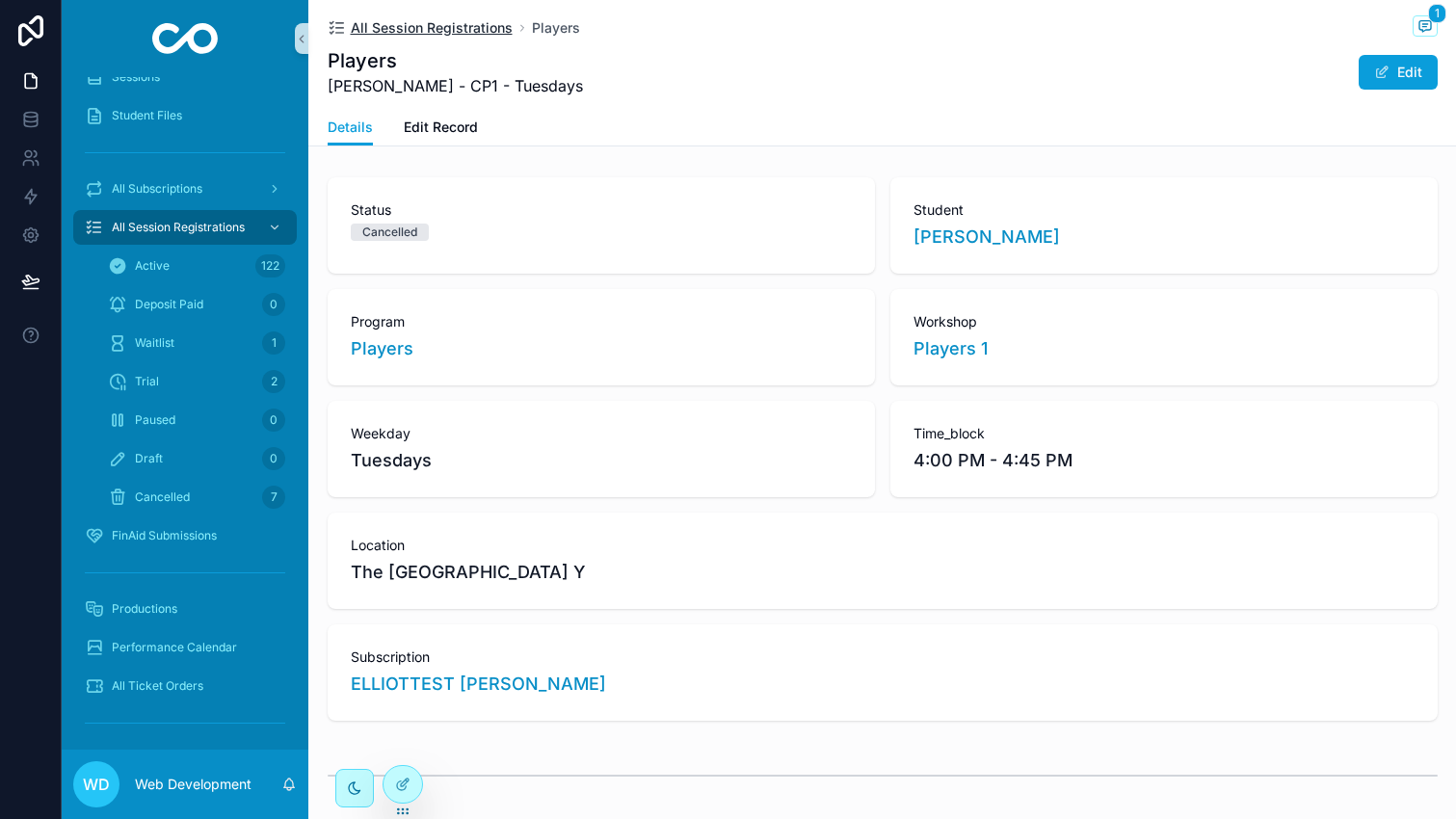
click at [371, 26] on span "All Session Registrations" at bounding box center [431, 28] width 162 height 20
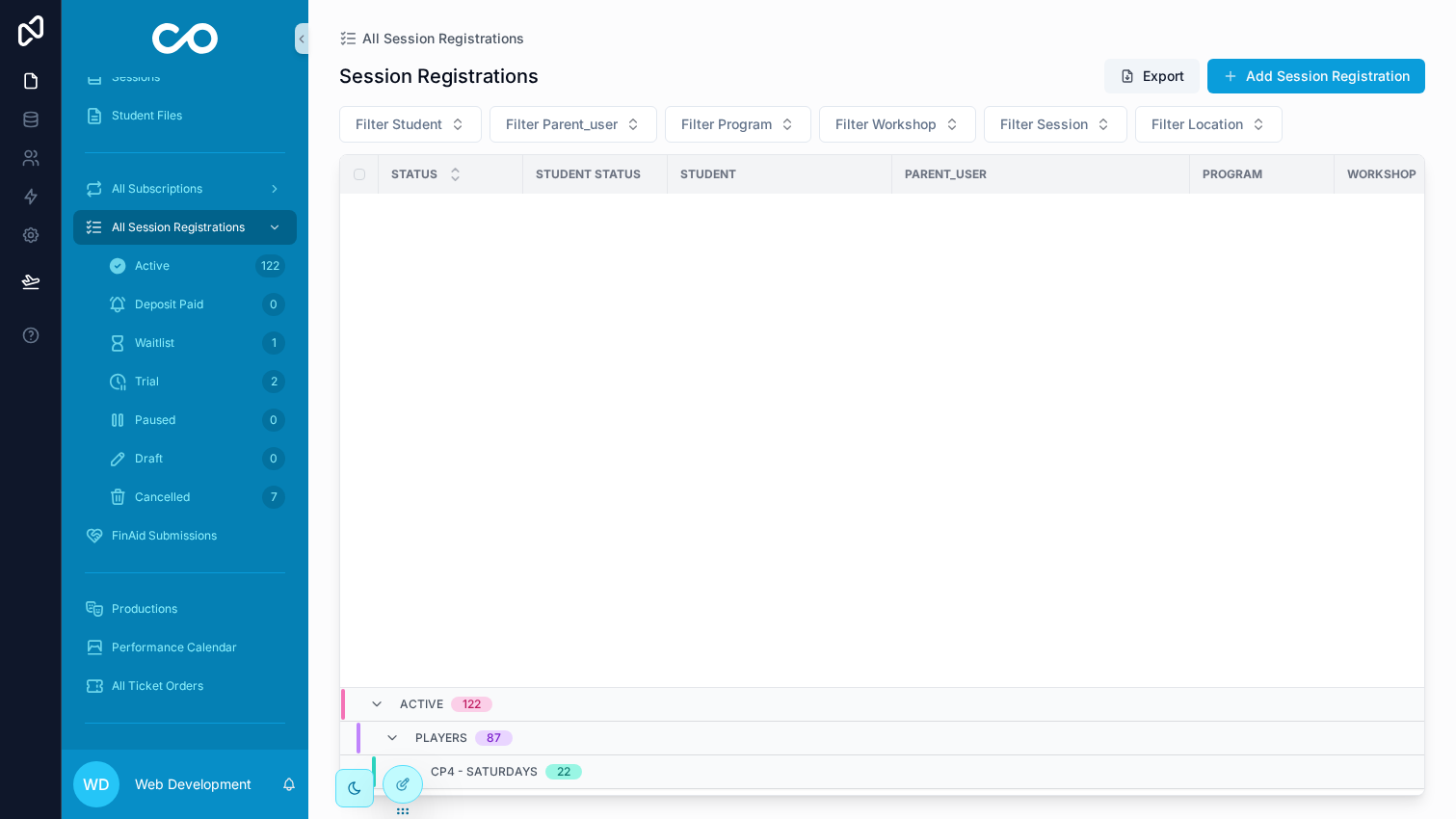
scroll to position [4797, 0]
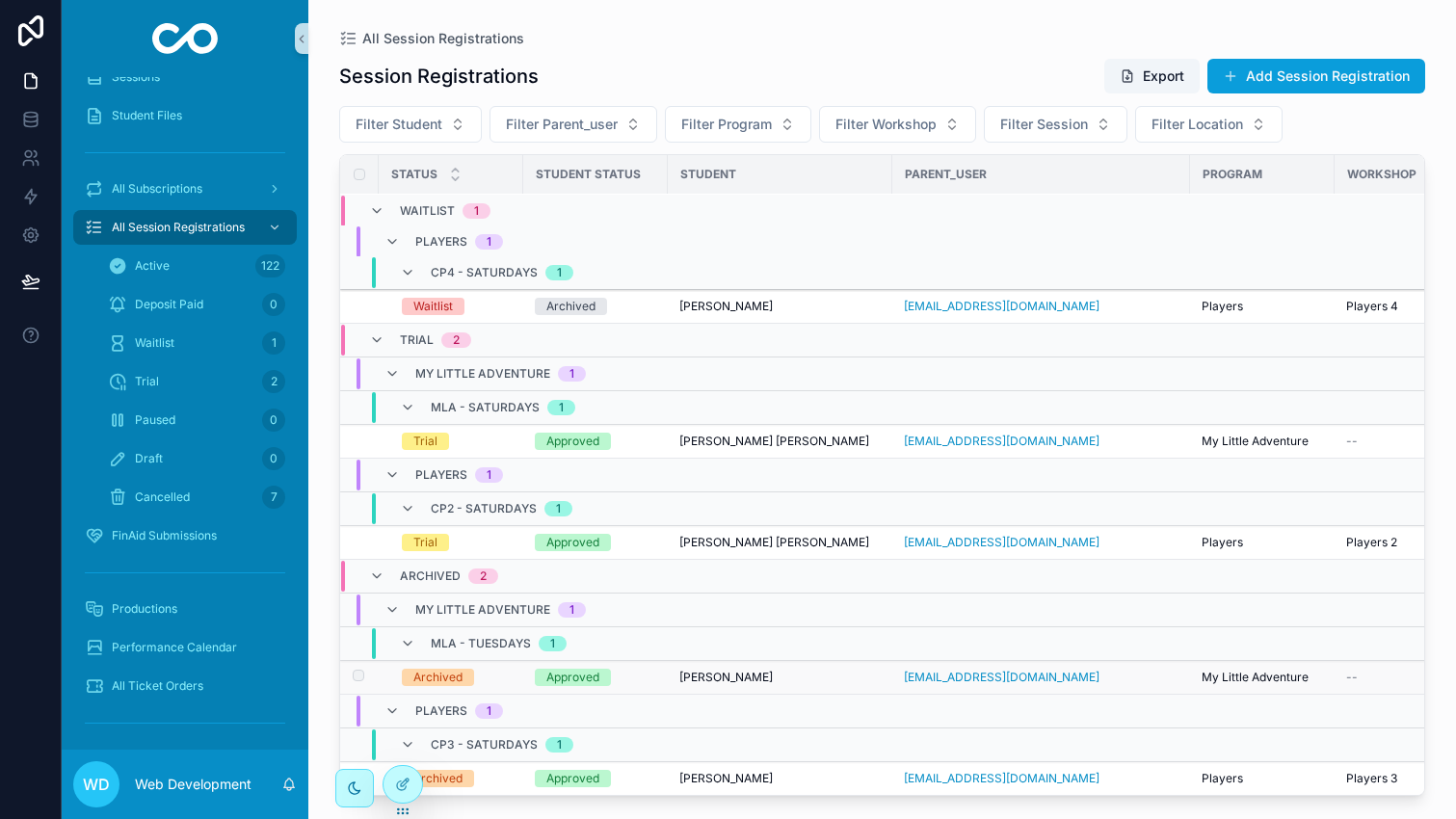
click at [519, 678] on td "Archived" at bounding box center [451, 678] width 144 height 33
click at [512, 674] on td "Archived" at bounding box center [451, 678] width 144 height 33
click at [702, 678] on span "Stella Cimino" at bounding box center [726, 678] width 93 height 16
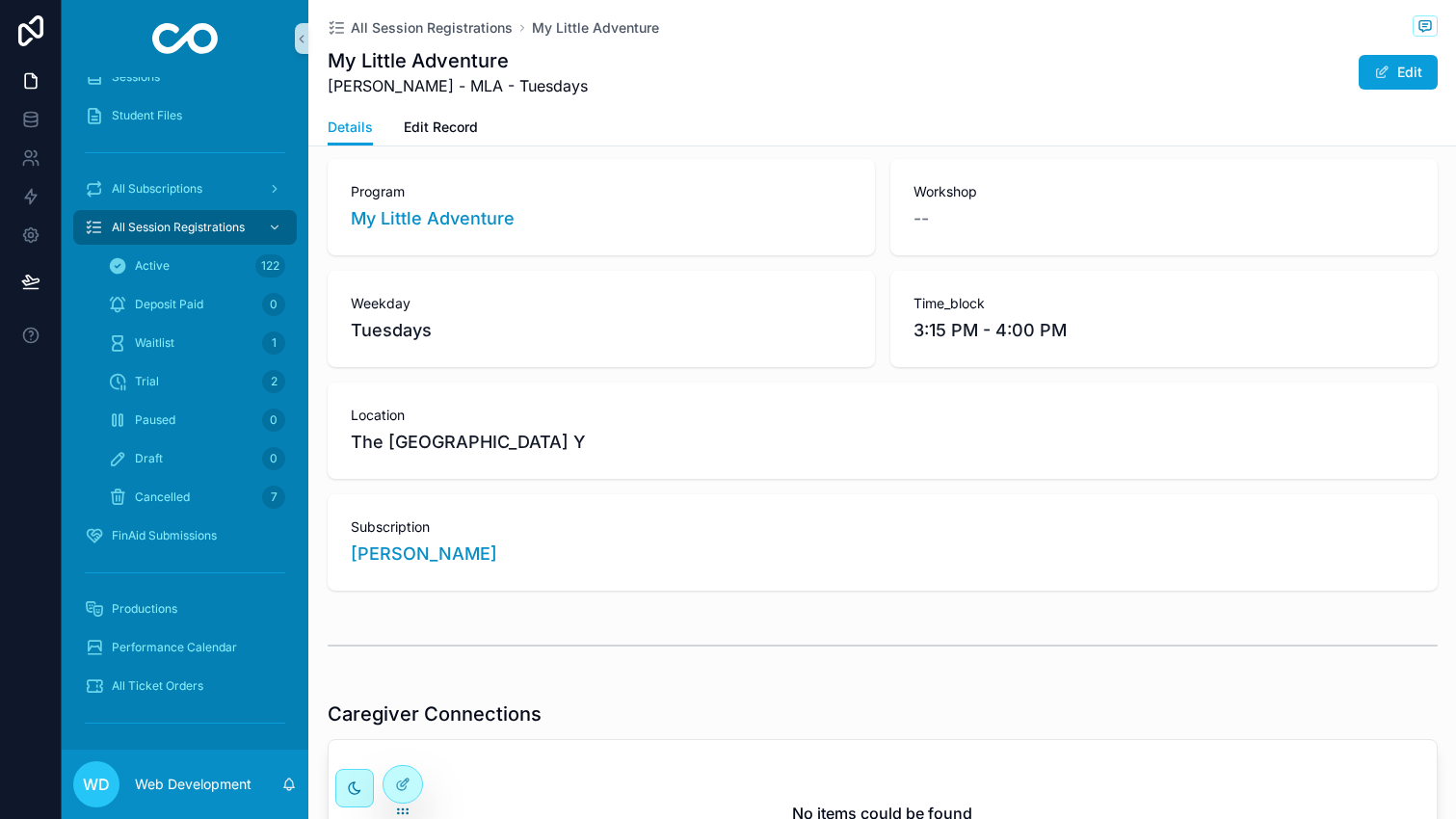
scroll to position [163, 0]
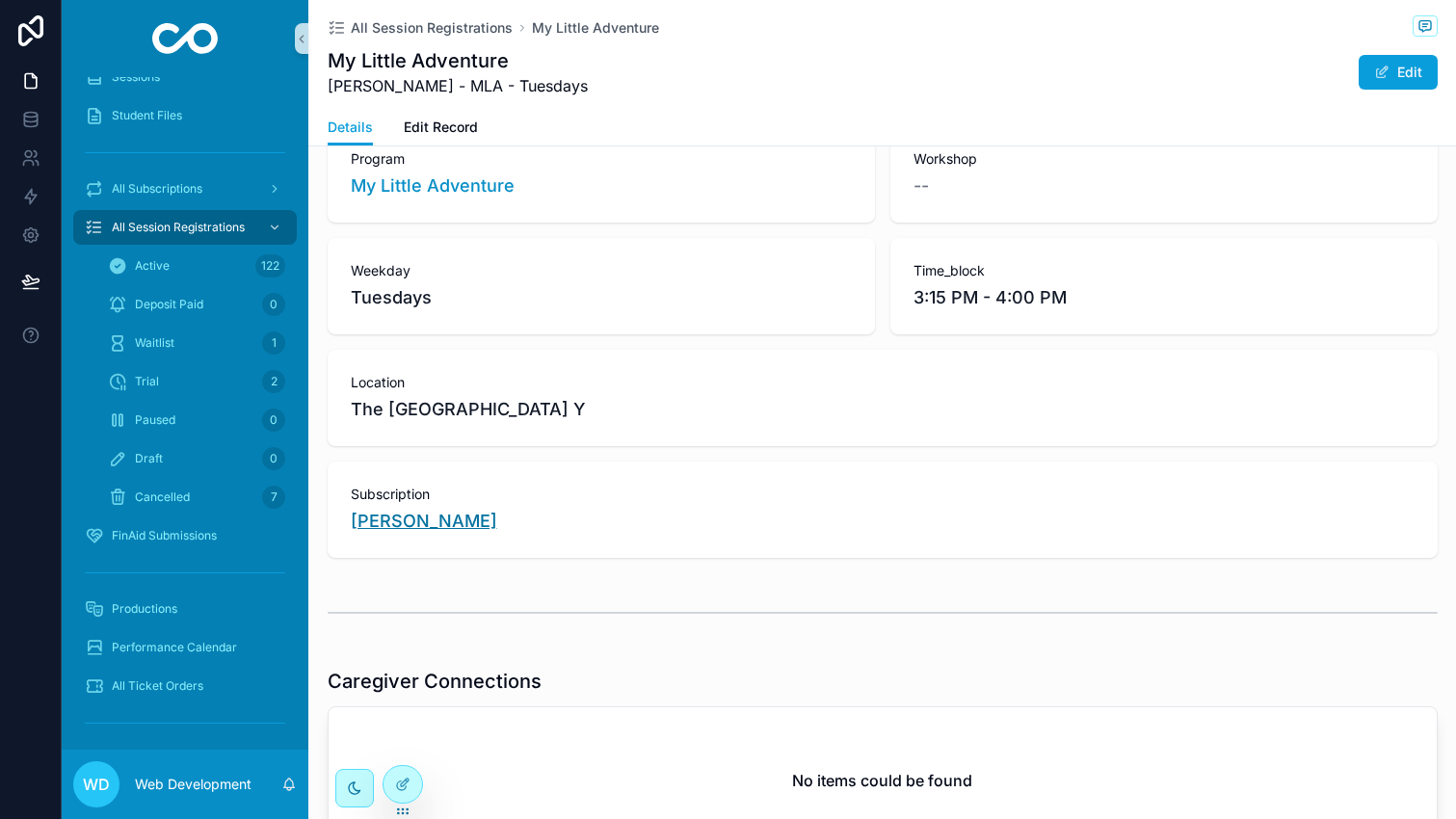
click at [412, 523] on span "Stella Cimino" at bounding box center [423, 520] width 146 height 27
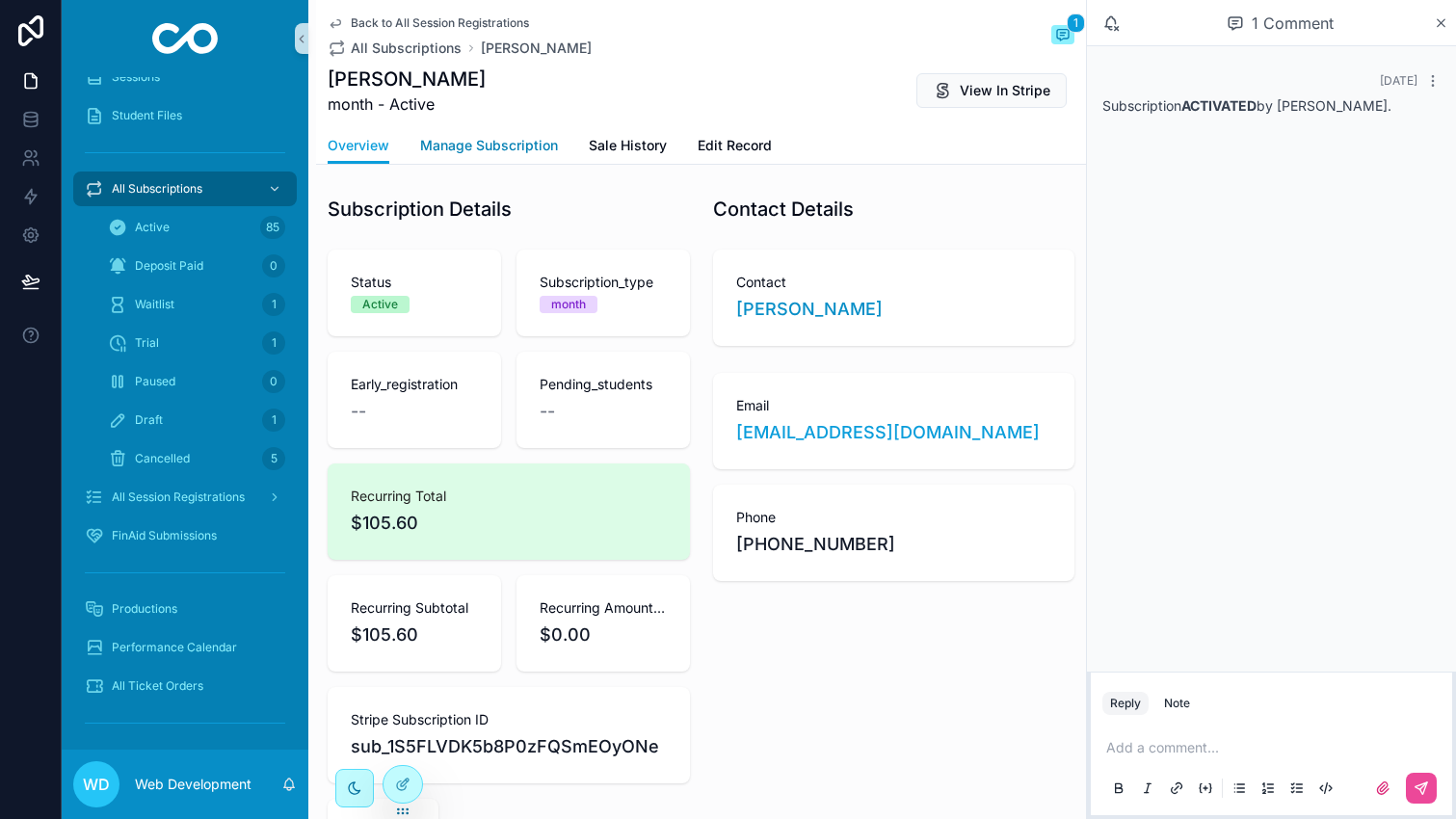
click at [481, 151] on span "Manage Subscription" at bounding box center [489, 145] width 137 height 20
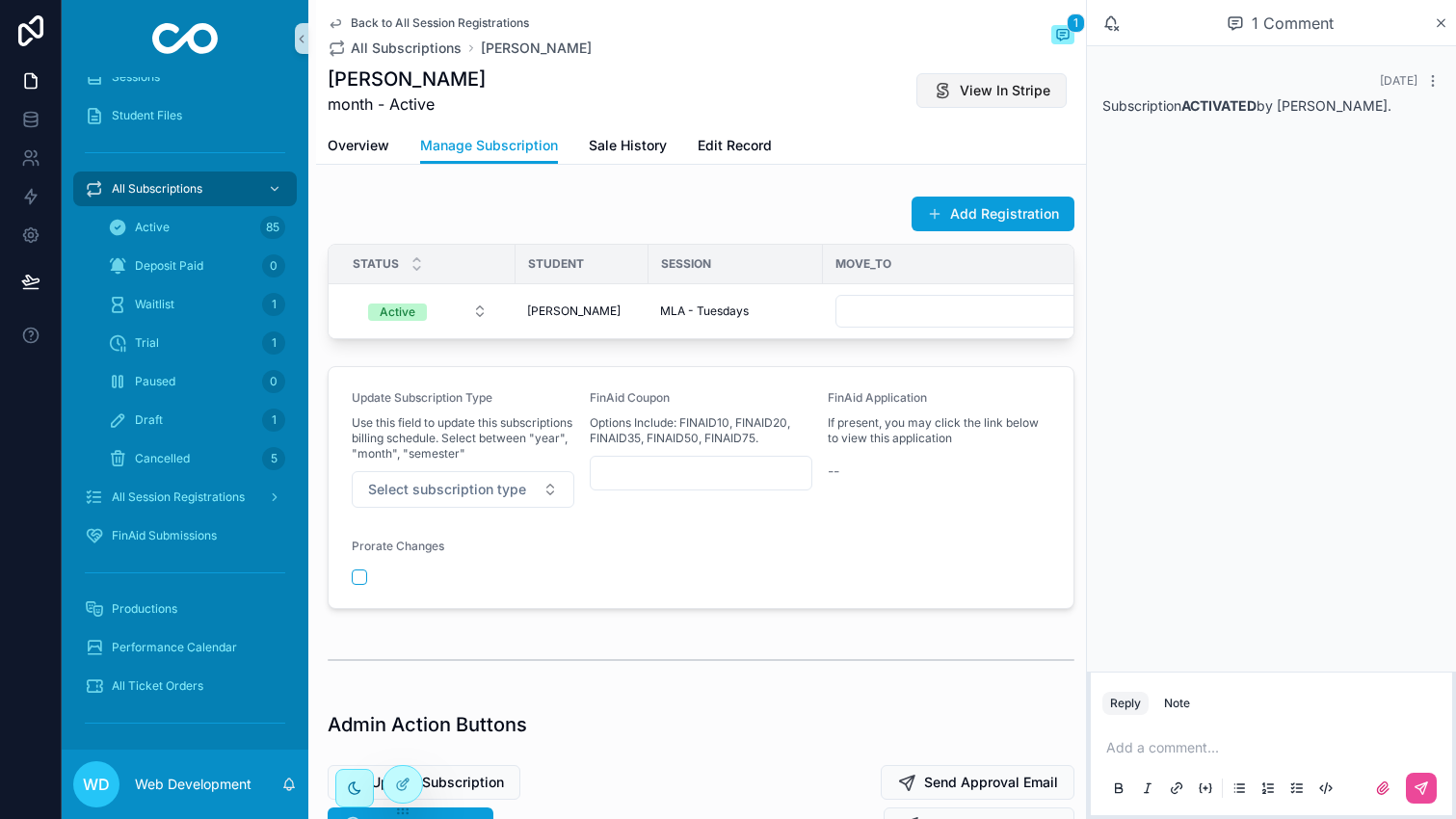
click at [972, 101] on button "View In Stripe" at bounding box center [992, 90] width 150 height 34
click at [366, 138] on span "Overview" at bounding box center [358, 145] width 62 height 20
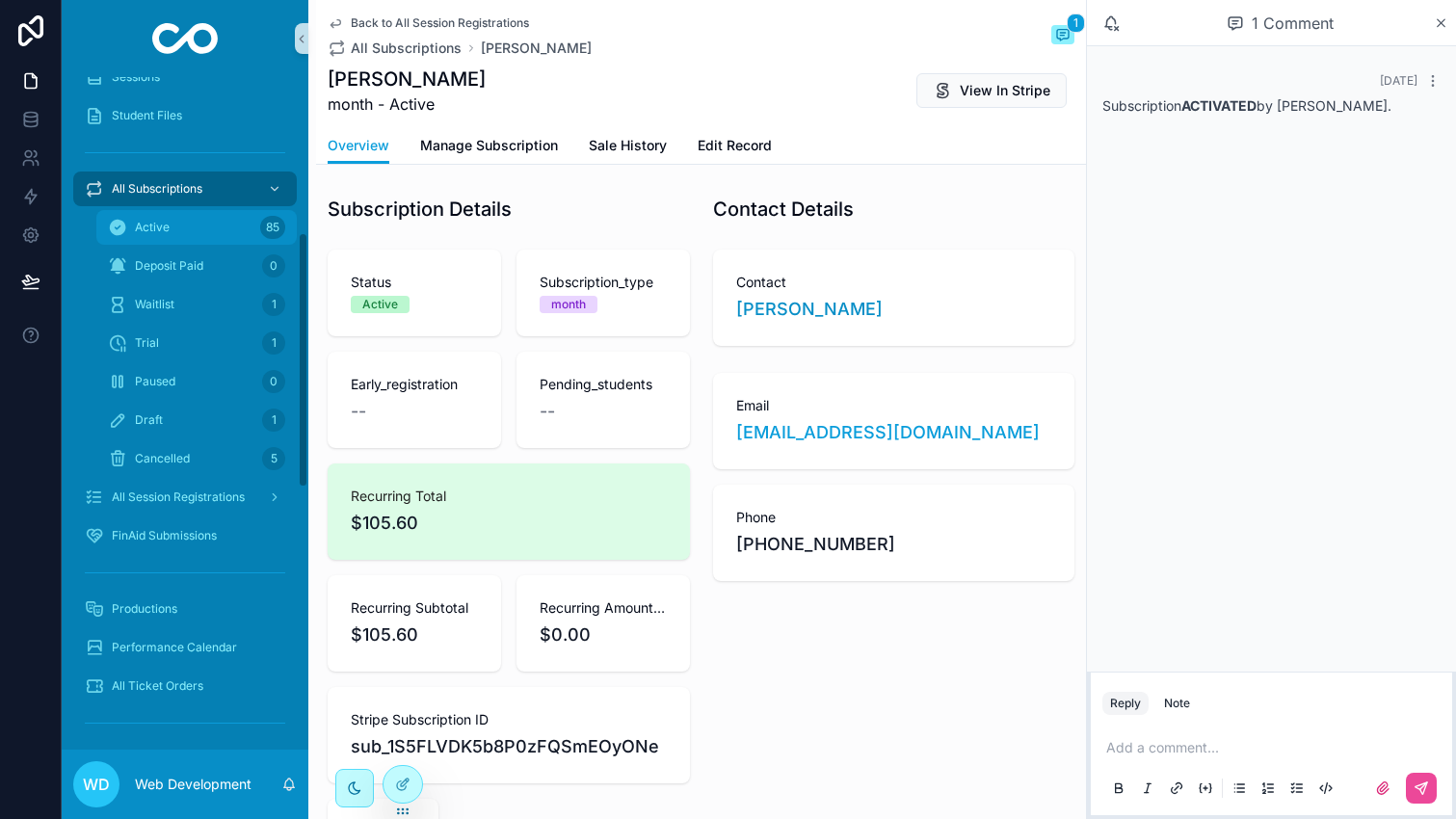
click at [222, 220] on div "Active 85" at bounding box center [196, 227] width 178 height 30
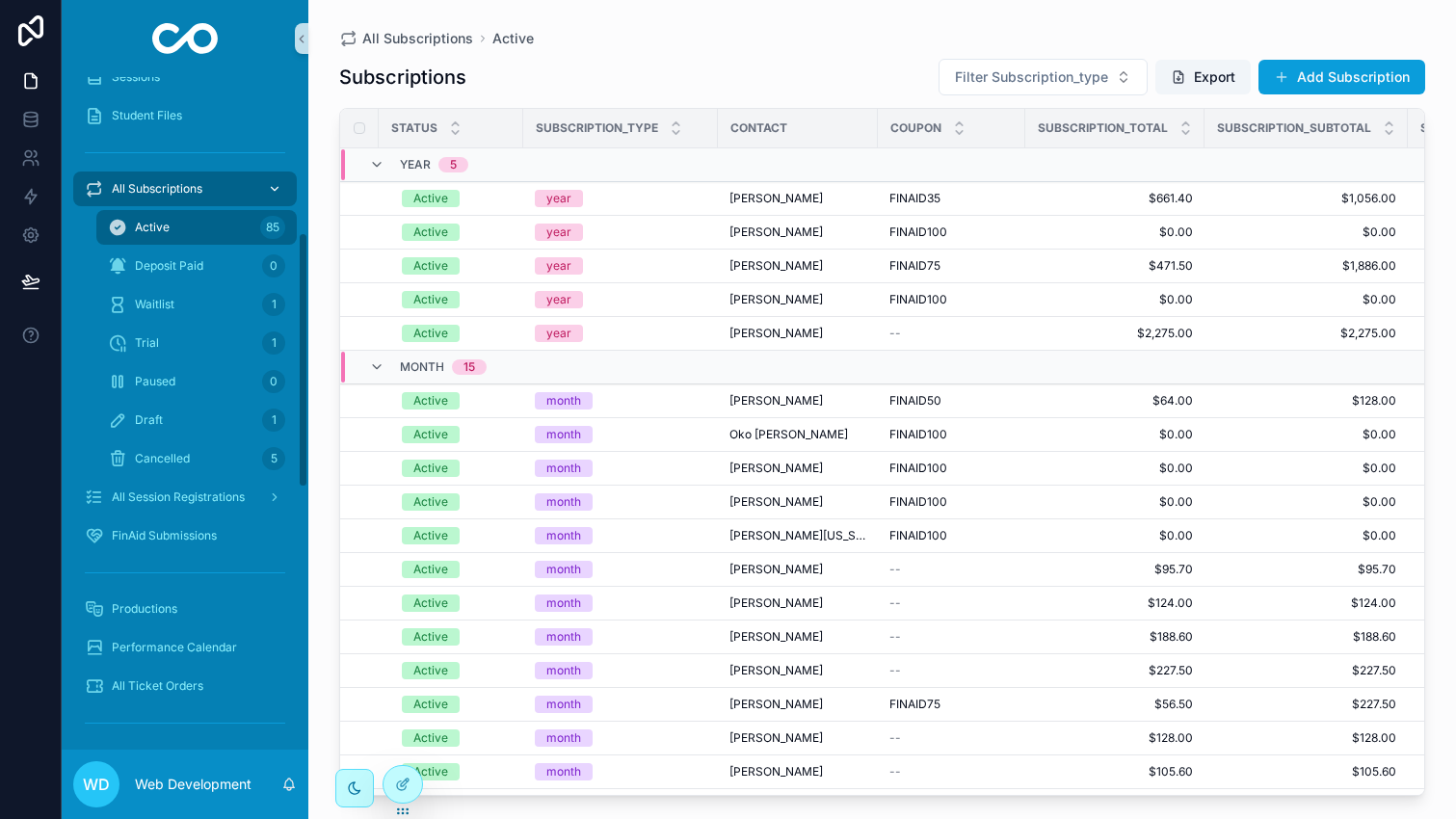
click at [180, 184] on span "All Subscriptions" at bounding box center [157, 190] width 90 height 16
